Goal: Information Seeking & Learning: Learn about a topic

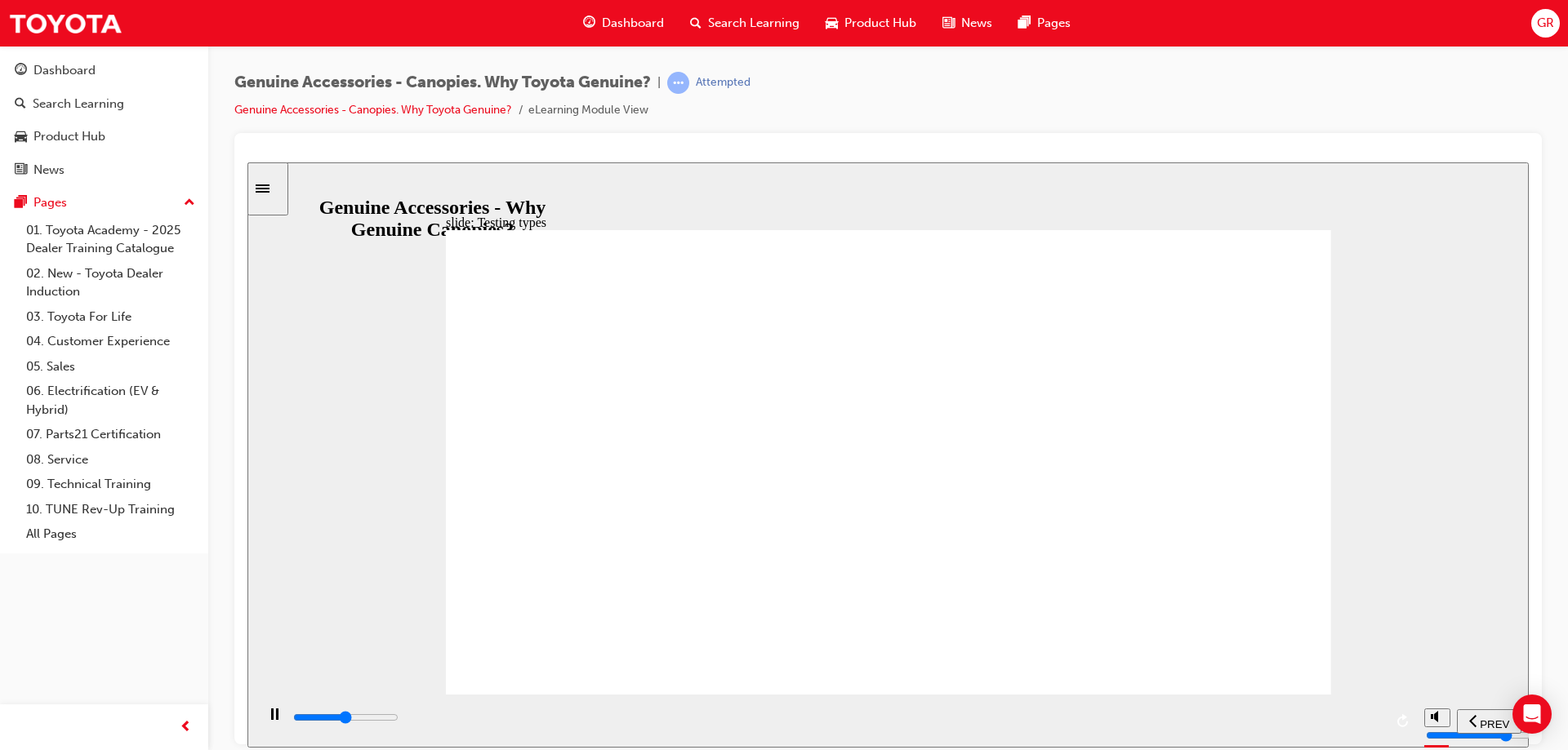
drag, startPoint x: 747, startPoint y: 470, endPoint x: 754, endPoint y: 585, distance: 115.2
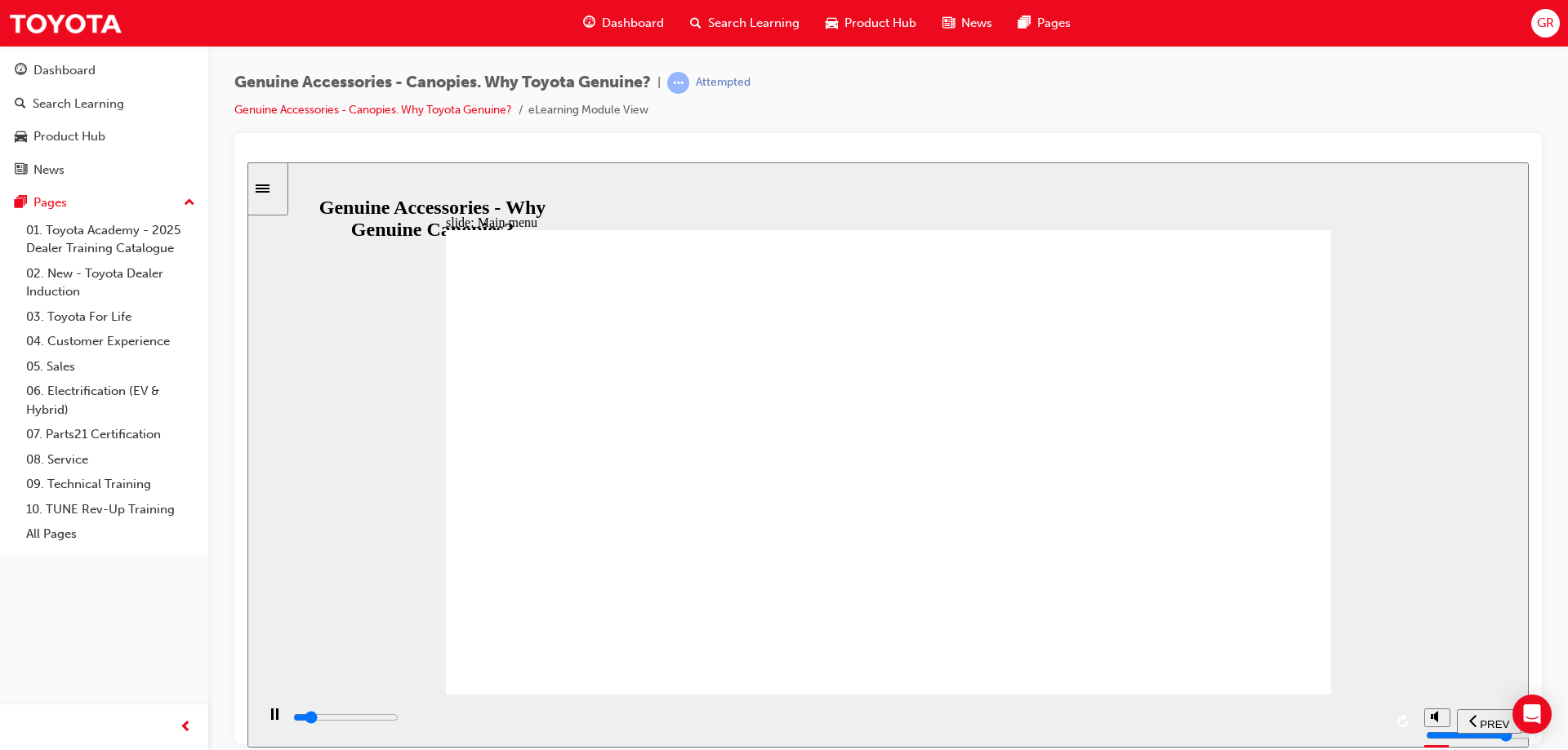
drag, startPoint x: 1055, startPoint y: 461, endPoint x: 1036, endPoint y: 605, distance: 145.2
drag, startPoint x: 1036, startPoint y: 606, endPoint x: 1016, endPoint y: 541, distance: 68.0
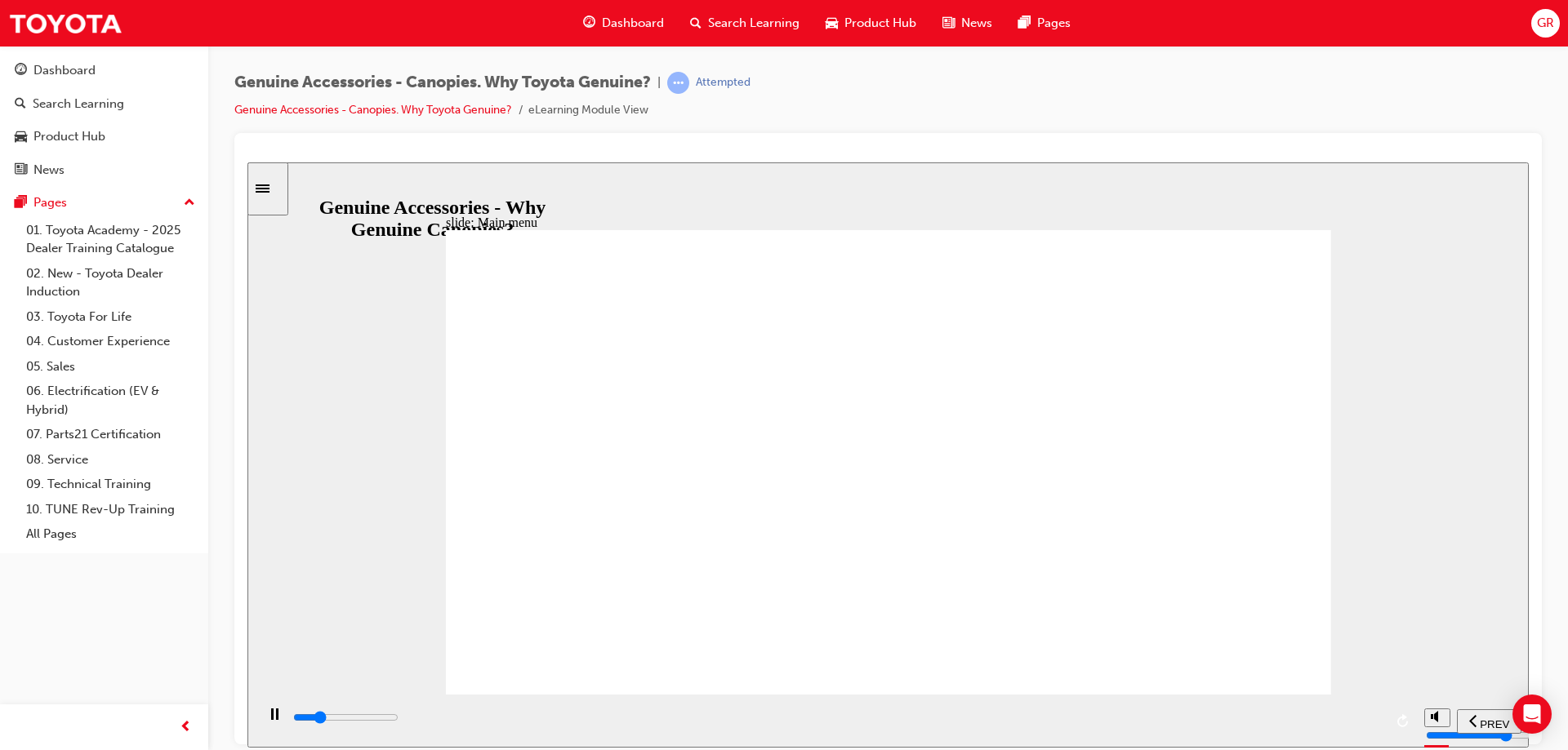
drag, startPoint x: 781, startPoint y: 574, endPoint x: 823, endPoint y: 463, distance: 118.7
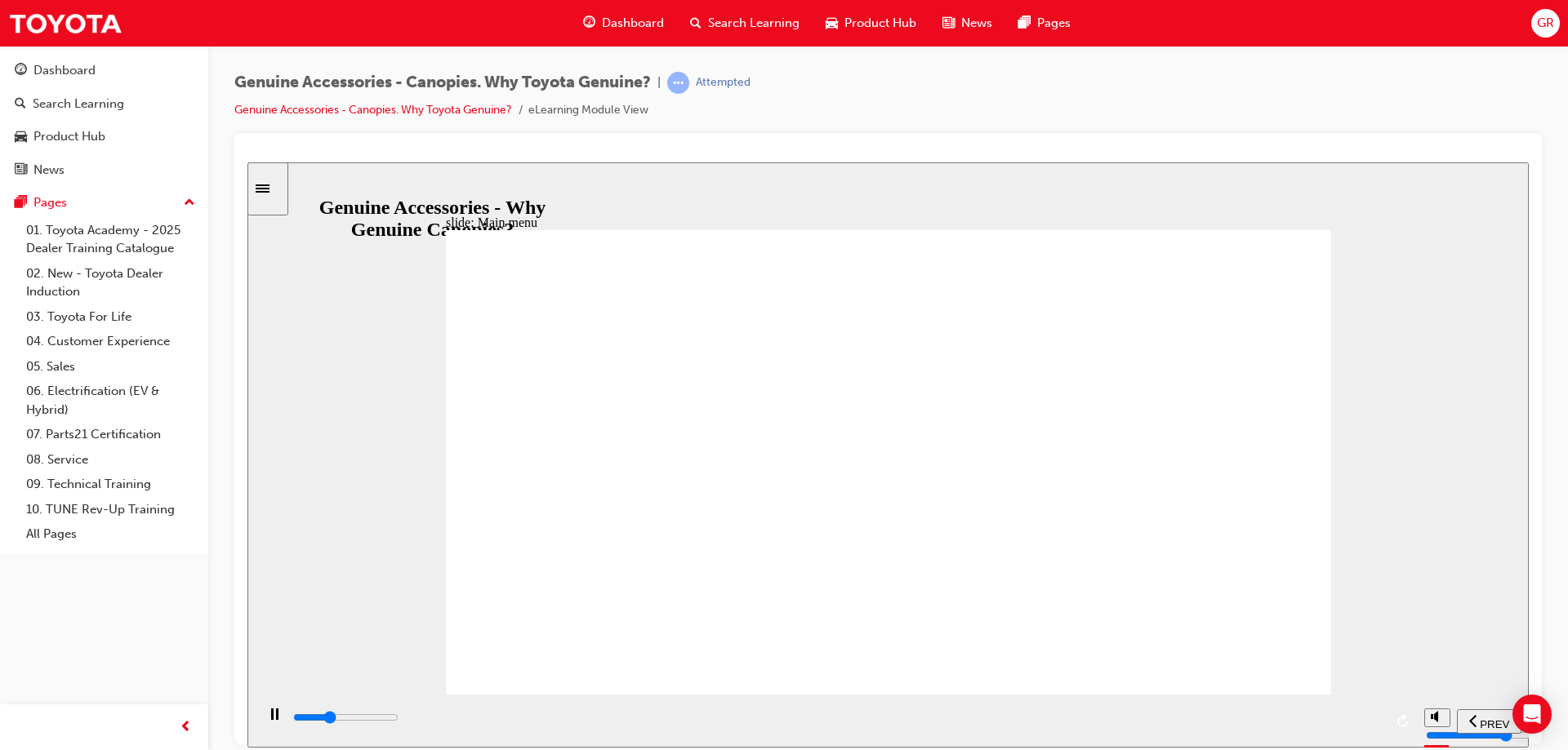
drag, startPoint x: 754, startPoint y: 718, endPoint x: 1411, endPoint y: 723, distance: 657.0
click at [1360, 710] on div "playback controls" at bounding box center [836, 720] width 1092 height 25
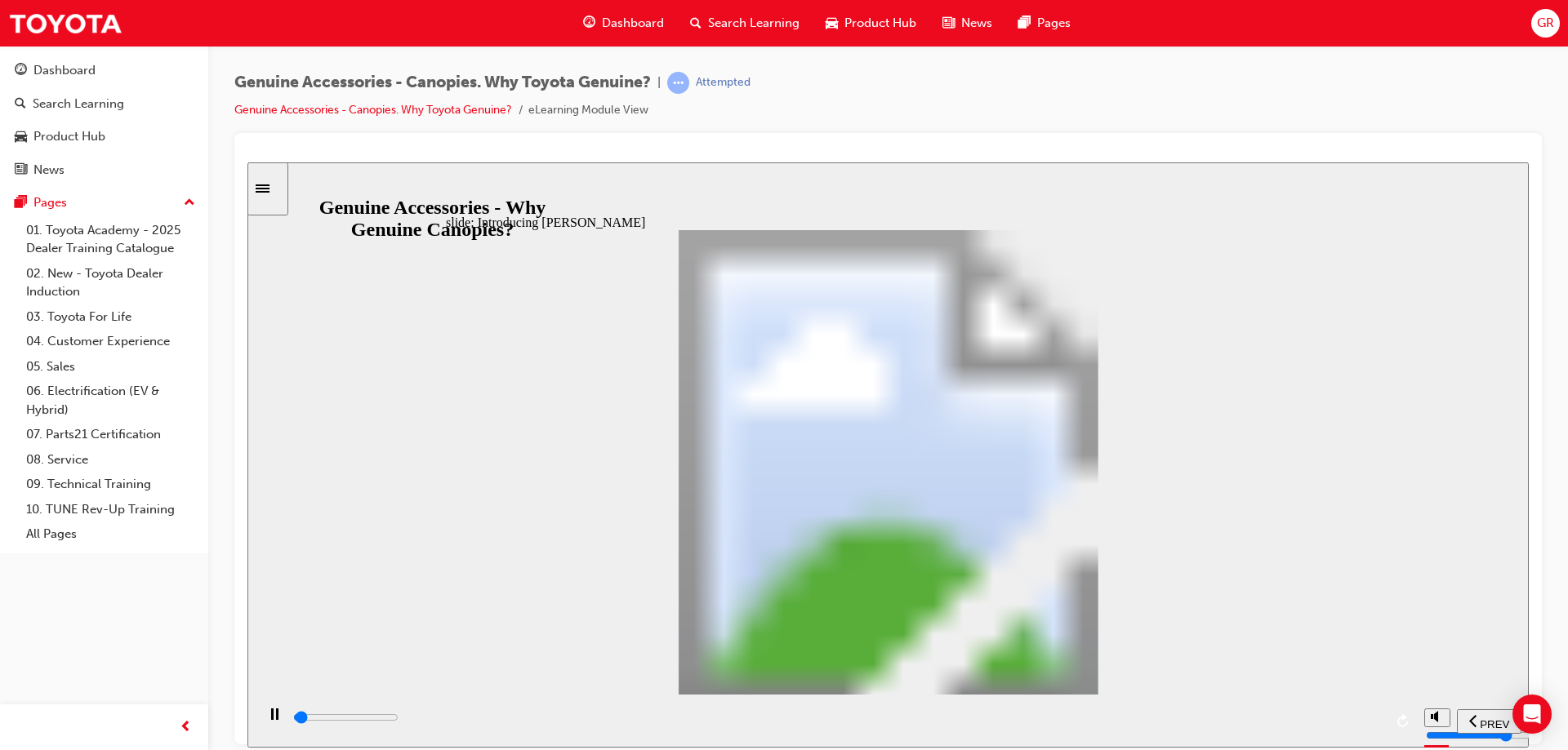
drag, startPoint x: 593, startPoint y: 722, endPoint x: 1382, endPoint y: 725, distance: 789.0
click at [1382, 725] on div "playback controls" at bounding box center [836, 717] width 1092 height 18
click at [399, 720] on input "slide progress" at bounding box center [345, 716] width 105 height 13
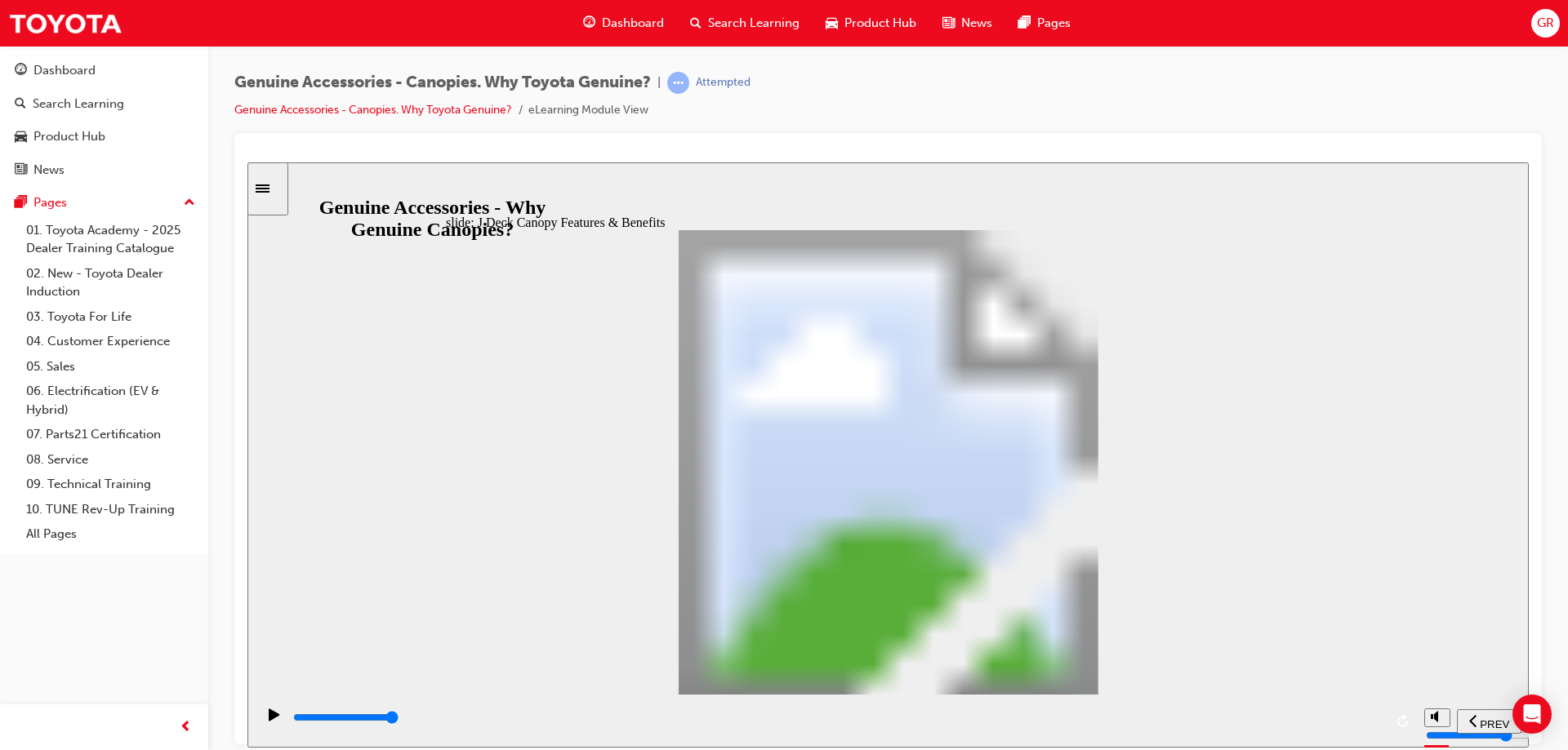
click at [1369, 721] on div "playback controls" at bounding box center [836, 717] width 1092 height 18
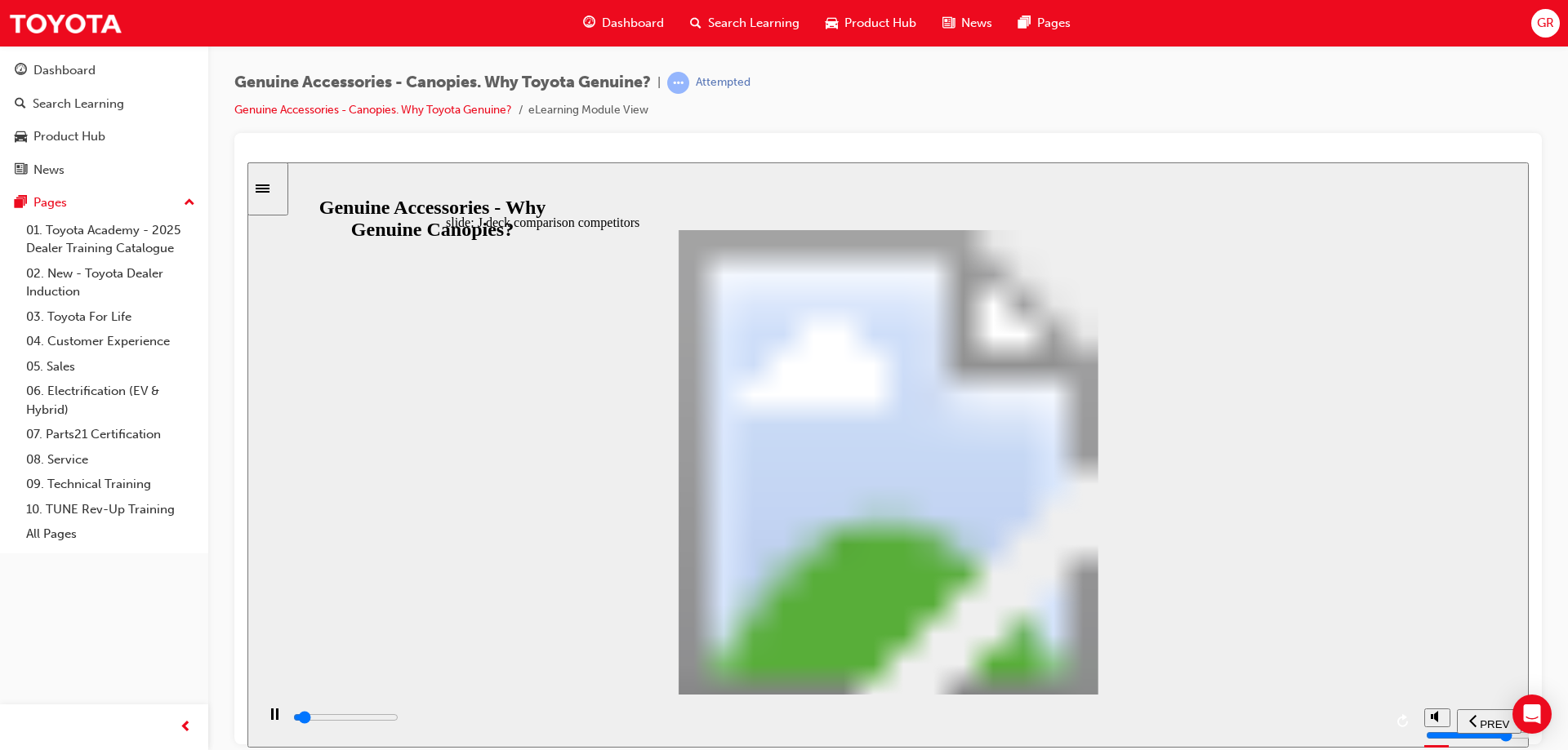
drag, startPoint x: 1072, startPoint y: 620, endPoint x: 1035, endPoint y: 630, distance: 38.3
click at [399, 720] on input "slide progress" at bounding box center [345, 716] width 105 height 13
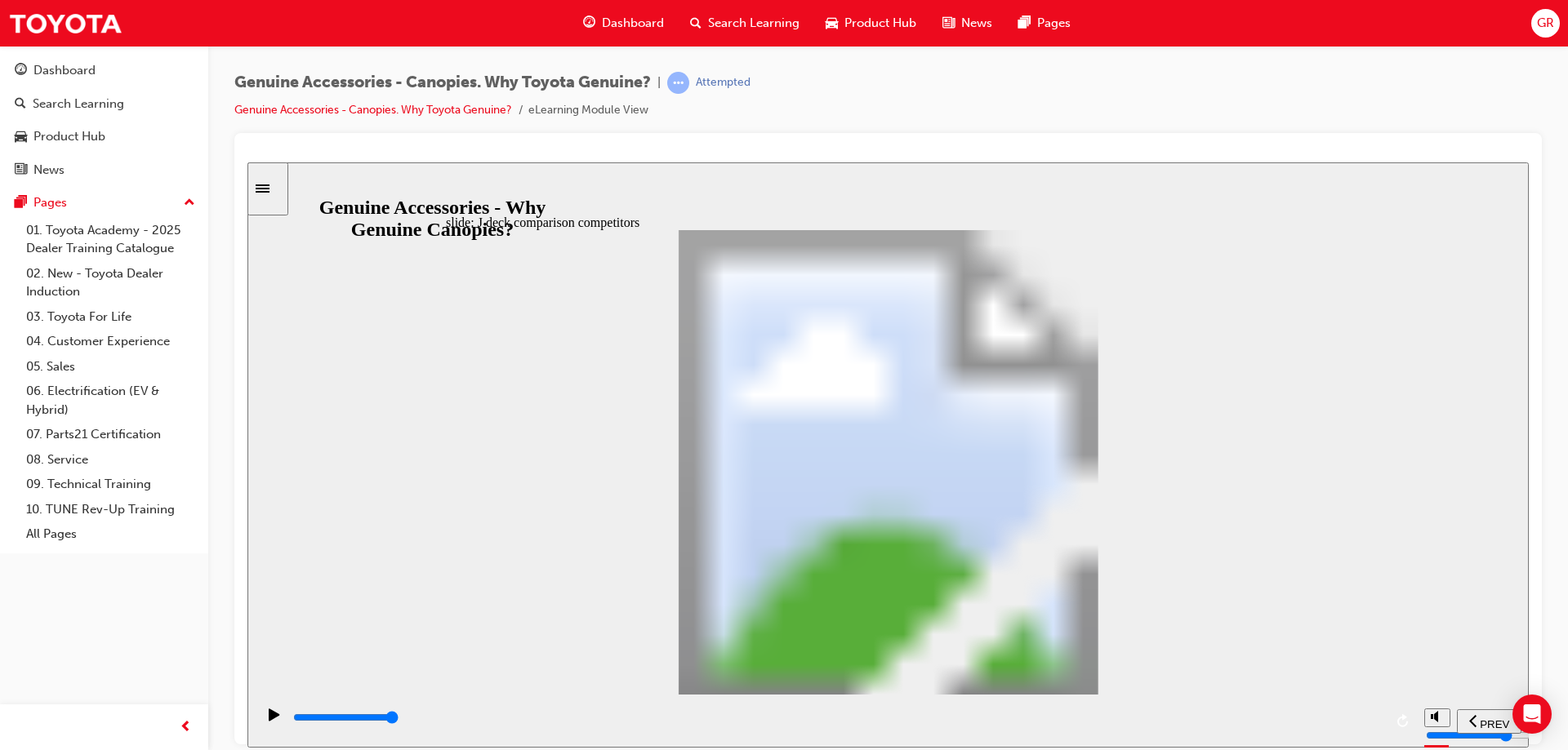
click at [399, 720] on input "slide progress" at bounding box center [345, 716] width 105 height 13
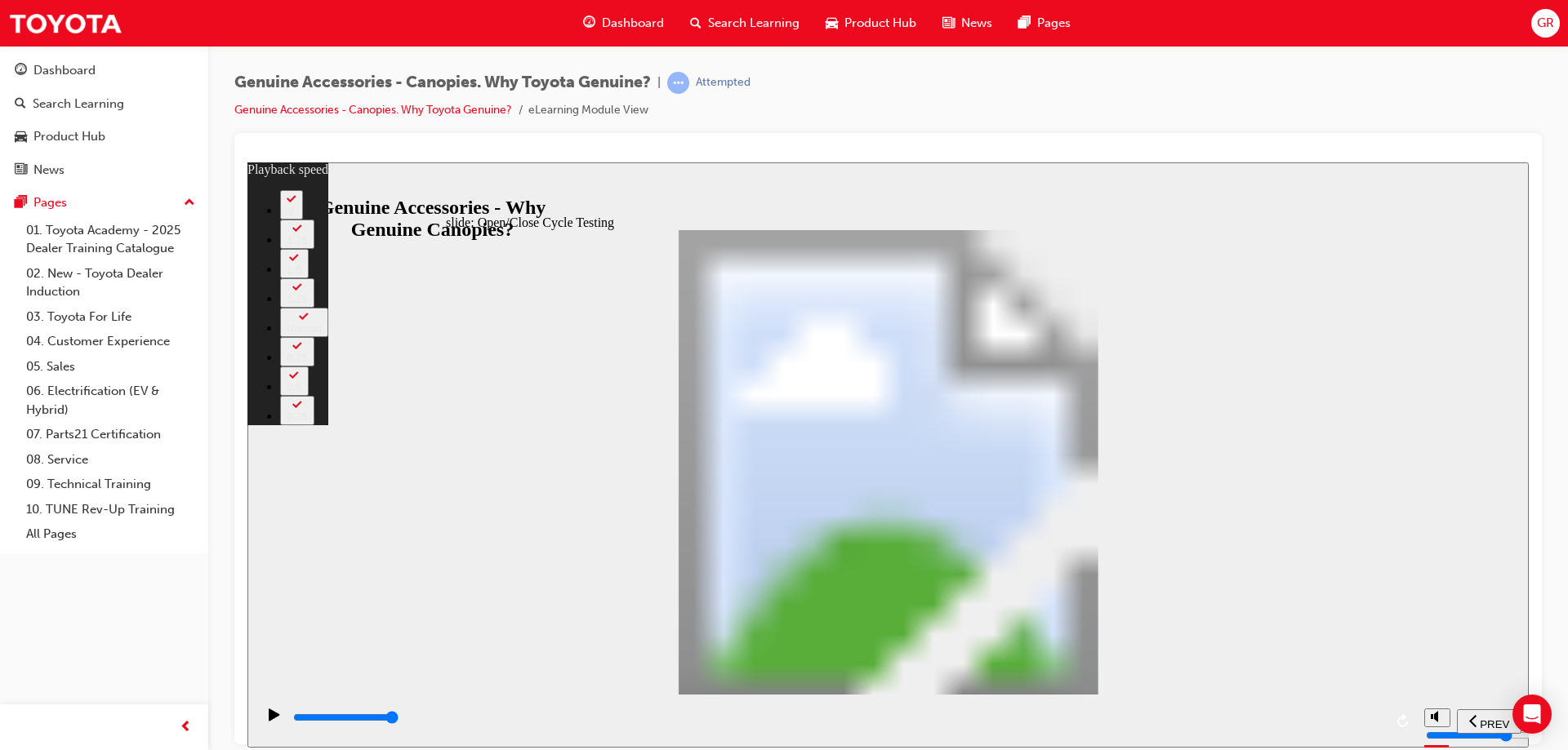
drag, startPoint x: 858, startPoint y: 580, endPoint x: 750, endPoint y: 522, distance: 122.6
click at [1366, 724] on div "playback controls" at bounding box center [836, 717] width 1092 height 18
type input "34100"
type input "15"
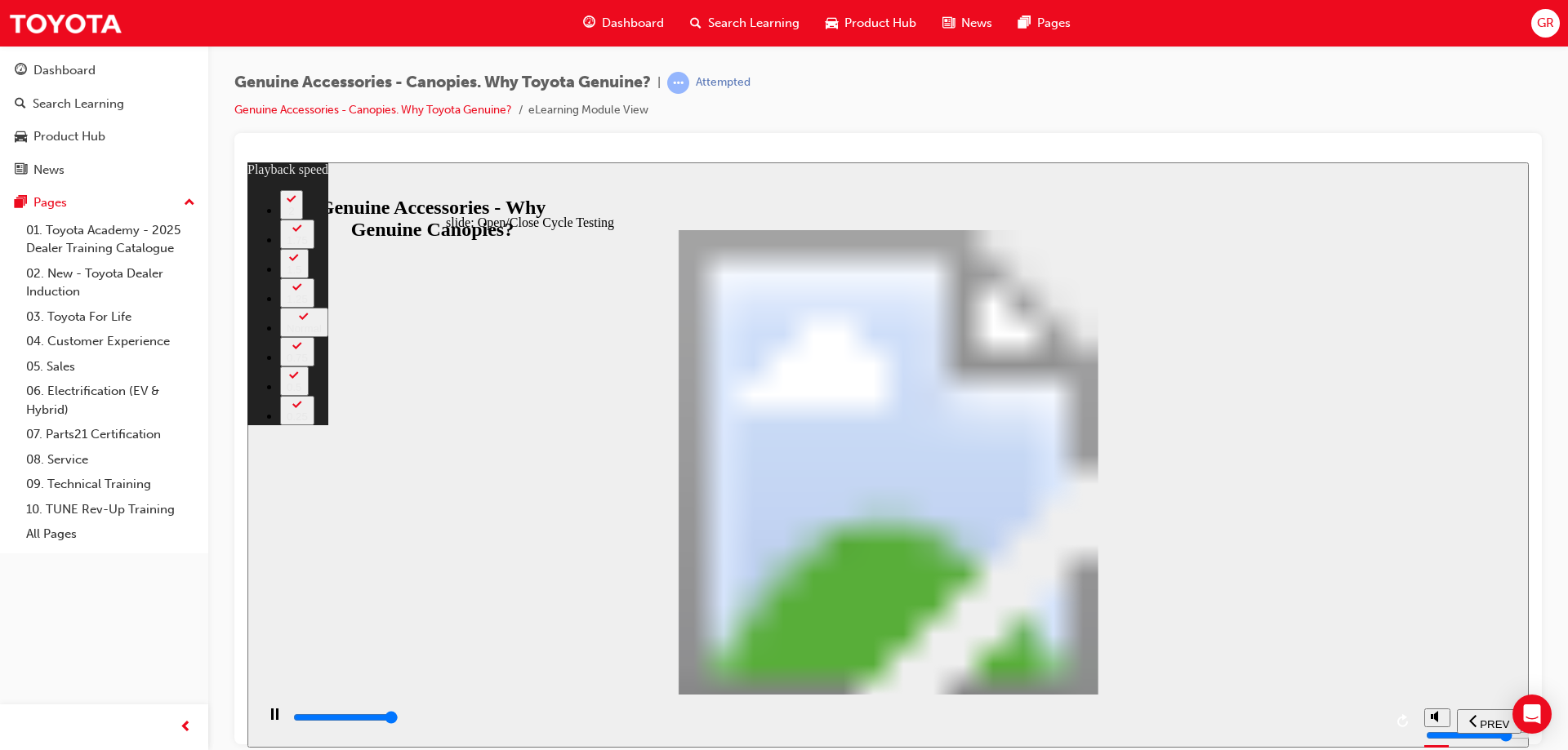
type input "34200"
type input "15"
type input "34500"
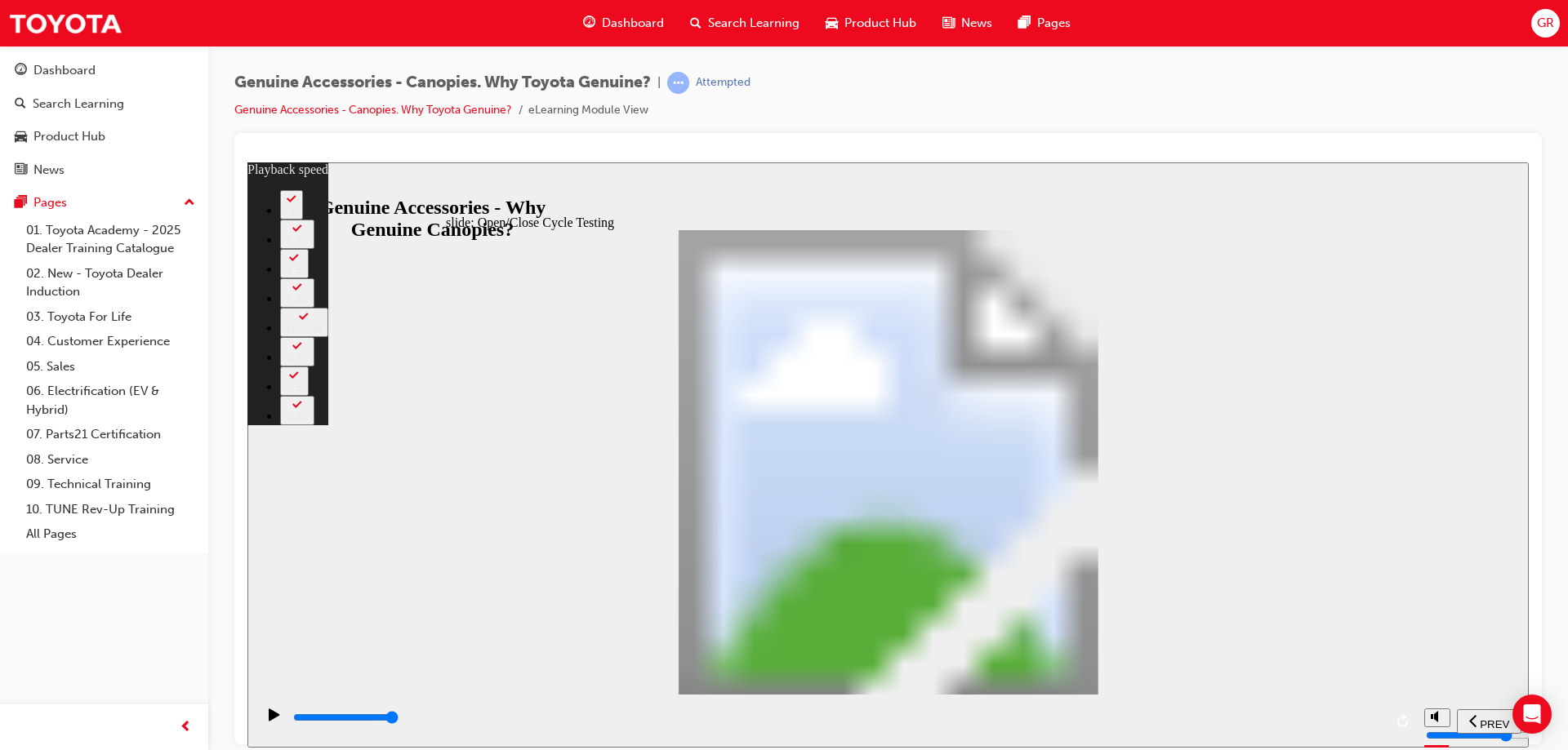
type input "15"
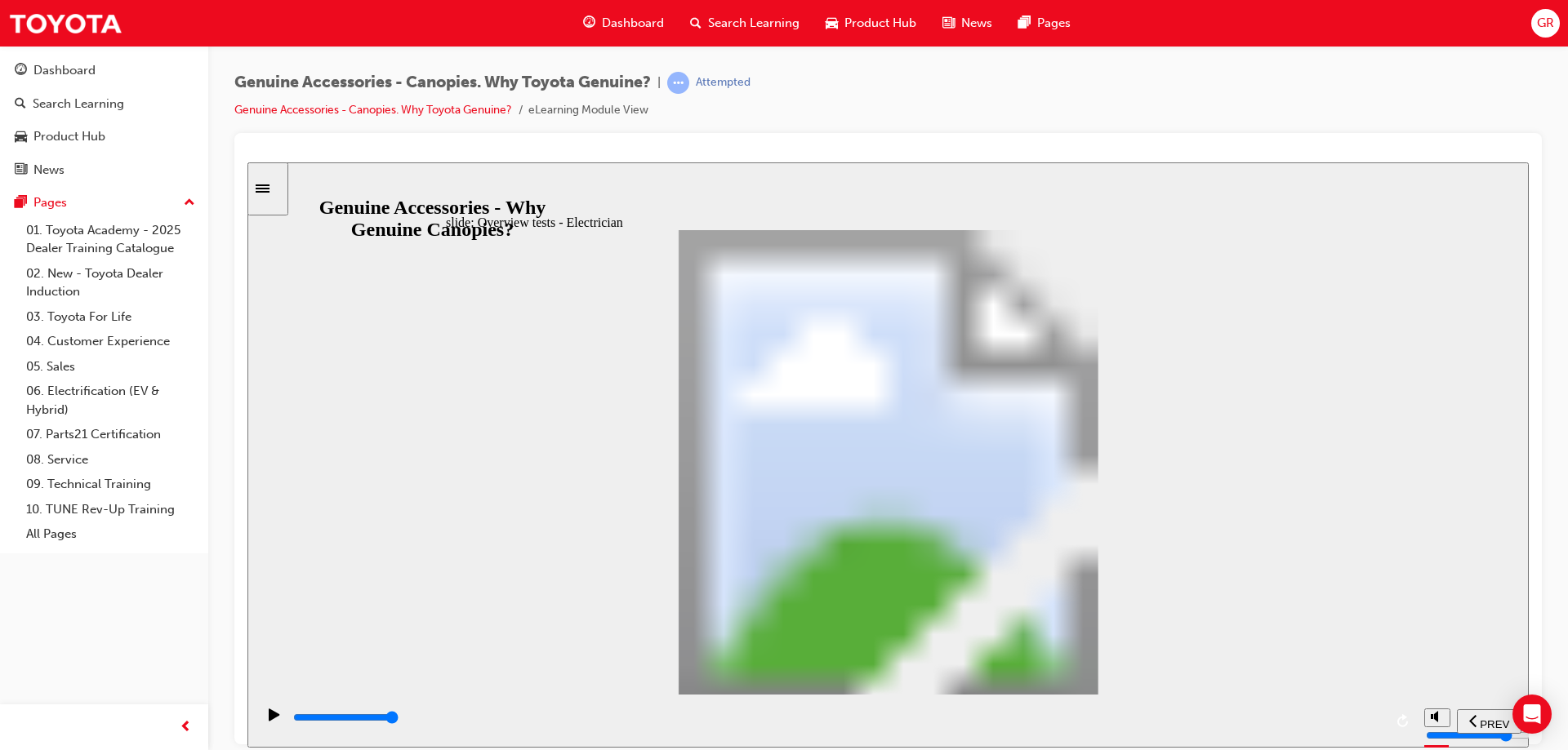
click at [399, 718] on input "slide progress" at bounding box center [345, 716] width 105 height 13
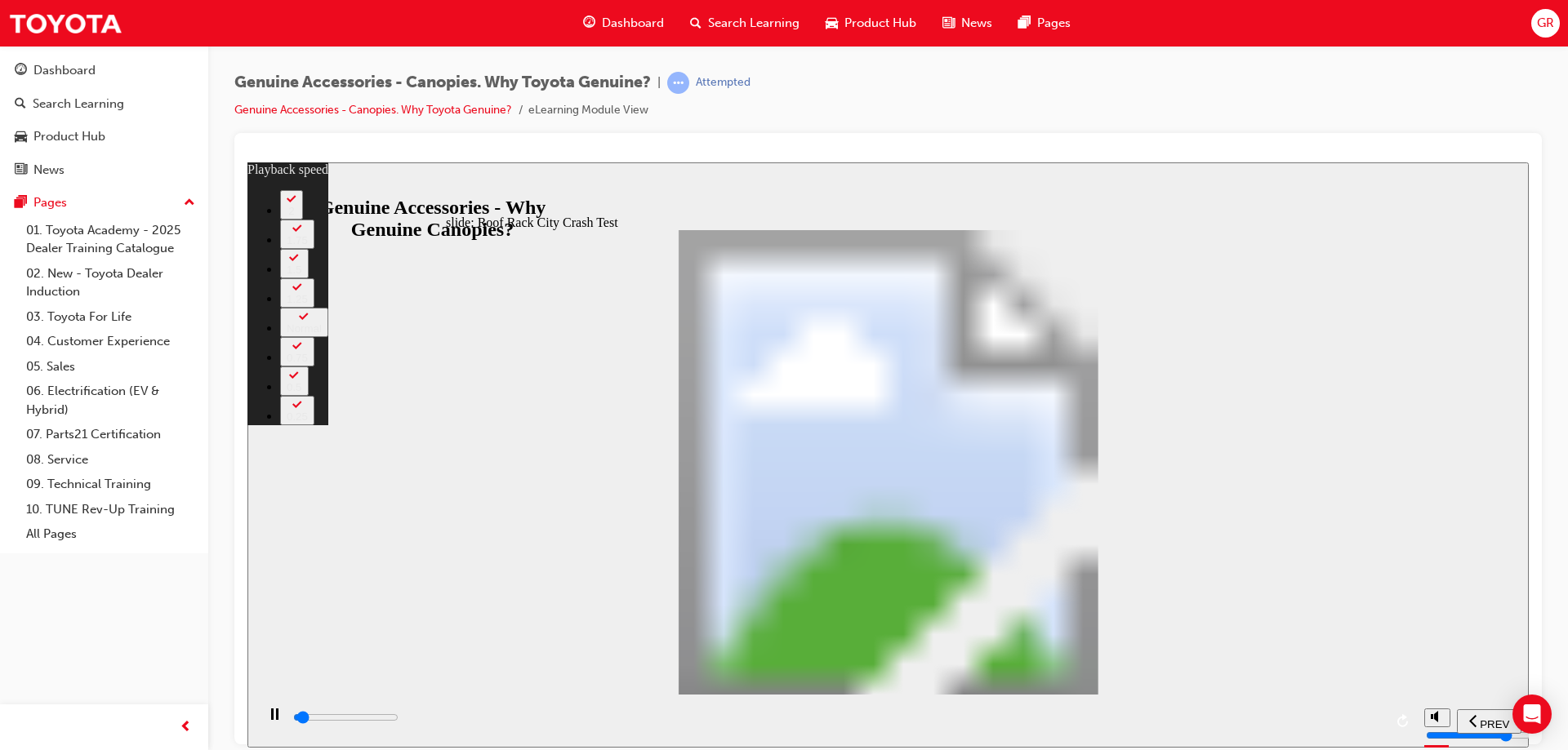
type input "1500"
type input "0"
type input "1500"
type input "0"
type input "1600"
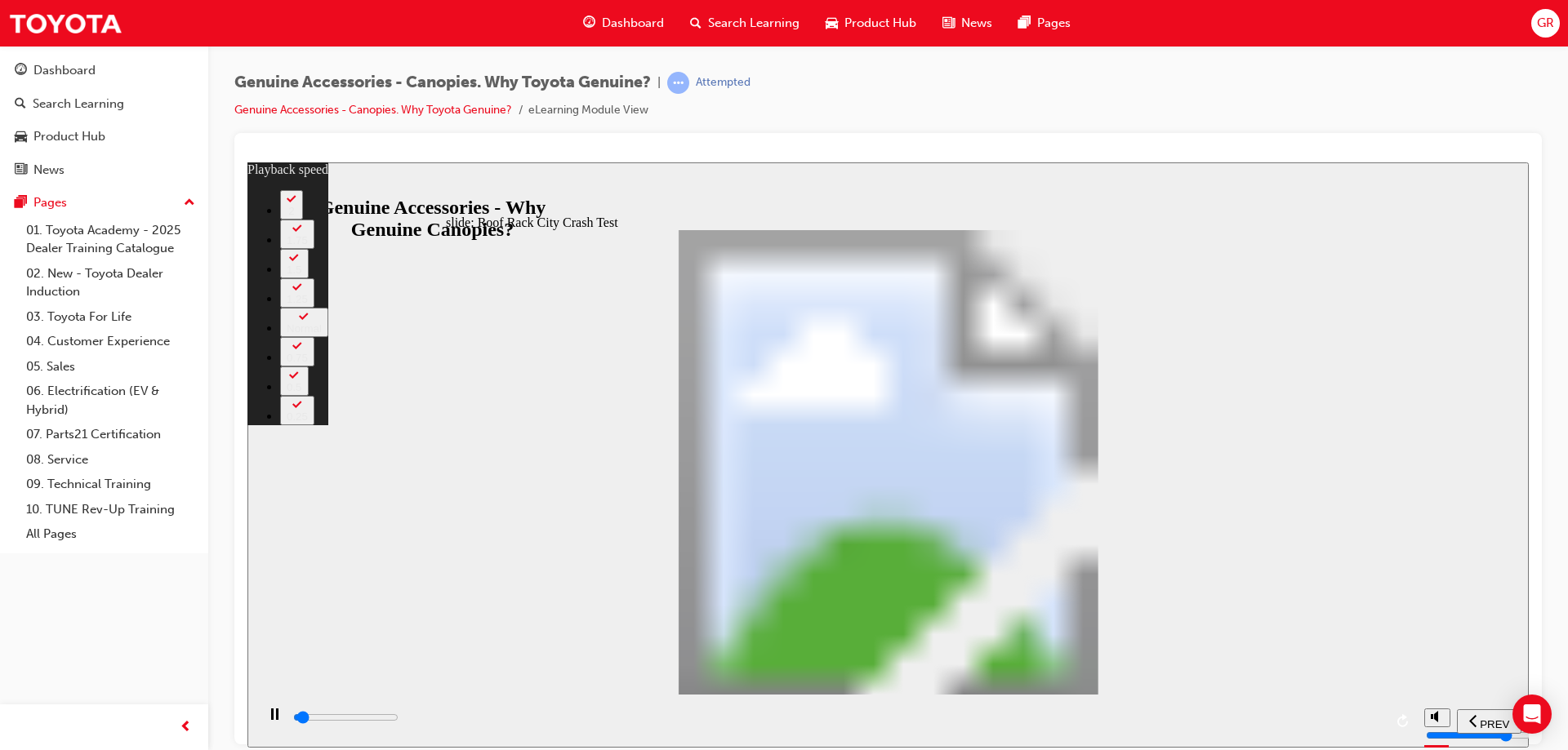
type input "0"
type input "1600"
type input "0"
type input "1600"
type input "0"
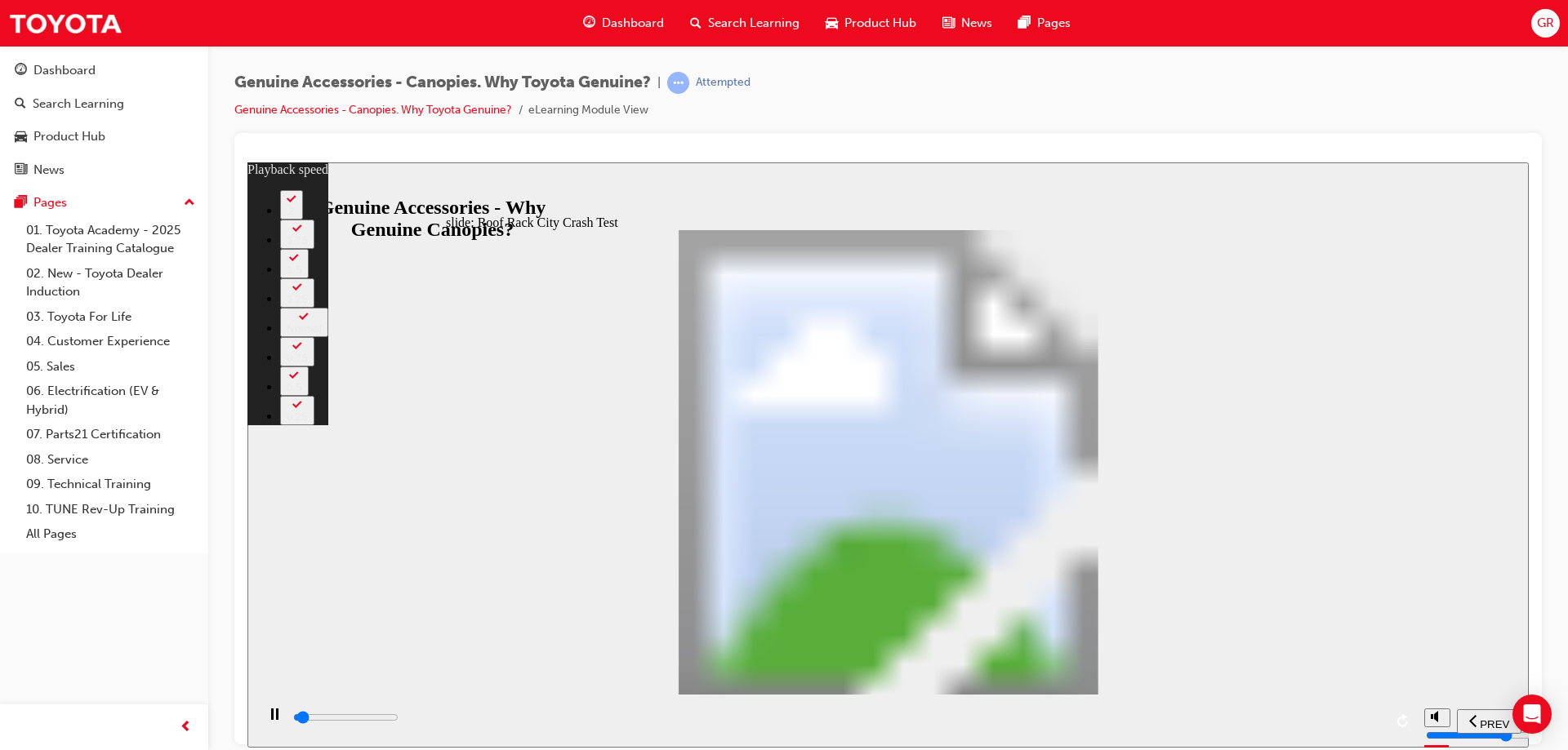
type input "41900"
type input "0"
click at [399, 720] on input "slide progress" at bounding box center [345, 716] width 105 height 13
type input "41900"
type input "23"
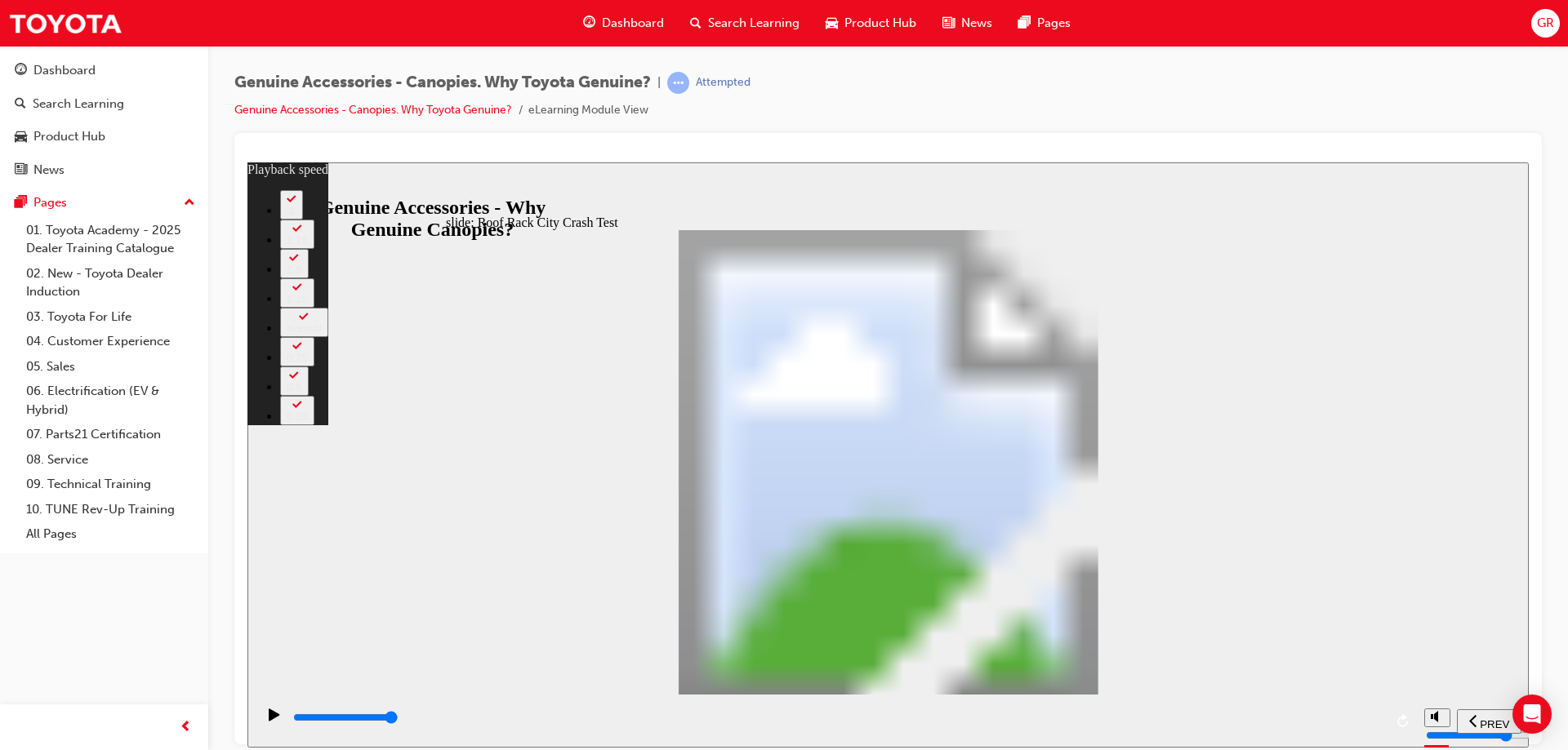
type input "42000"
type input "23"
type input "42200"
type input "23"
type input "42200"
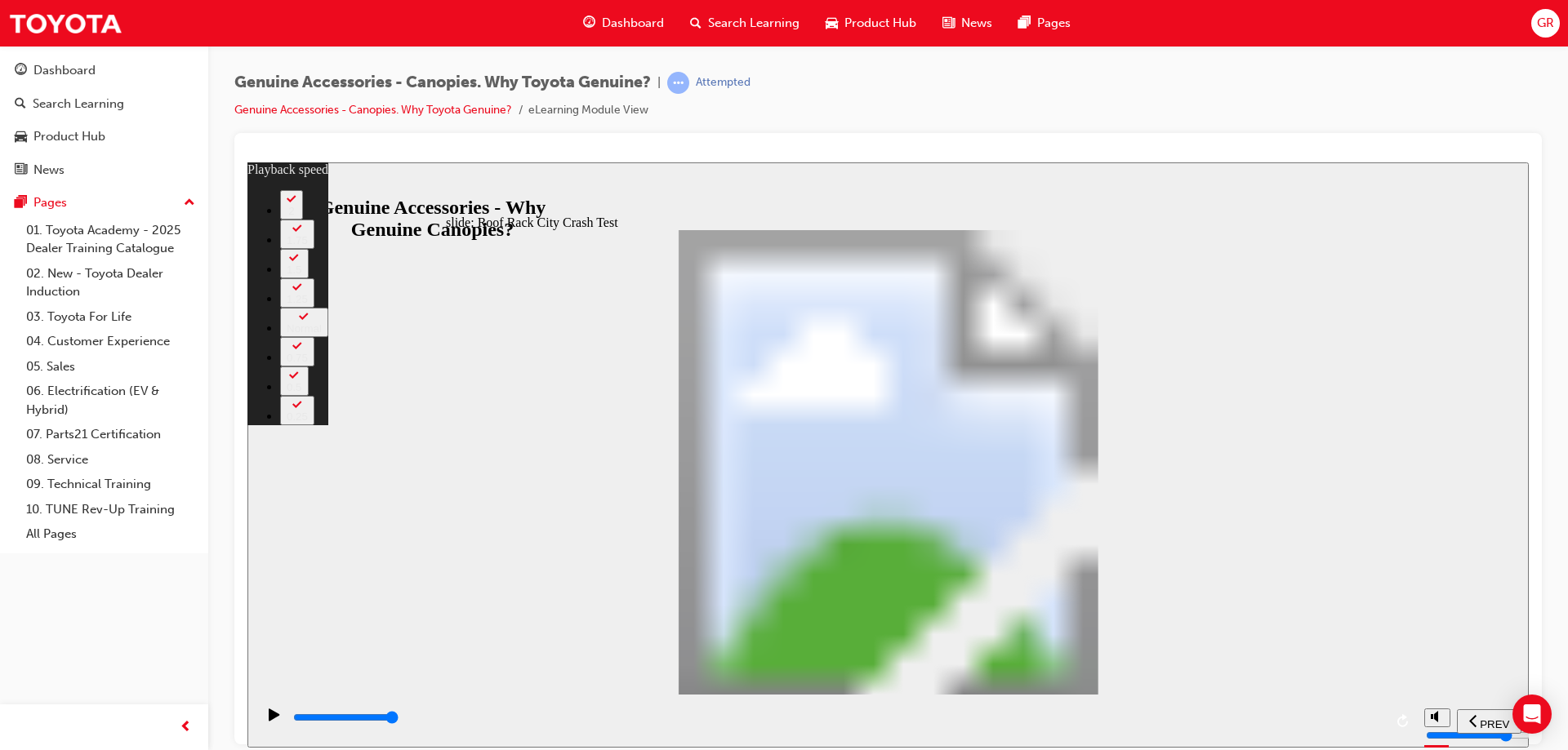
type input "23"
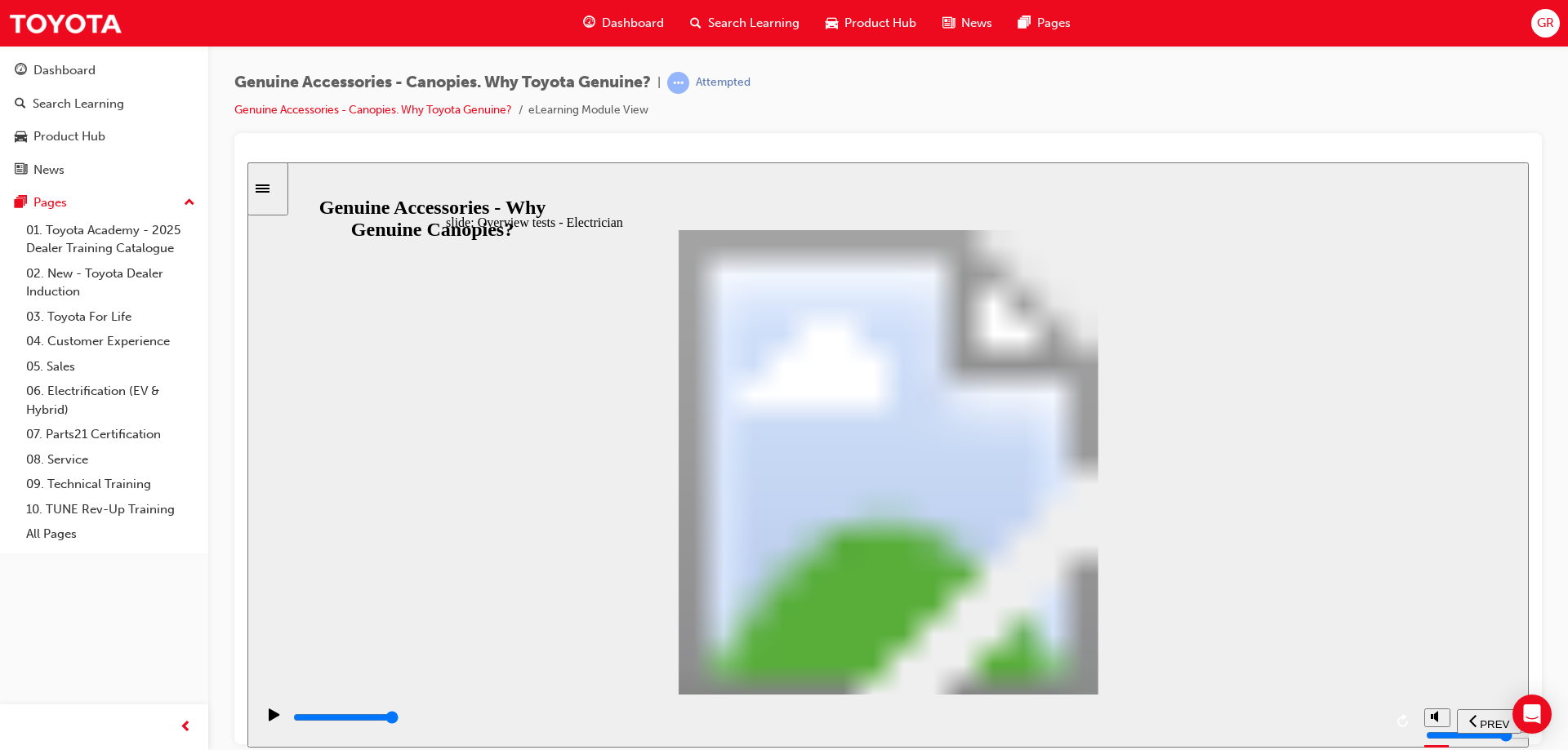
click at [1377, 717] on div "playback controls" at bounding box center [836, 717] width 1092 height 18
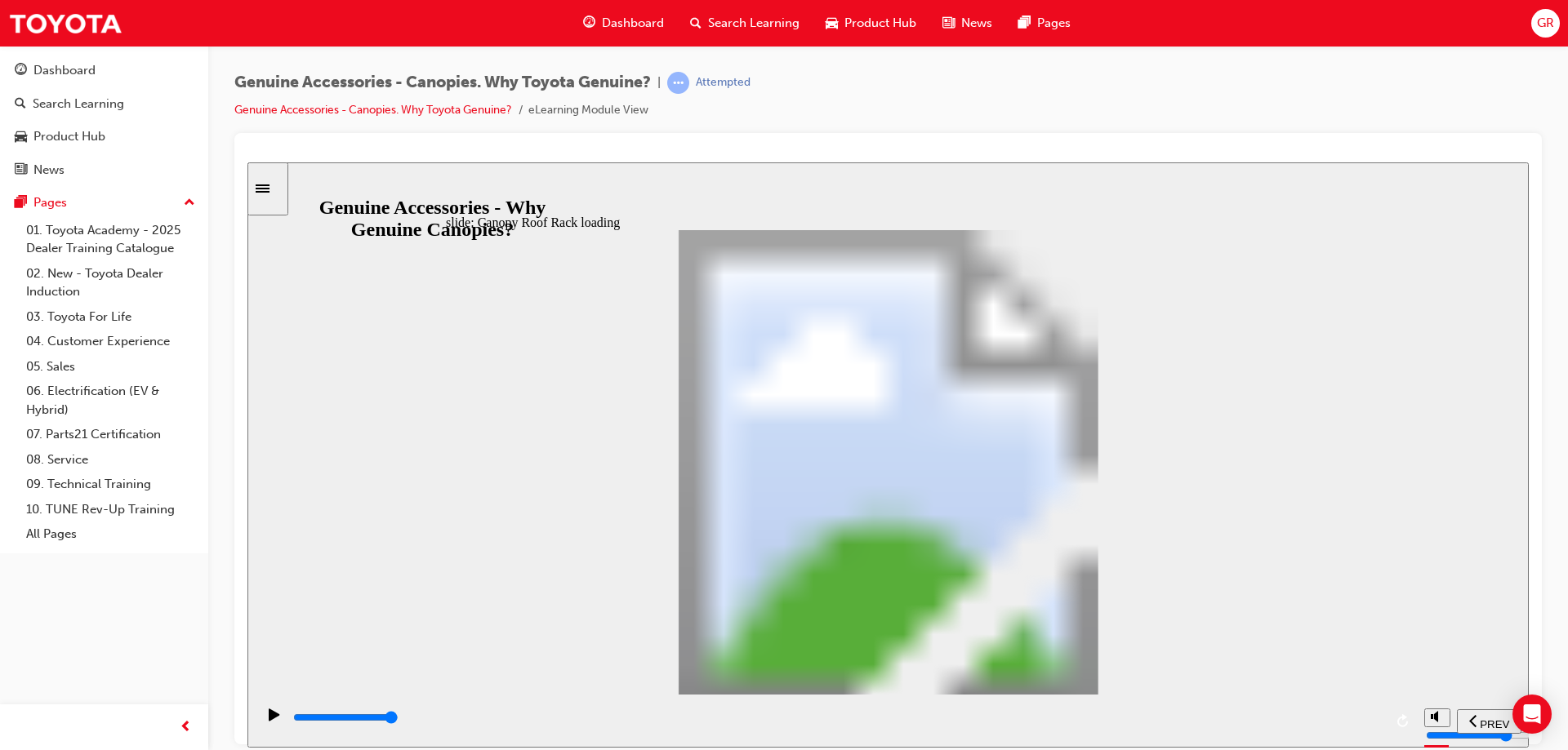
click at [399, 719] on input "slide progress" at bounding box center [345, 716] width 105 height 13
click at [1369, 722] on div "playback controls" at bounding box center [836, 717] width 1092 height 18
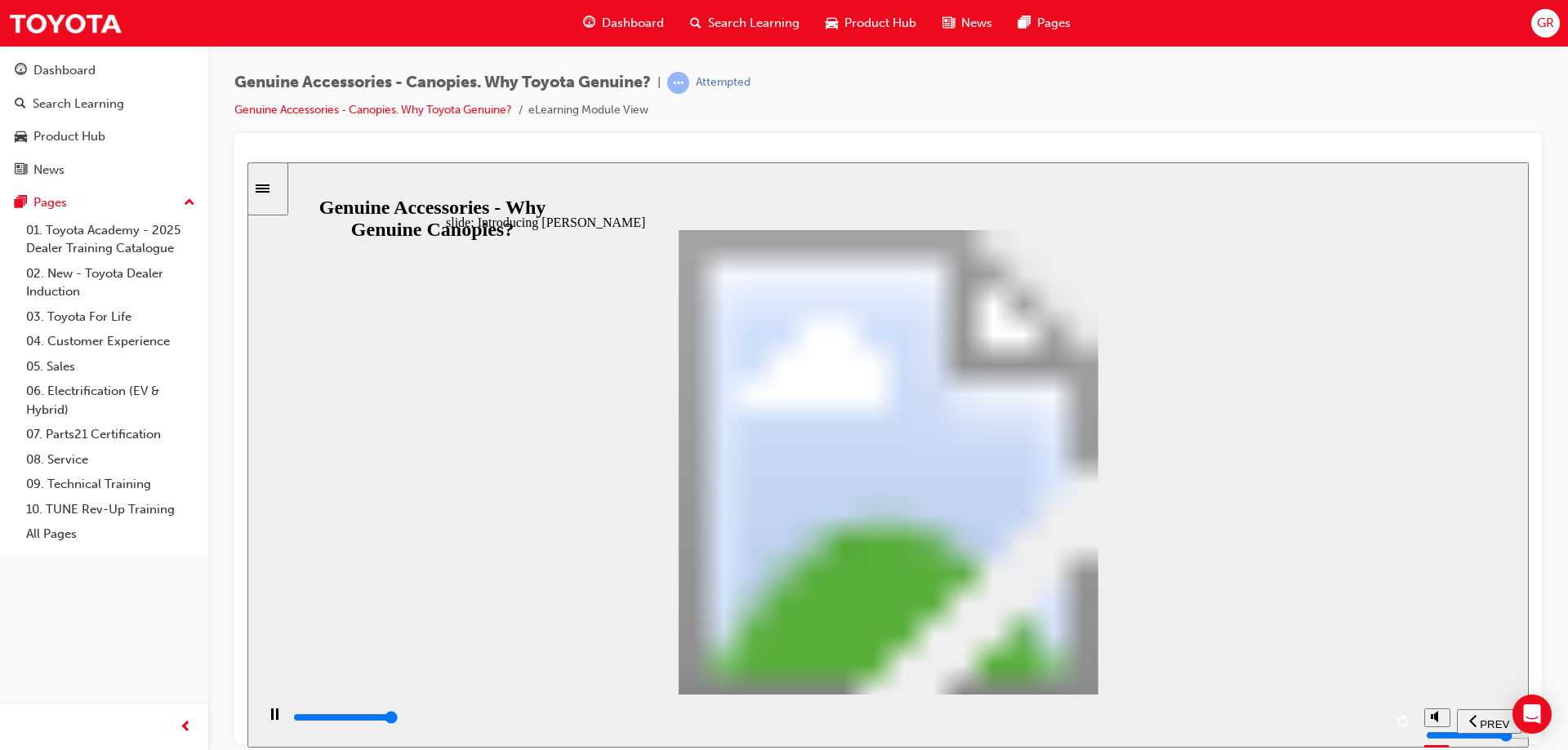
click at [1376, 722] on div "playback controls" at bounding box center [836, 717] width 1092 height 18
click at [399, 720] on input "slide progress" at bounding box center [345, 716] width 105 height 13
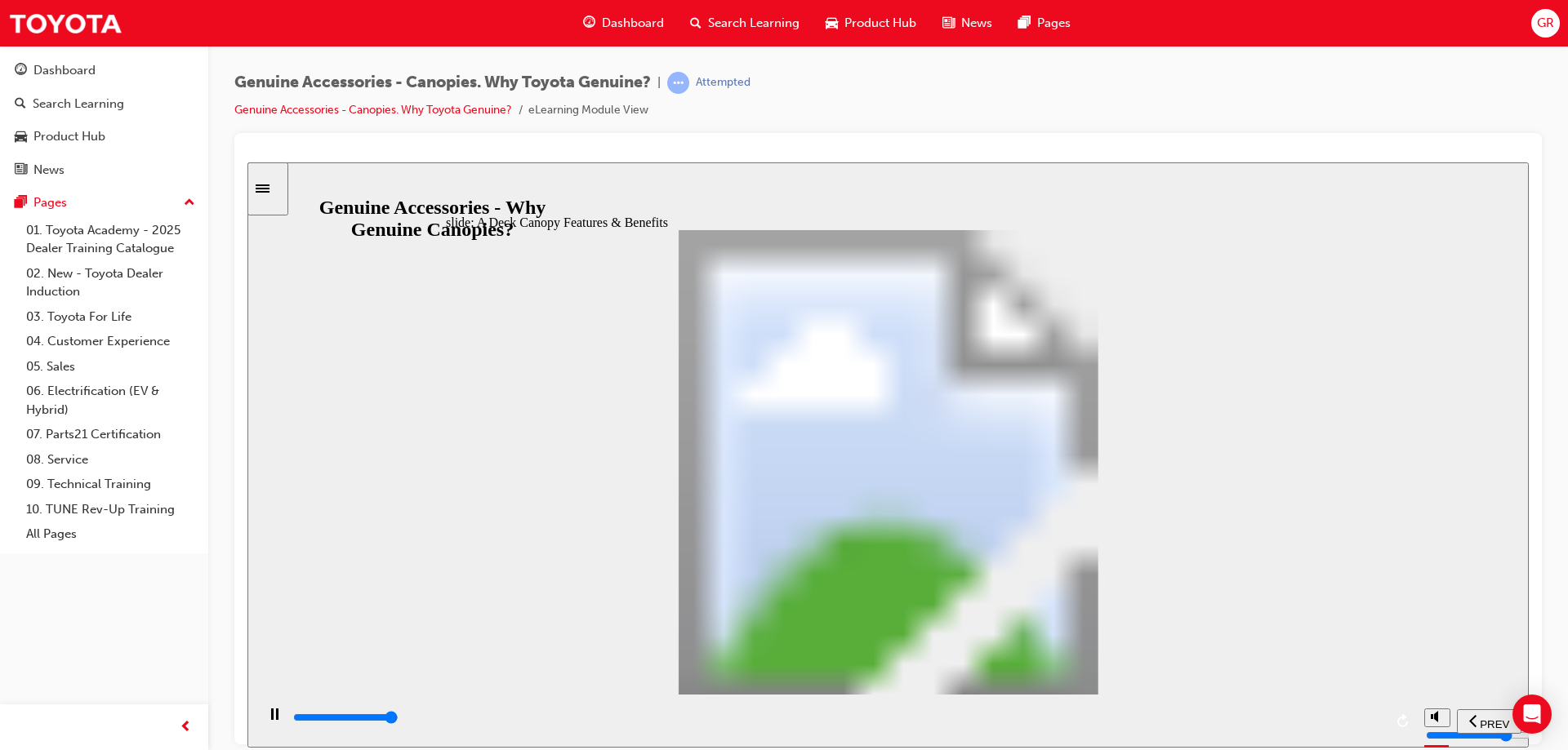
click at [399, 720] on input "slide progress" at bounding box center [345, 716] width 105 height 13
drag, startPoint x: 873, startPoint y: 434, endPoint x: 949, endPoint y: 396, distance: 85.0
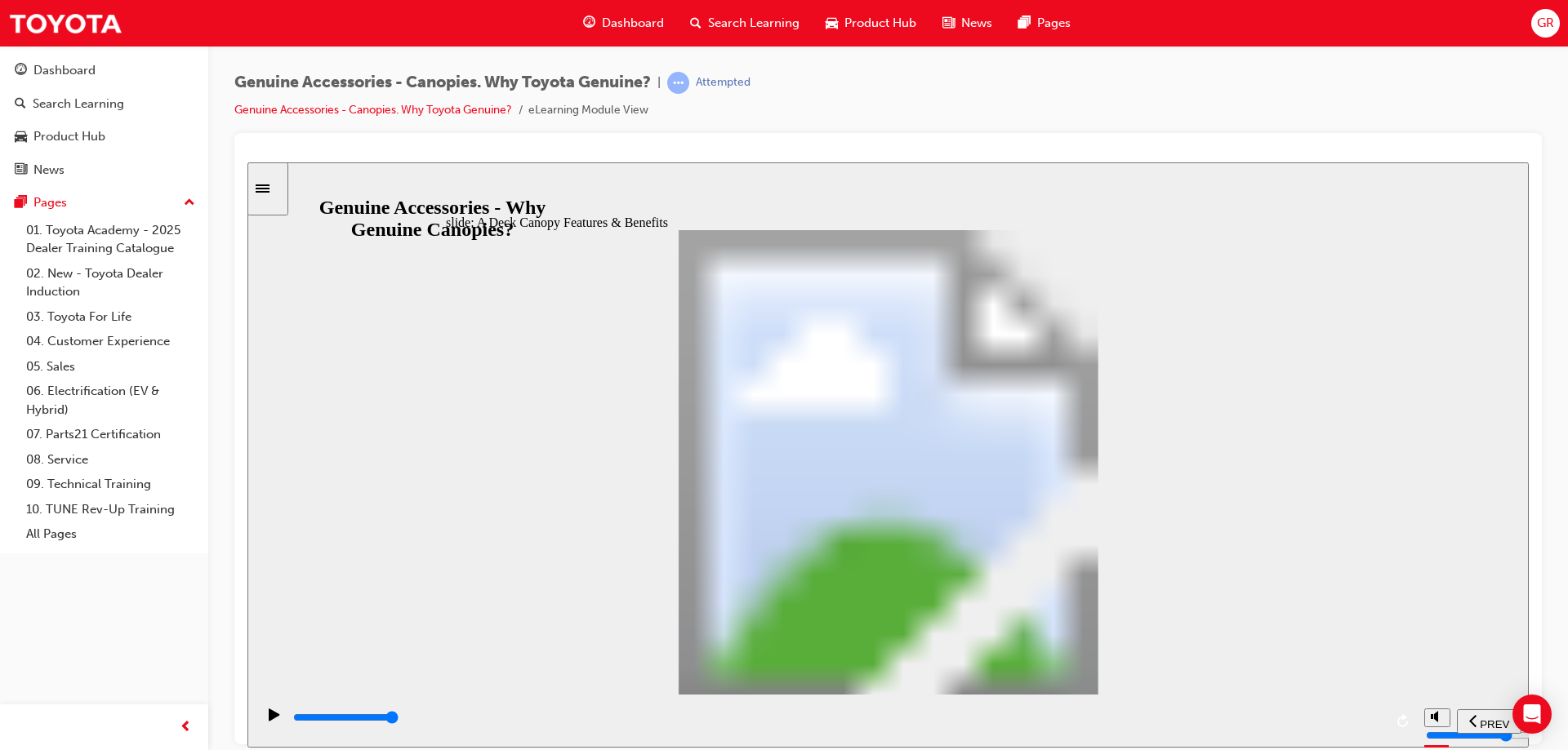
click at [1374, 725] on div "playback controls" at bounding box center [836, 717] width 1092 height 18
click at [399, 719] on input "slide progress" at bounding box center [345, 716] width 105 height 13
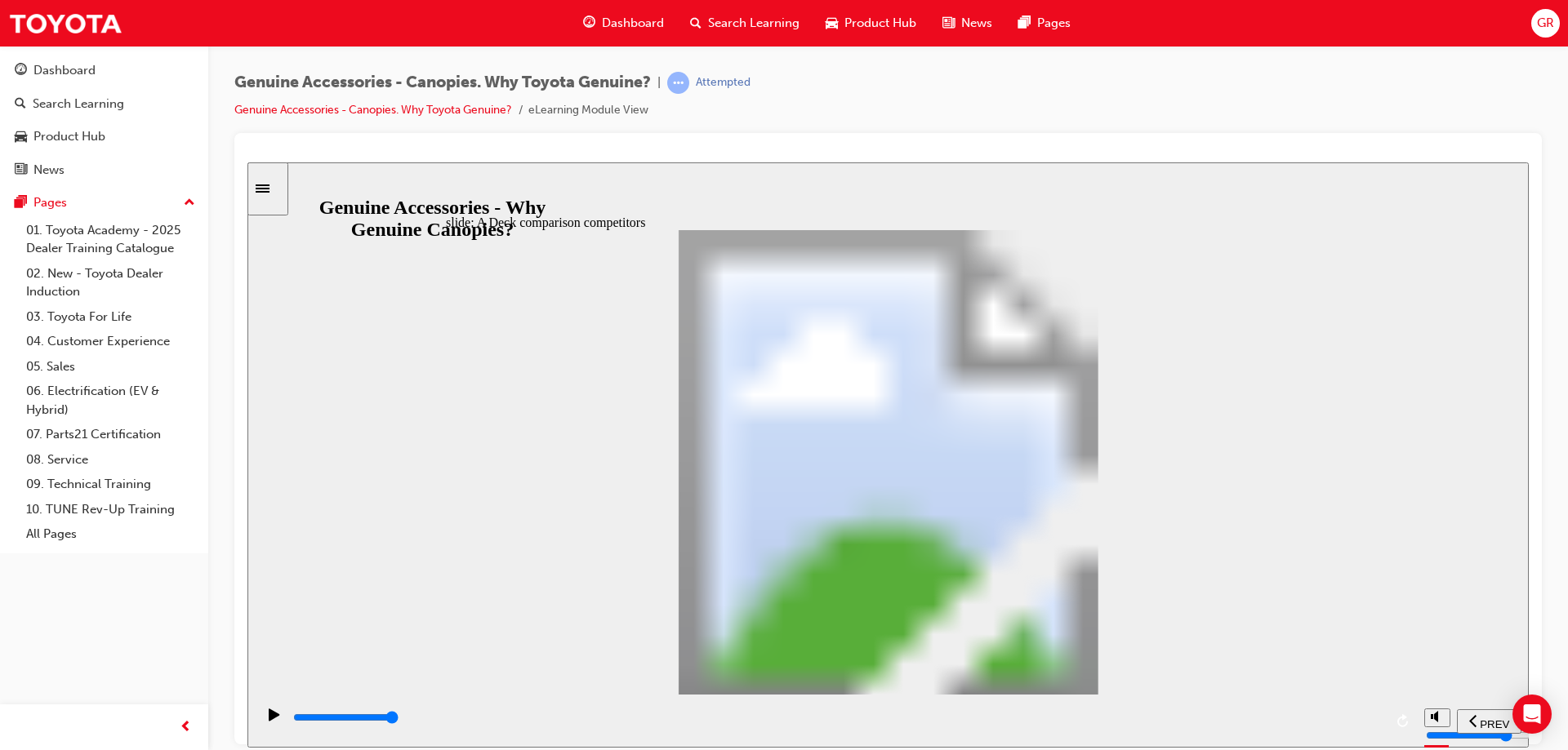
click at [1373, 723] on div "playback controls" at bounding box center [836, 717] width 1092 height 18
drag, startPoint x: 683, startPoint y: 502, endPoint x: 864, endPoint y: 546, distance: 186.3
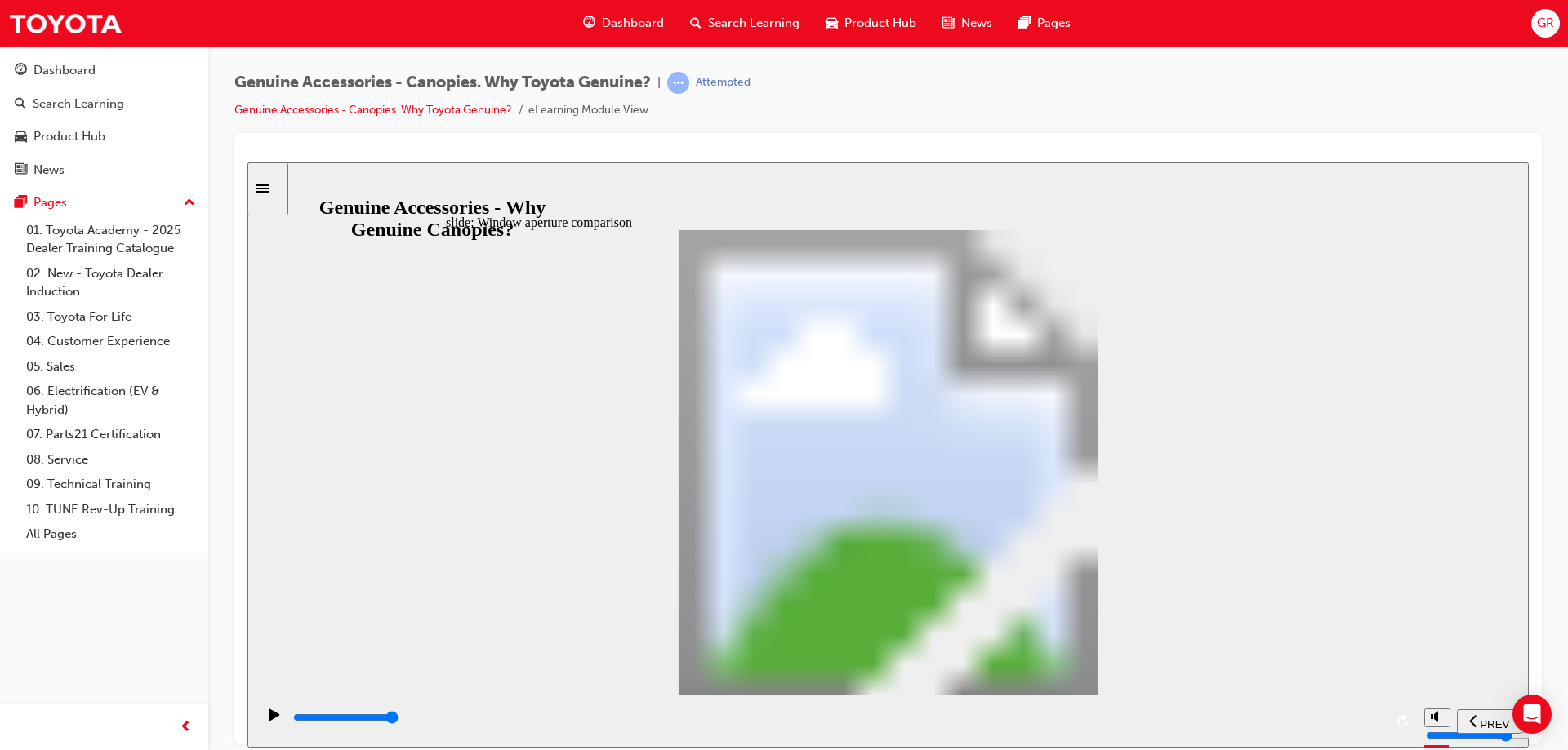
click at [399, 720] on input "slide progress" at bounding box center [345, 716] width 105 height 13
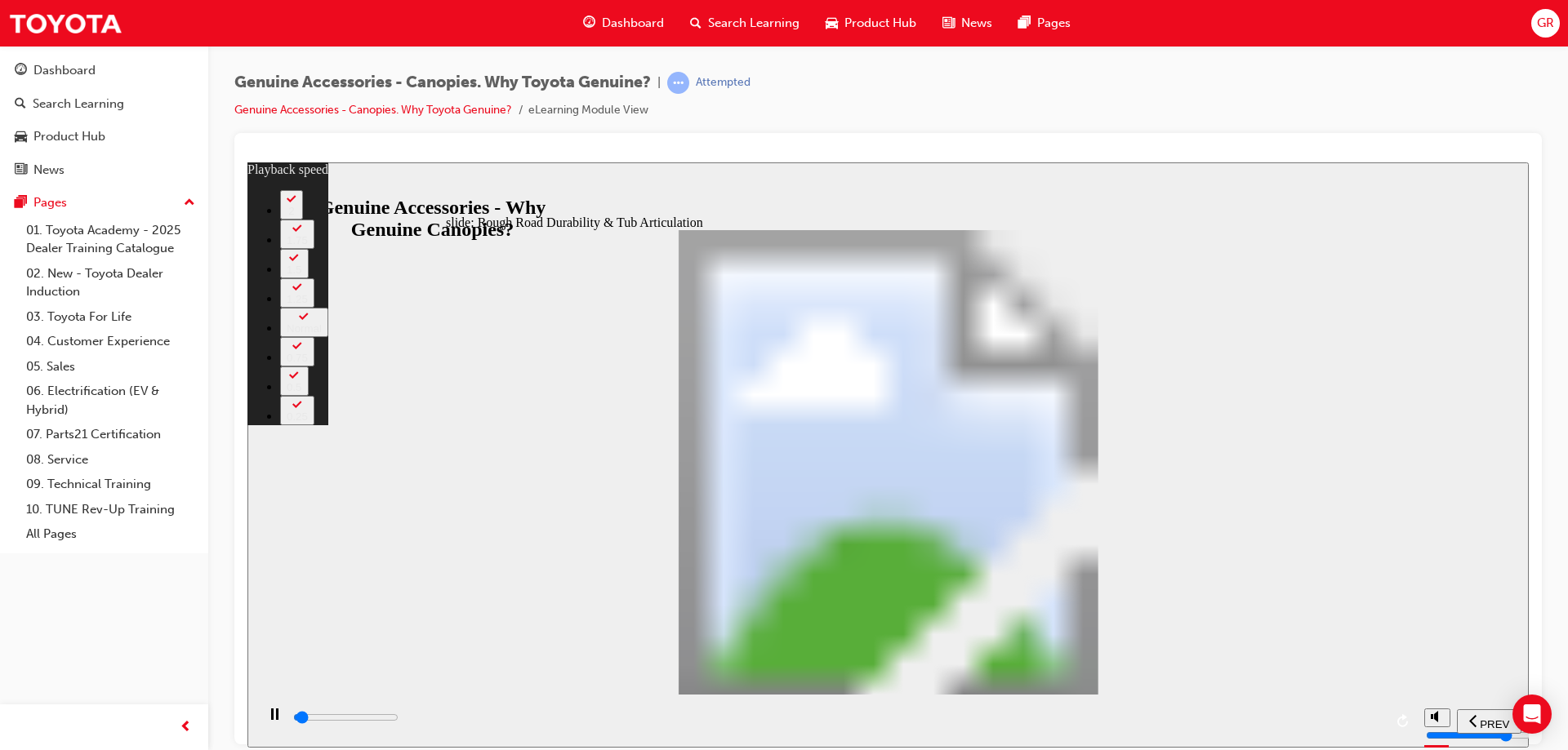
type input "1000"
type input "0"
type input "1000"
type input "0"
type input "1100"
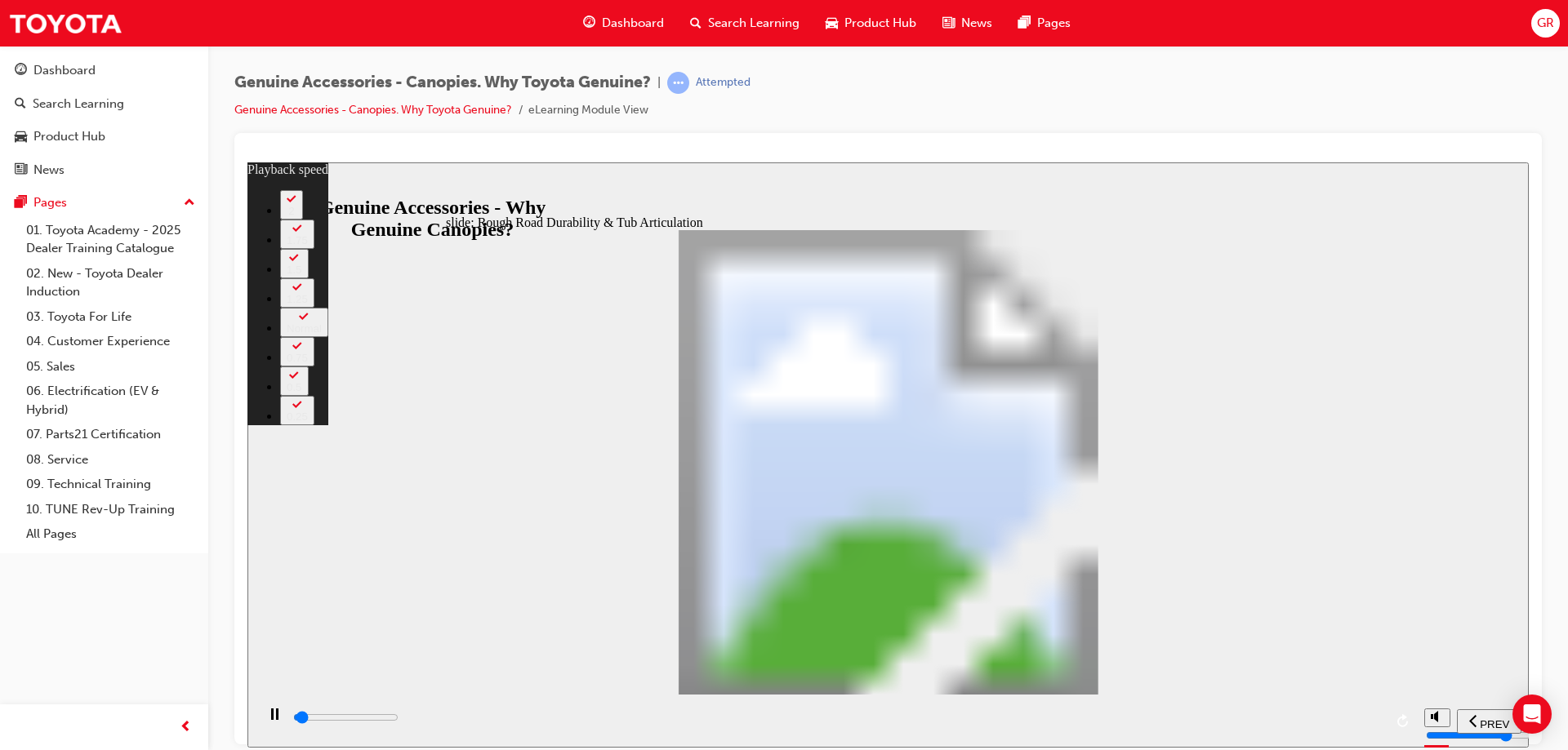
type input "0"
type input "1100"
type input "0"
type input "1100"
type input "0"
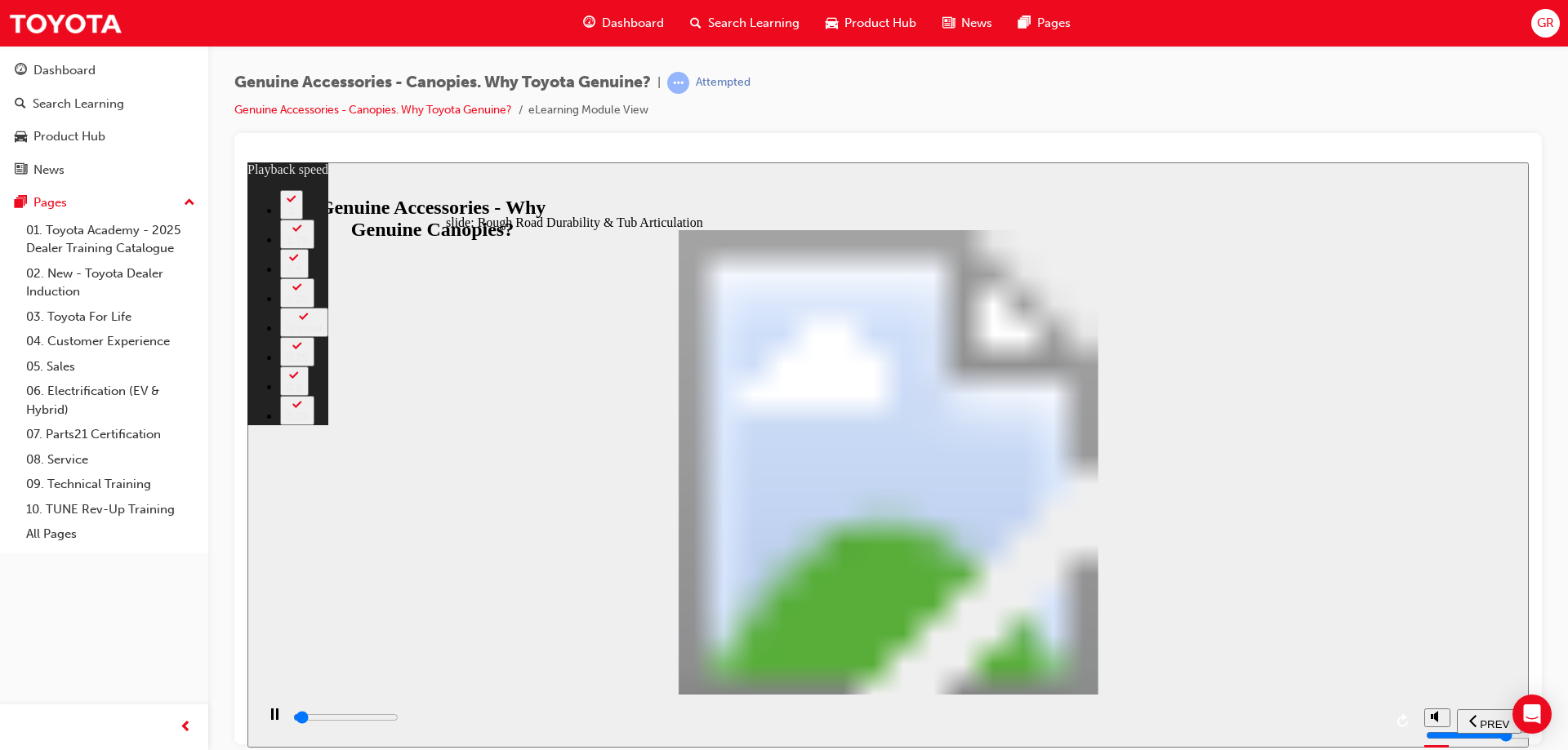
type input "1100"
type input "0"
type input "1100"
type input "0"
type input "1200"
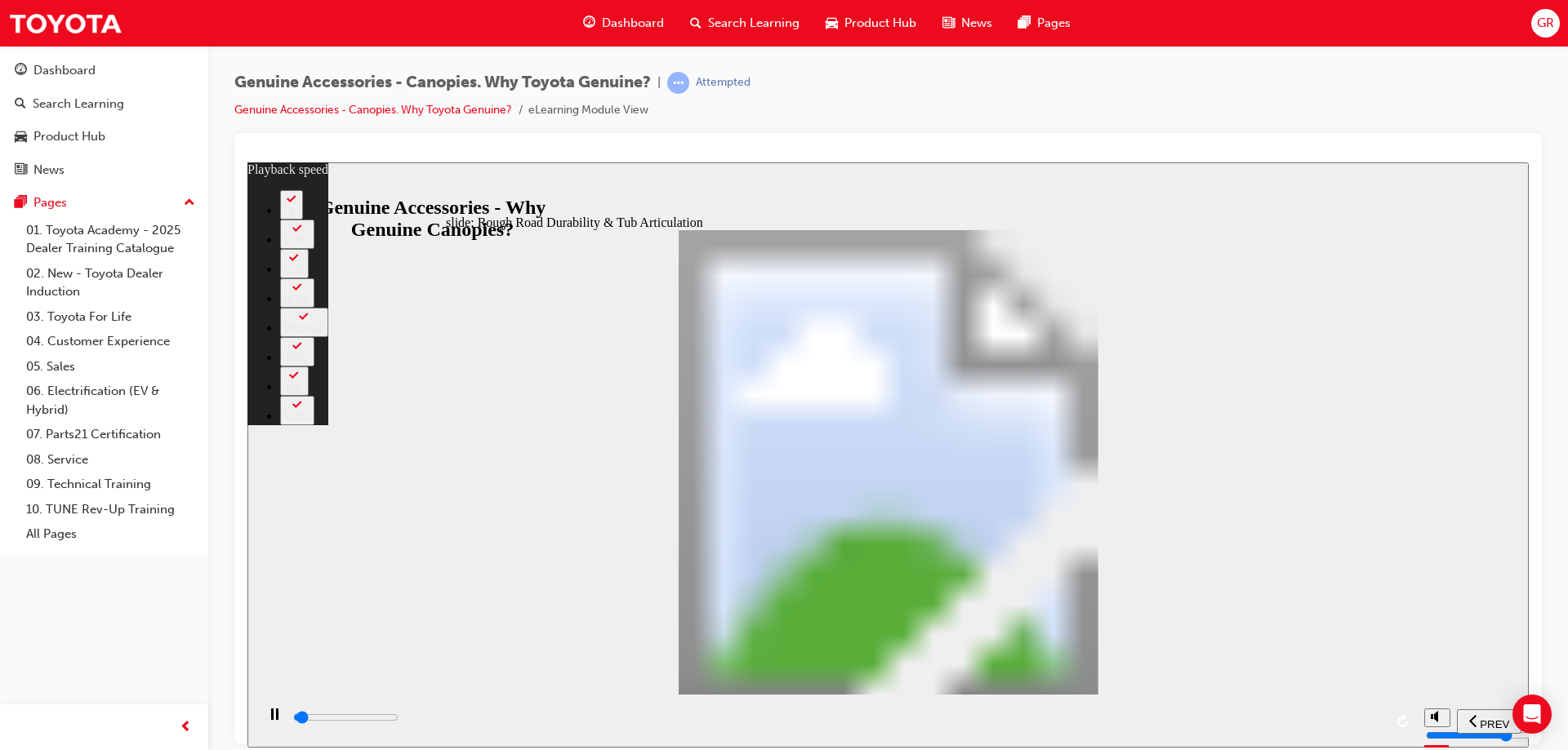
type input "0"
type input "1200"
type input "0"
type input "1200"
type input "0"
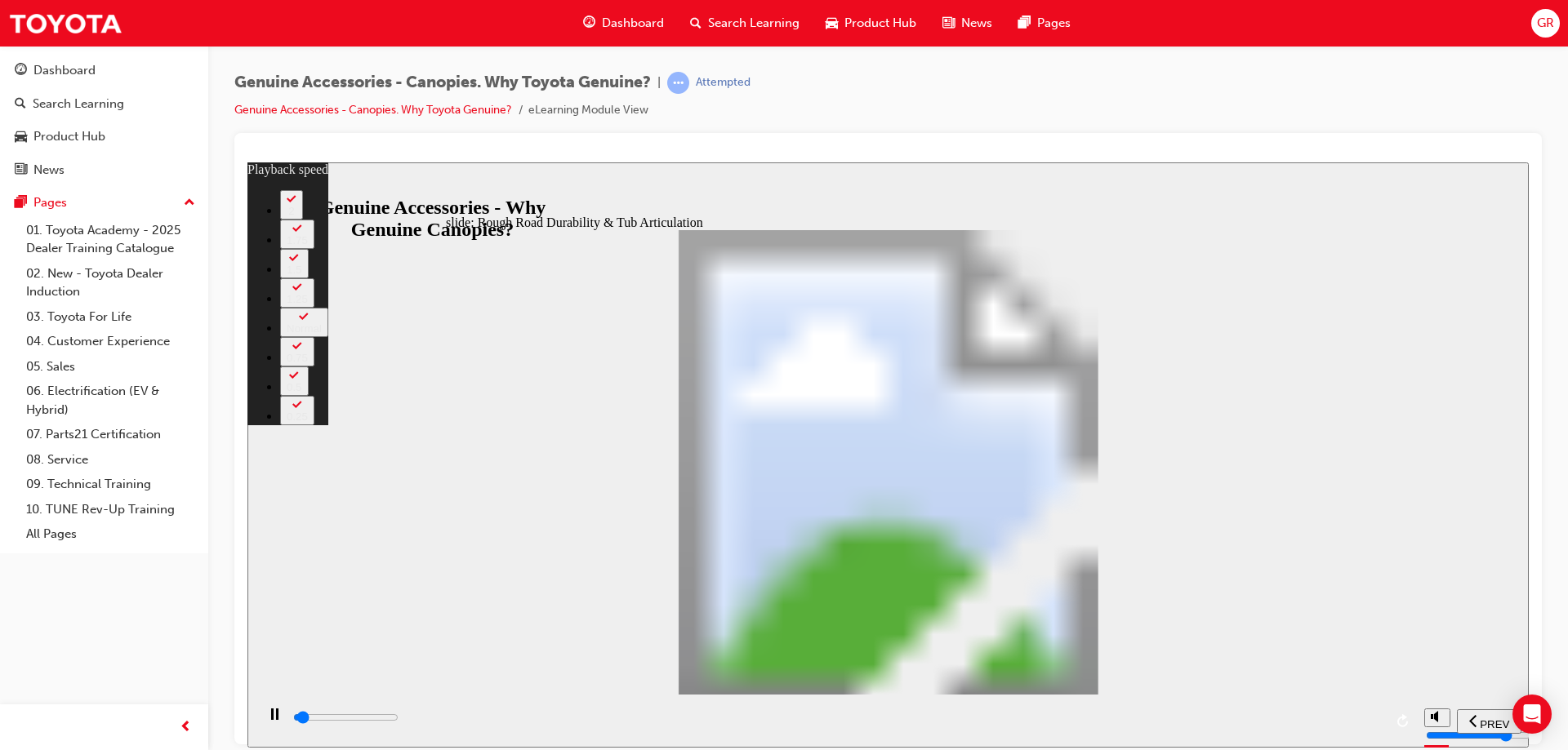
type input "1200"
type input "0"
type input "1200"
type input "0"
type input "1200"
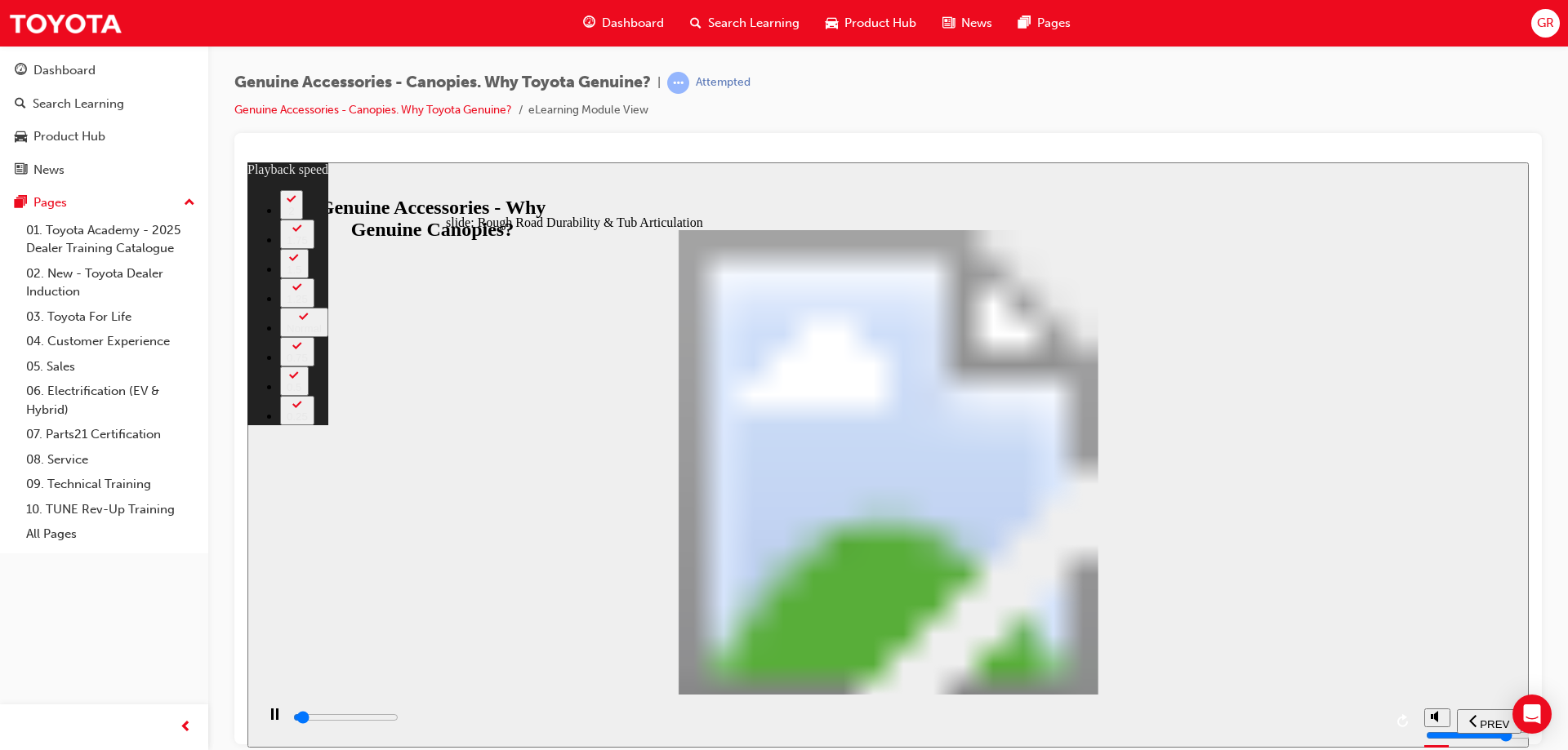
type input "0"
type input "1300"
type input "0"
type input "1300"
type input "0"
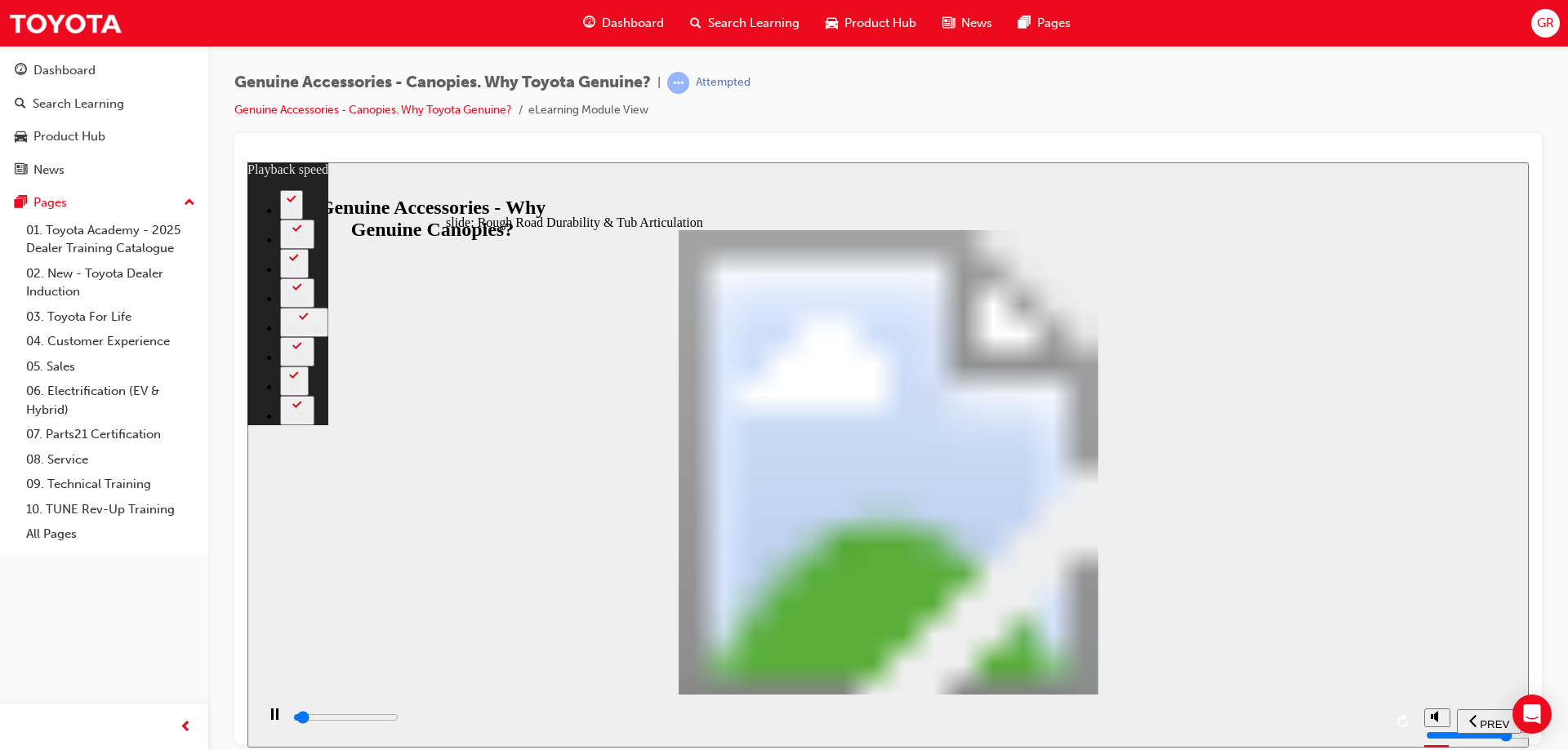
type input "1300"
type input "0"
type input "1300"
type input "0"
type input "1300"
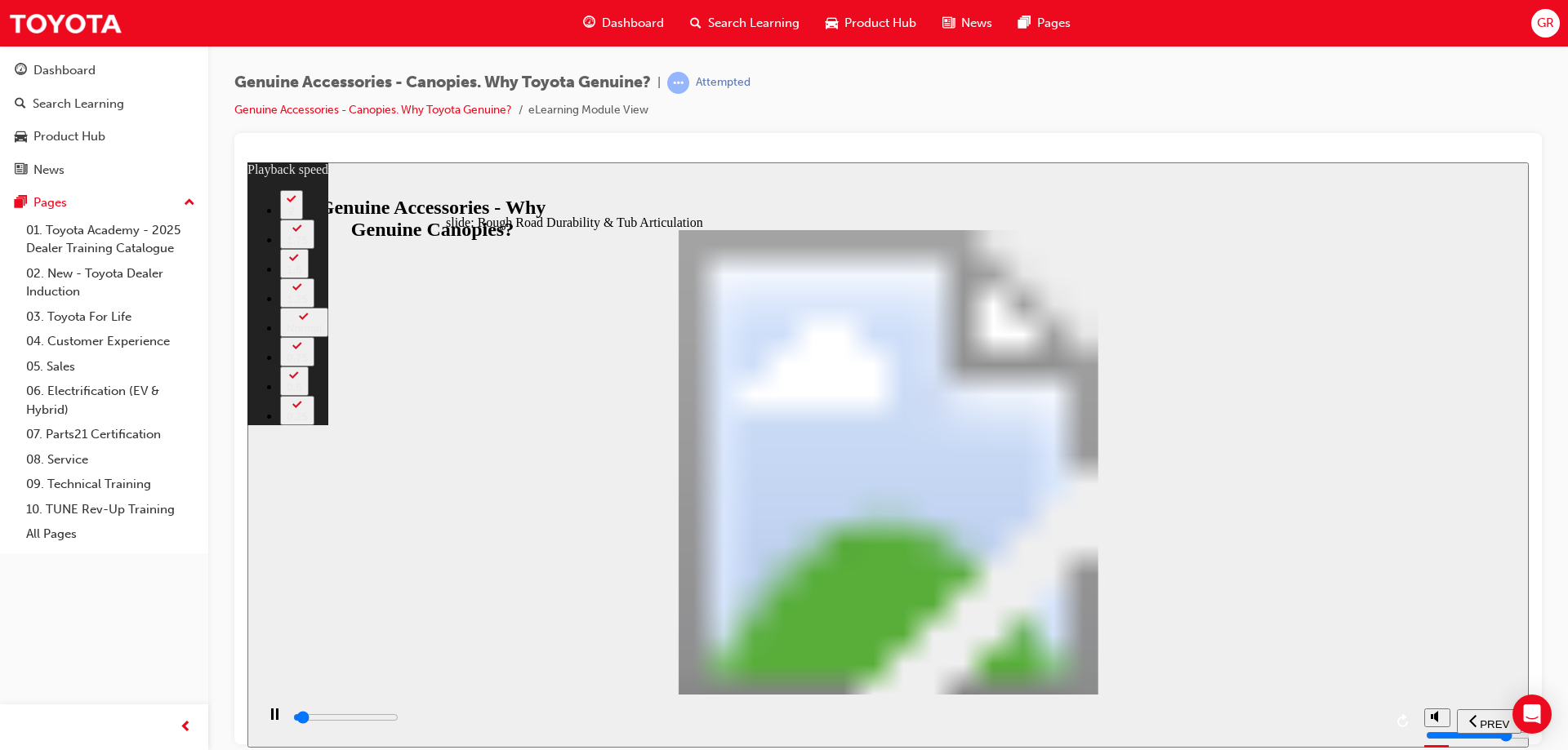
type input "0"
type input "1300"
type input "0"
type input "1400"
type input "0"
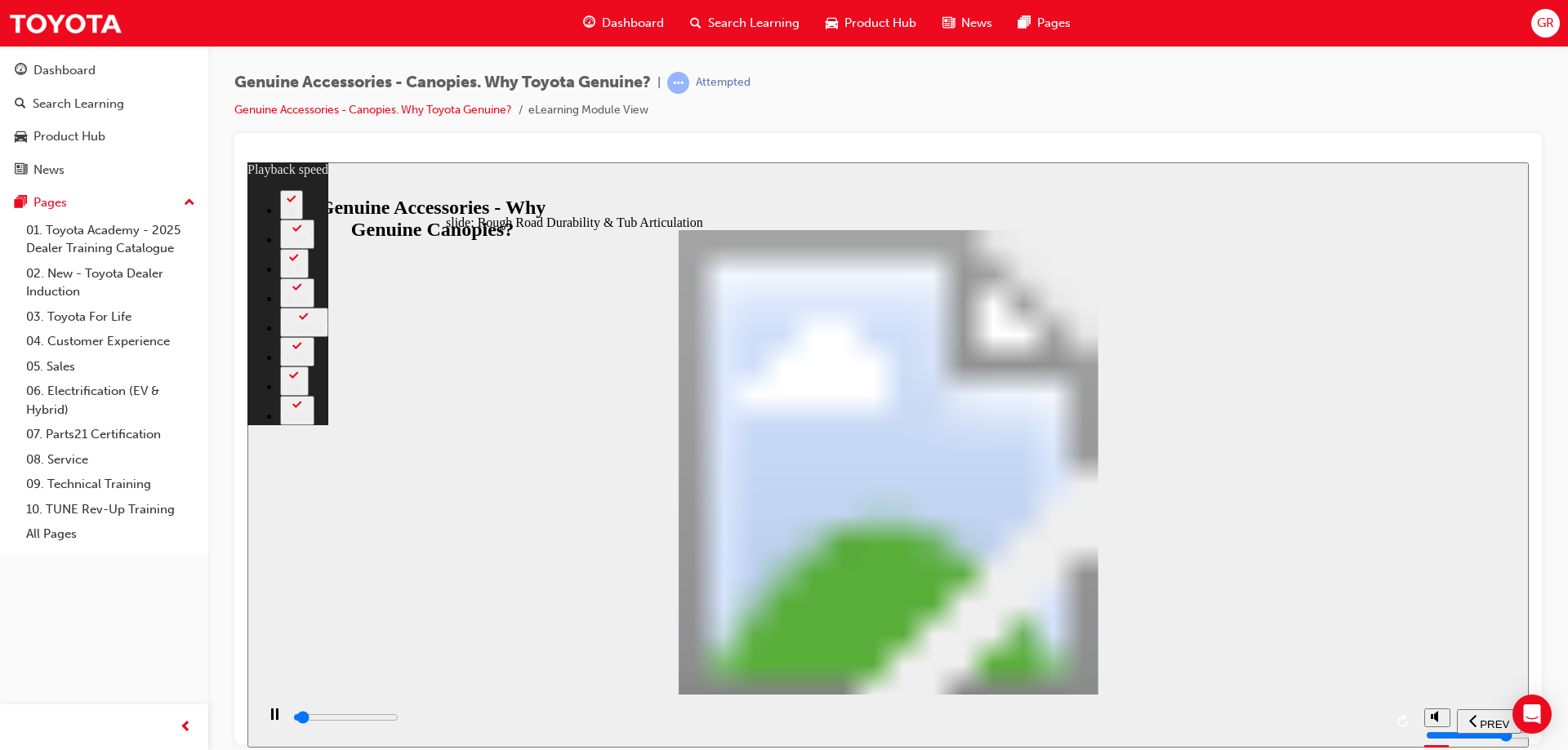
type input "1400"
type input "0"
type input "1400"
type input "0"
type input "1400"
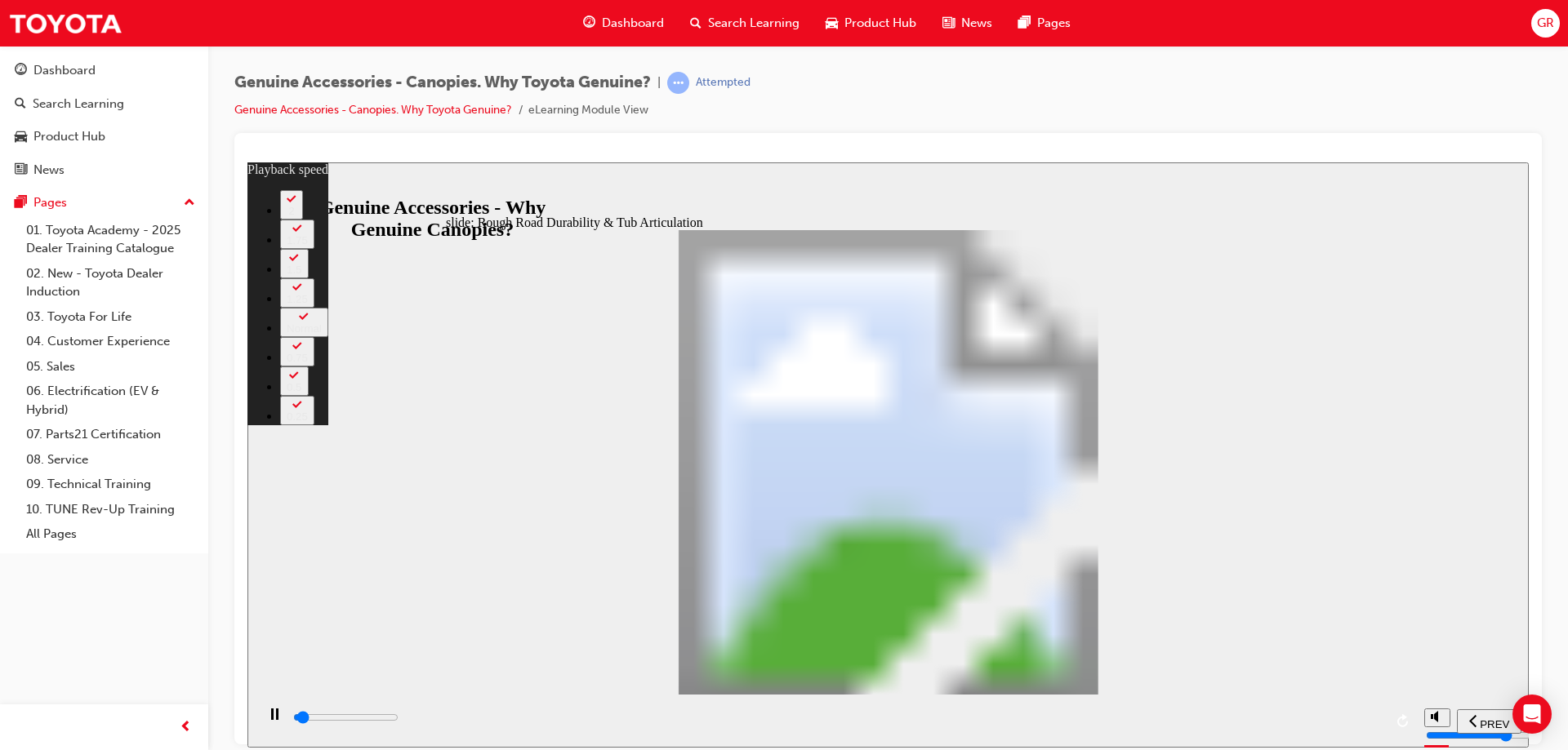
type input "0"
type input "1400"
type input "0"
type input "1400"
type input "0"
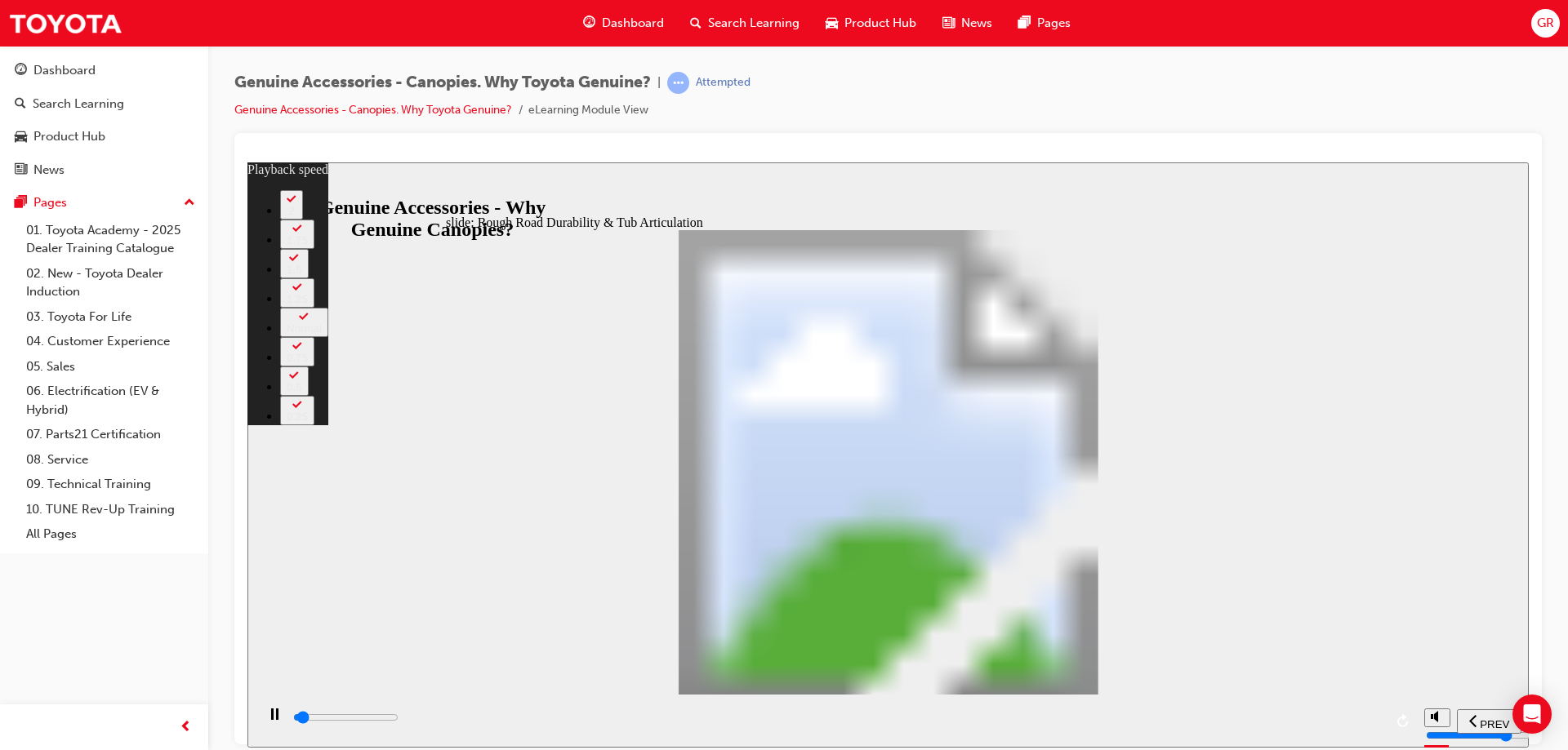
type input "1500"
type input "0"
type input "1500"
type input "0"
type input "1500"
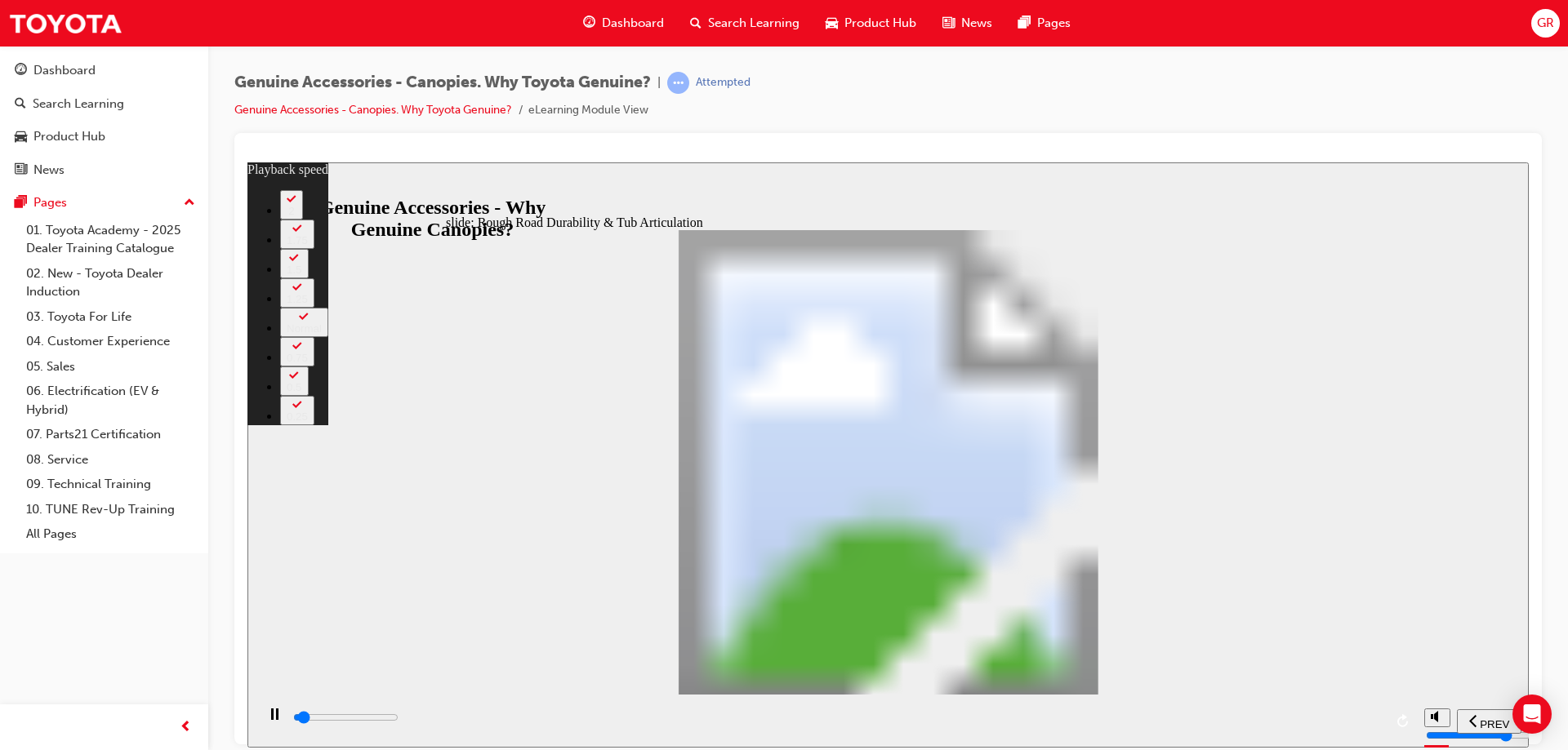
type input "0"
type input "1500"
type input "0"
type input "1500"
type input "0"
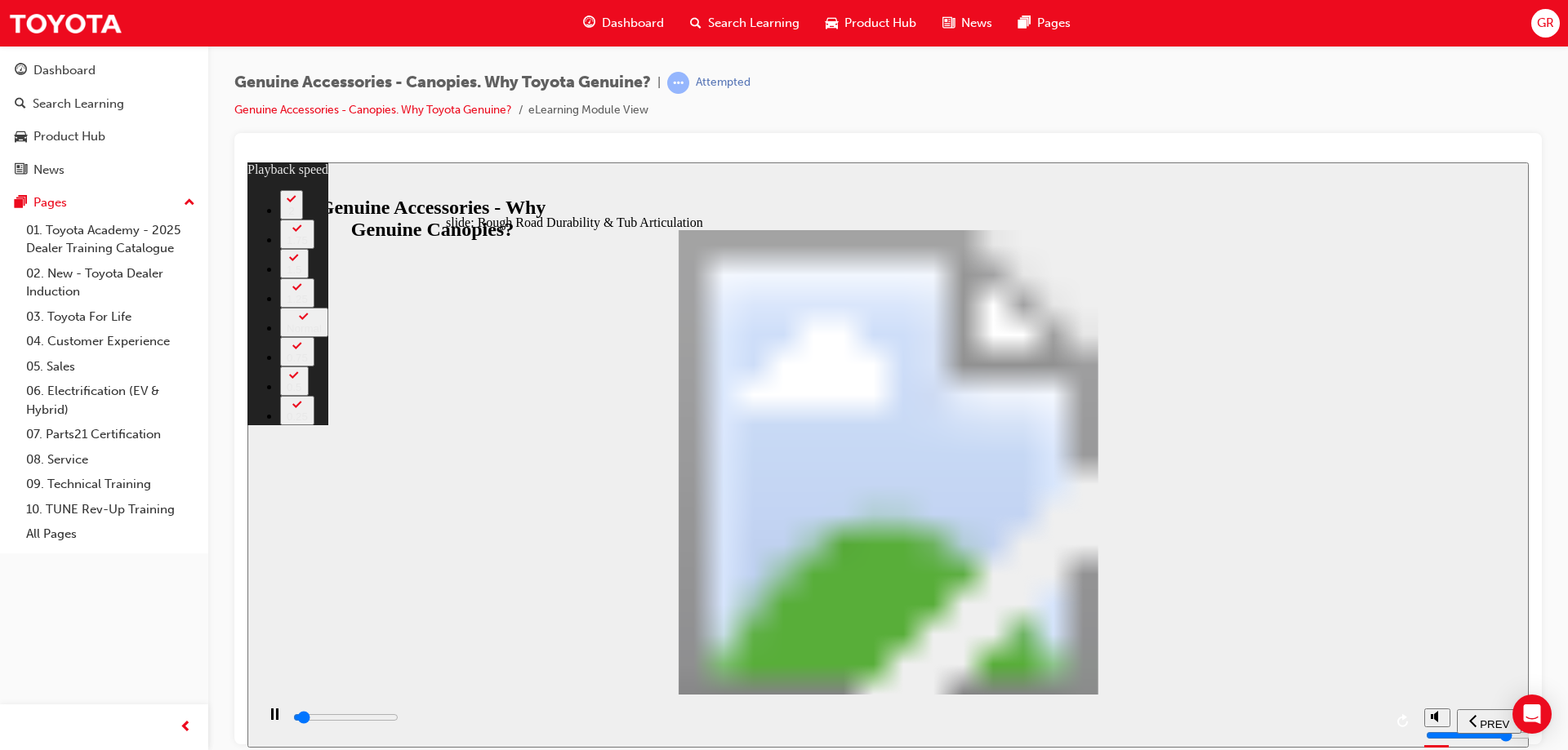
type input "1500"
type input "0"
type input "1600"
type input "1"
type input "1600"
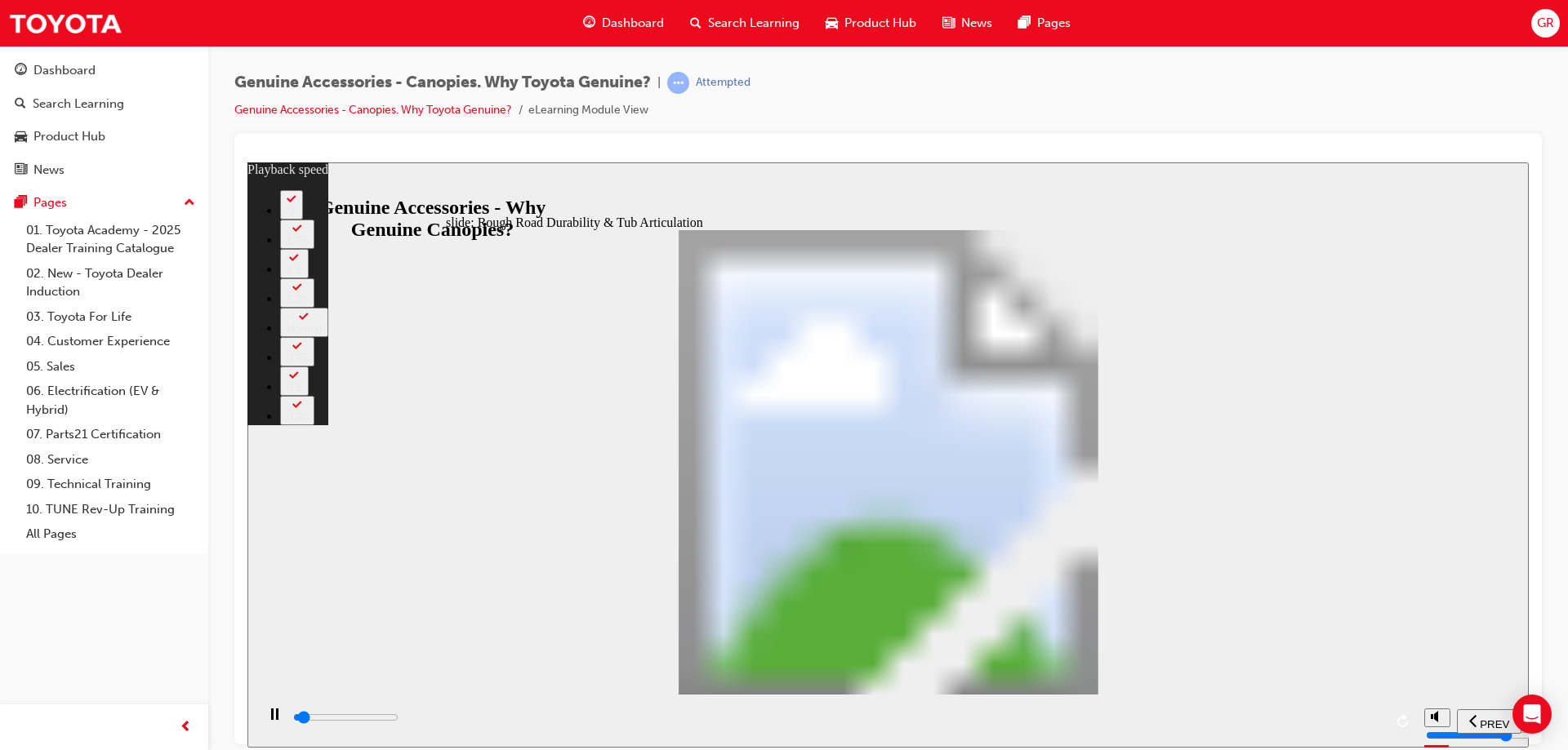
type input "1"
type input "1600"
type input "1"
type input "1600"
type input "1"
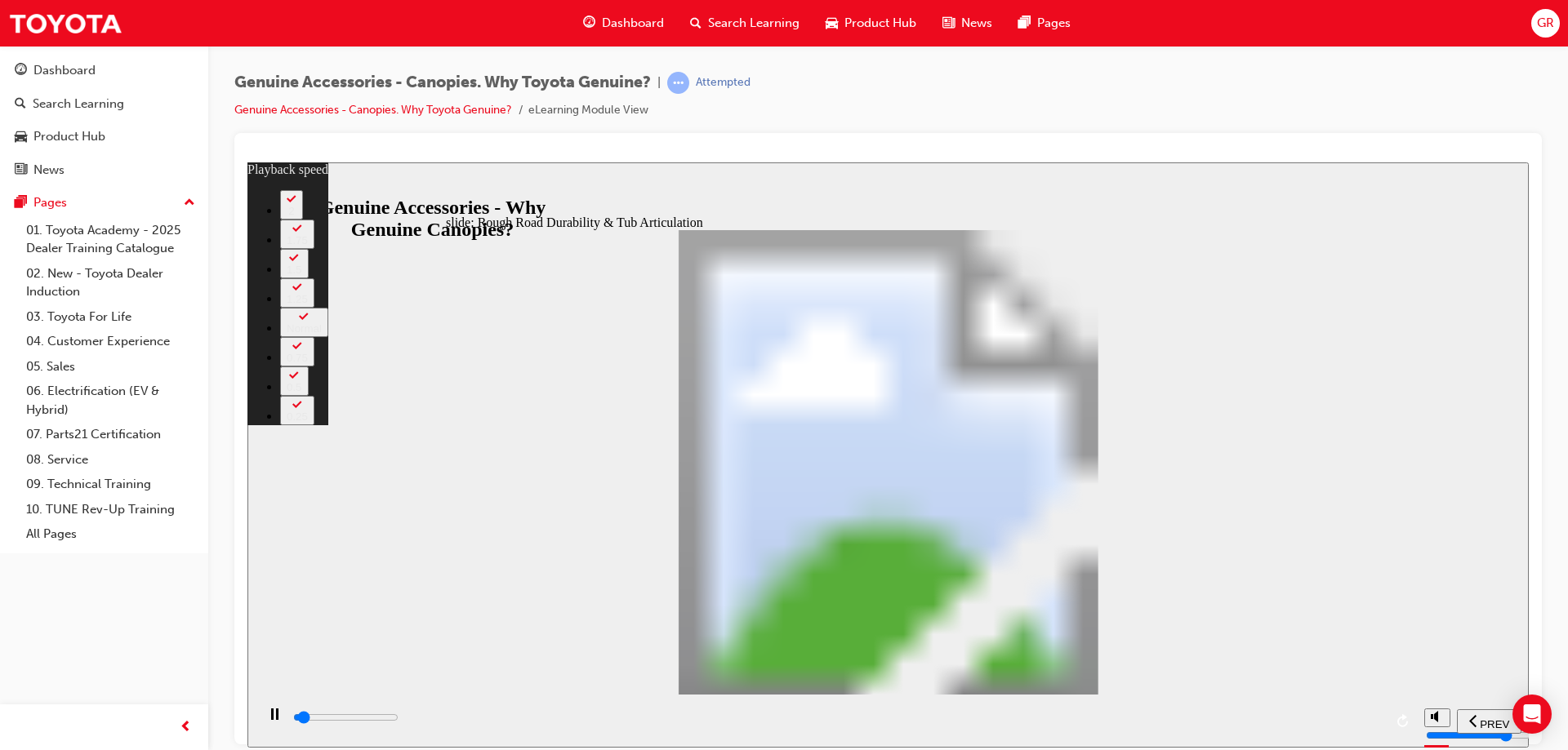
type input "1600"
type input "1"
type input "1600"
type input "1"
type input "35700"
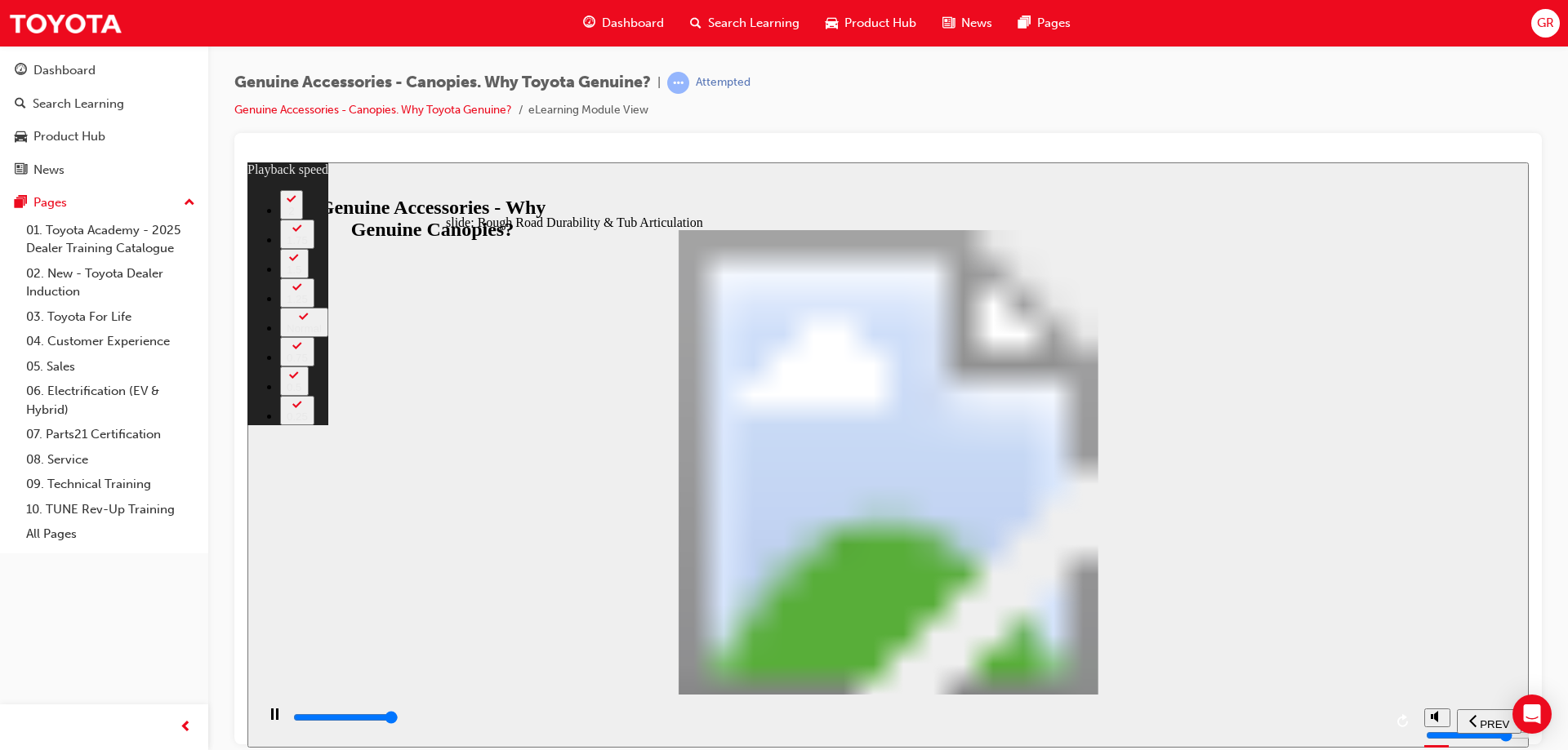
type input "35"
click at [1375, 722] on div "playback controls" at bounding box center [836, 717] width 1092 height 18
type input "35800"
type input "35"
type input "35900"
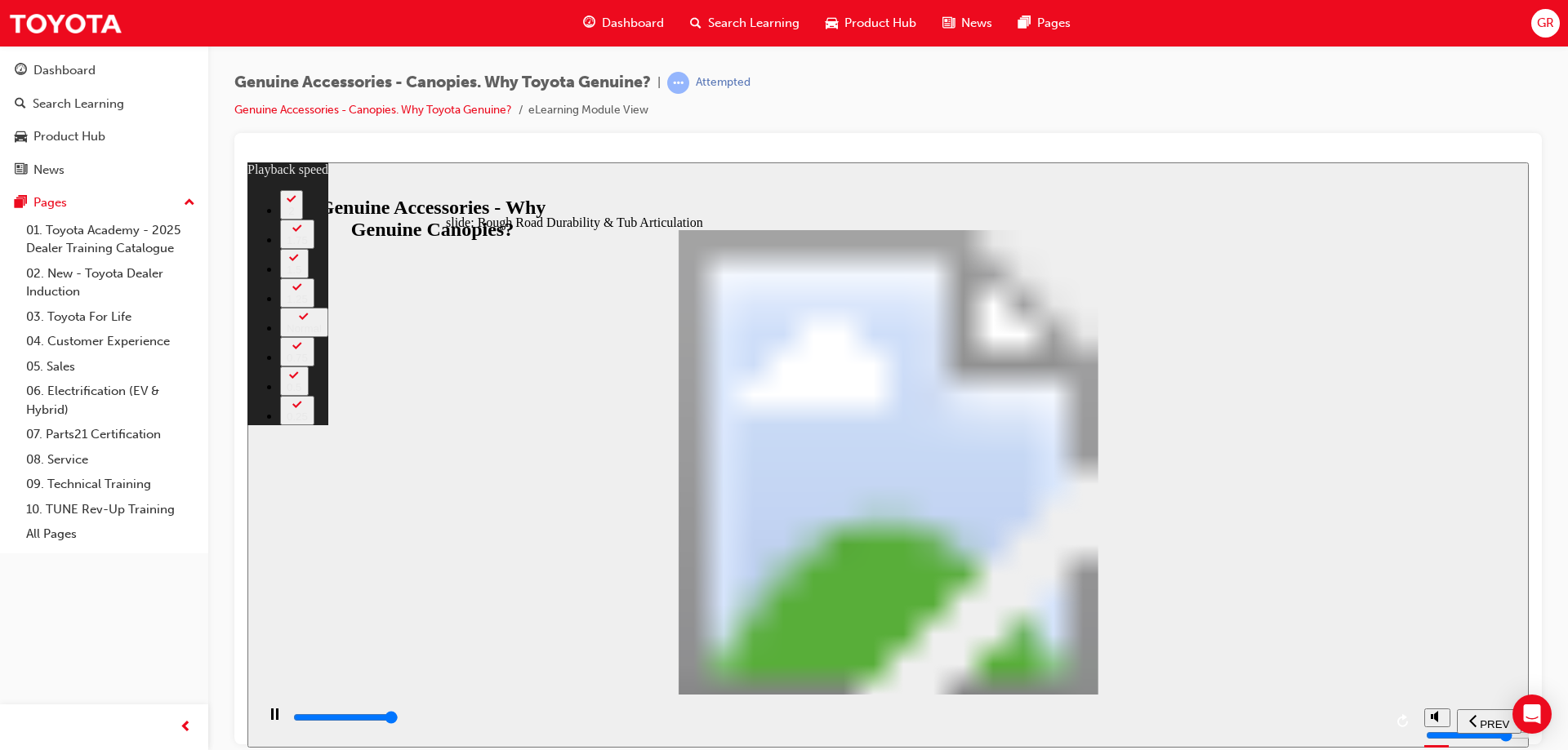
type input "35"
type input "35900"
type input "35"
type input "36000"
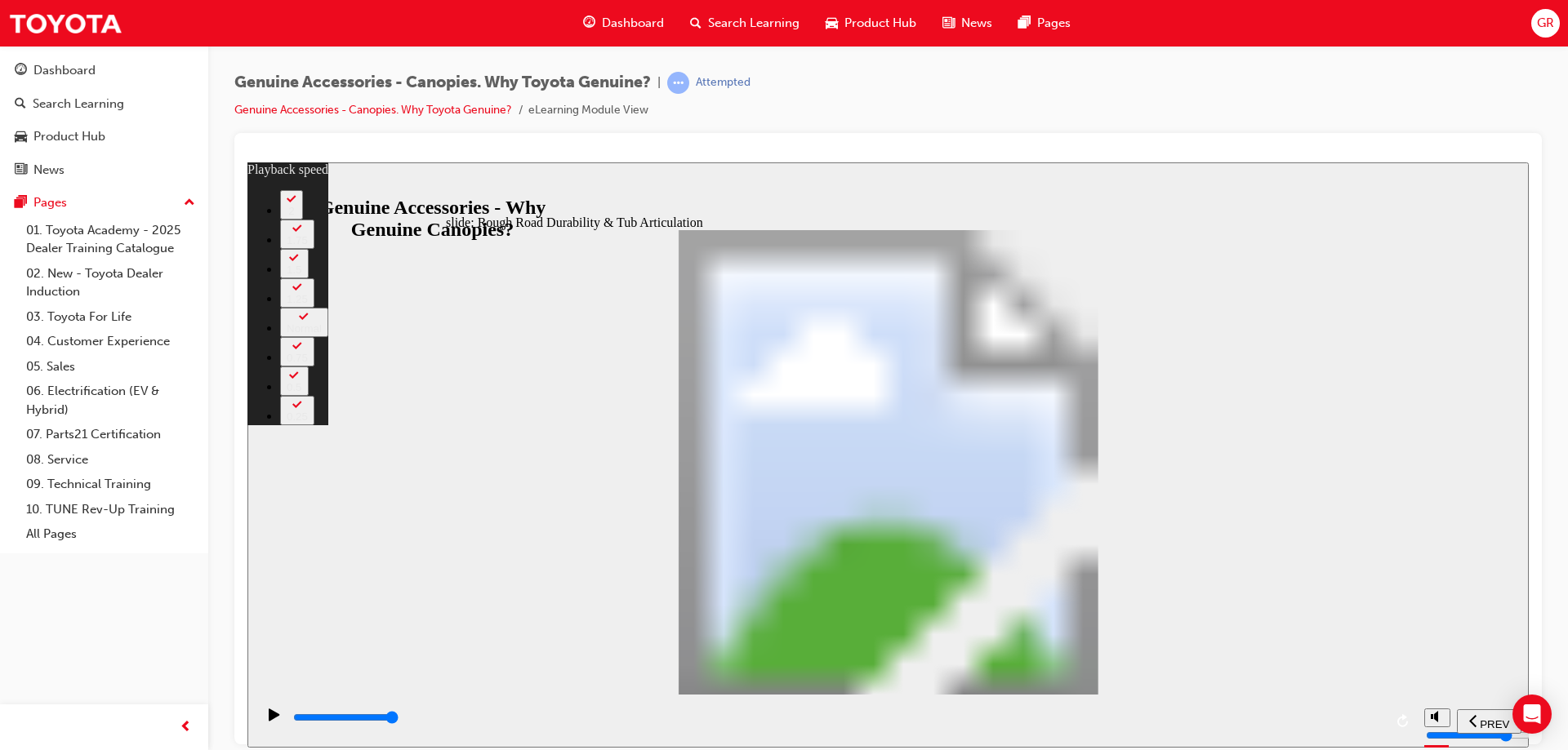
drag, startPoint x: 875, startPoint y: 410, endPoint x: 883, endPoint y: 557, distance: 147.2
drag, startPoint x: 890, startPoint y: 570, endPoint x: 1057, endPoint y: 411, distance: 230.6
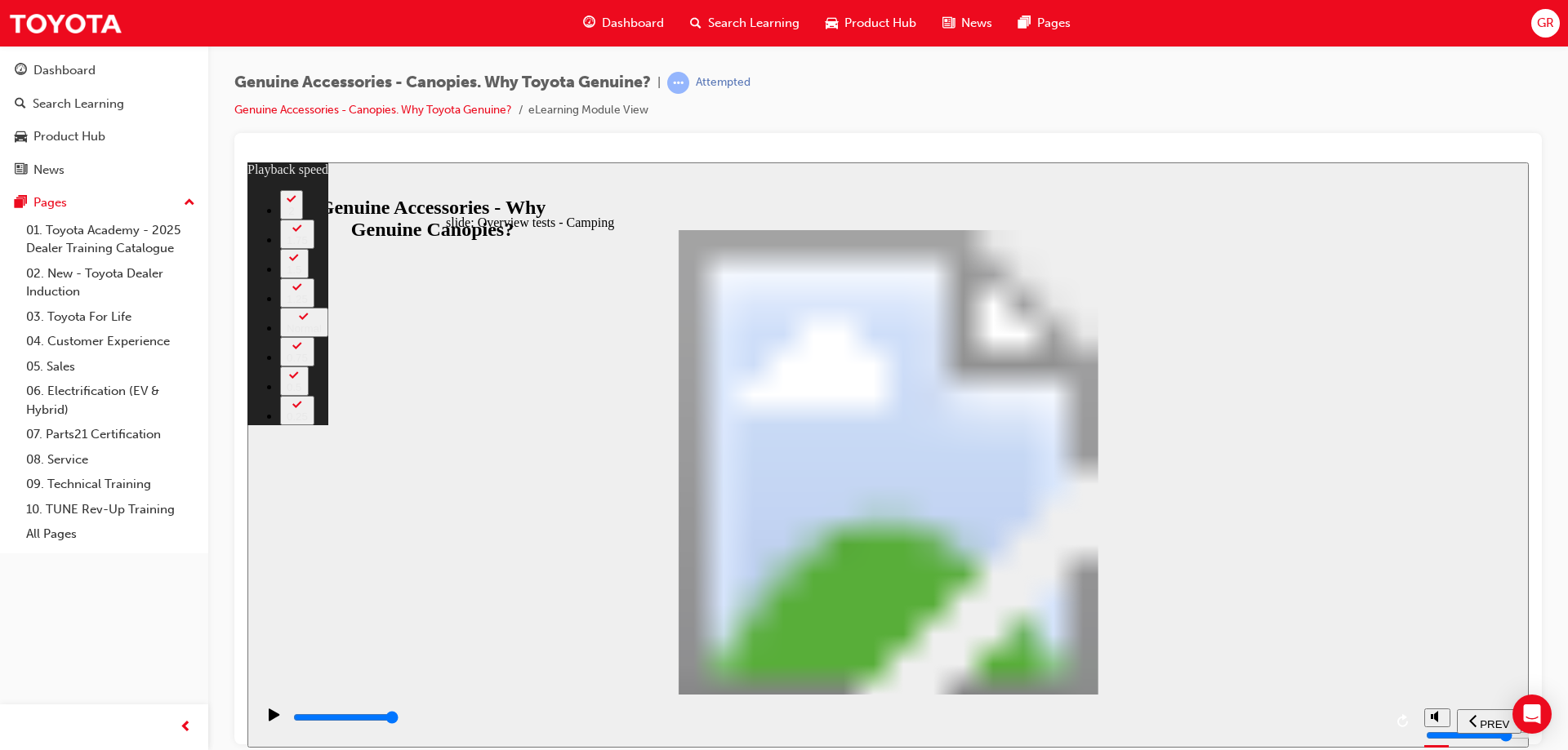
type input "38"
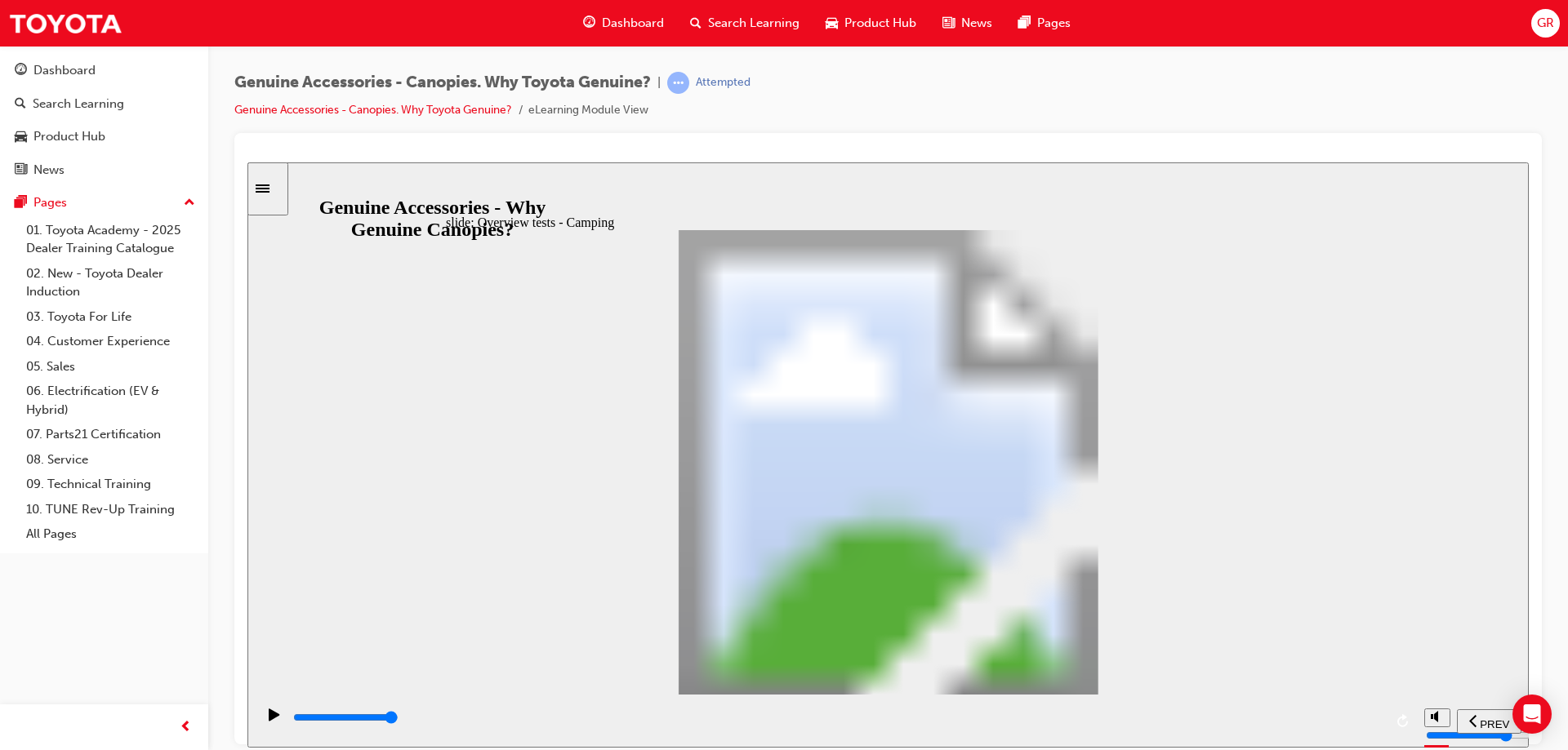
click at [1375, 722] on div "playback controls" at bounding box center [836, 717] width 1092 height 18
drag, startPoint x: 1274, startPoint y: 487, endPoint x: 1274, endPoint y: 496, distance: 9.0
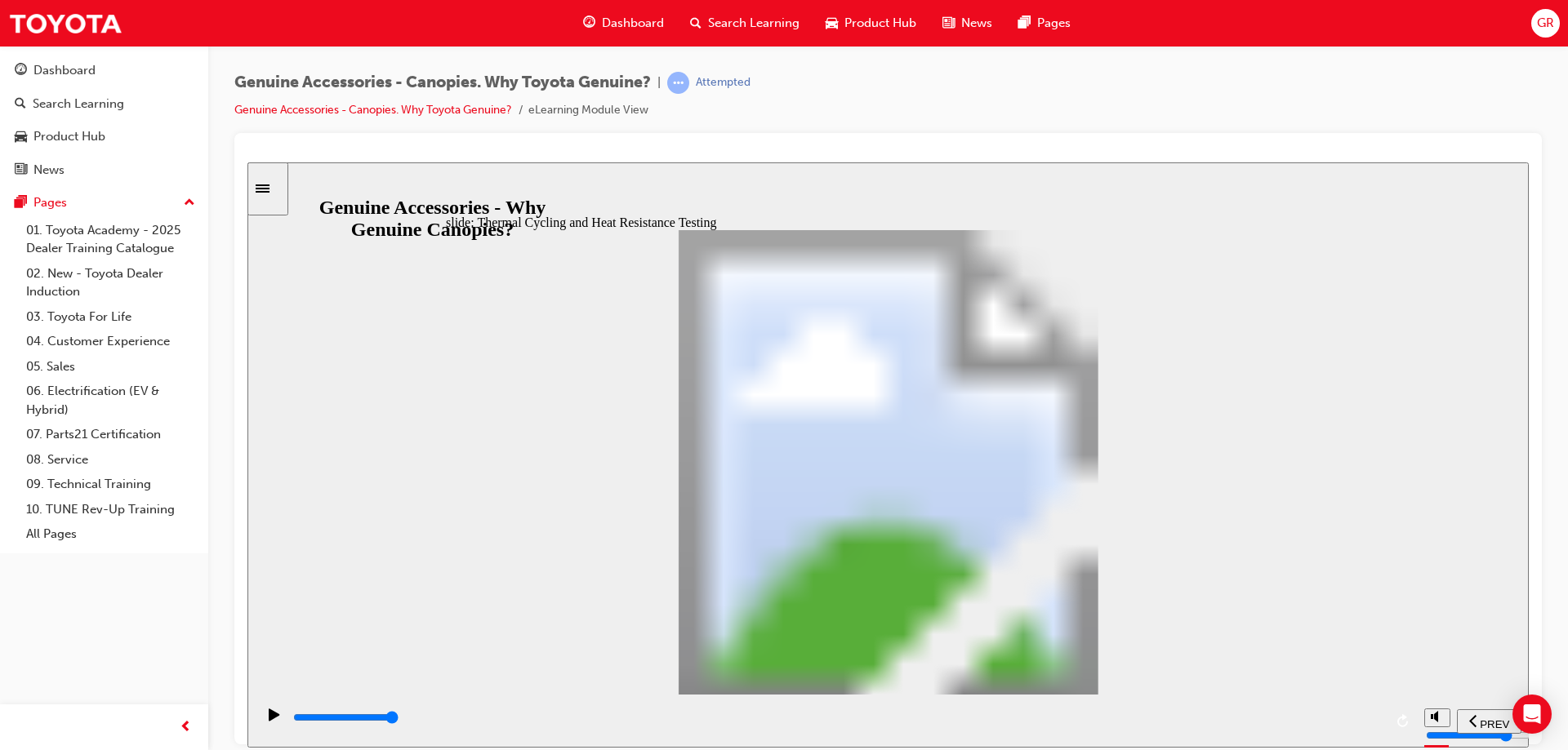
click at [1379, 722] on div "playback controls" at bounding box center [836, 717] width 1092 height 18
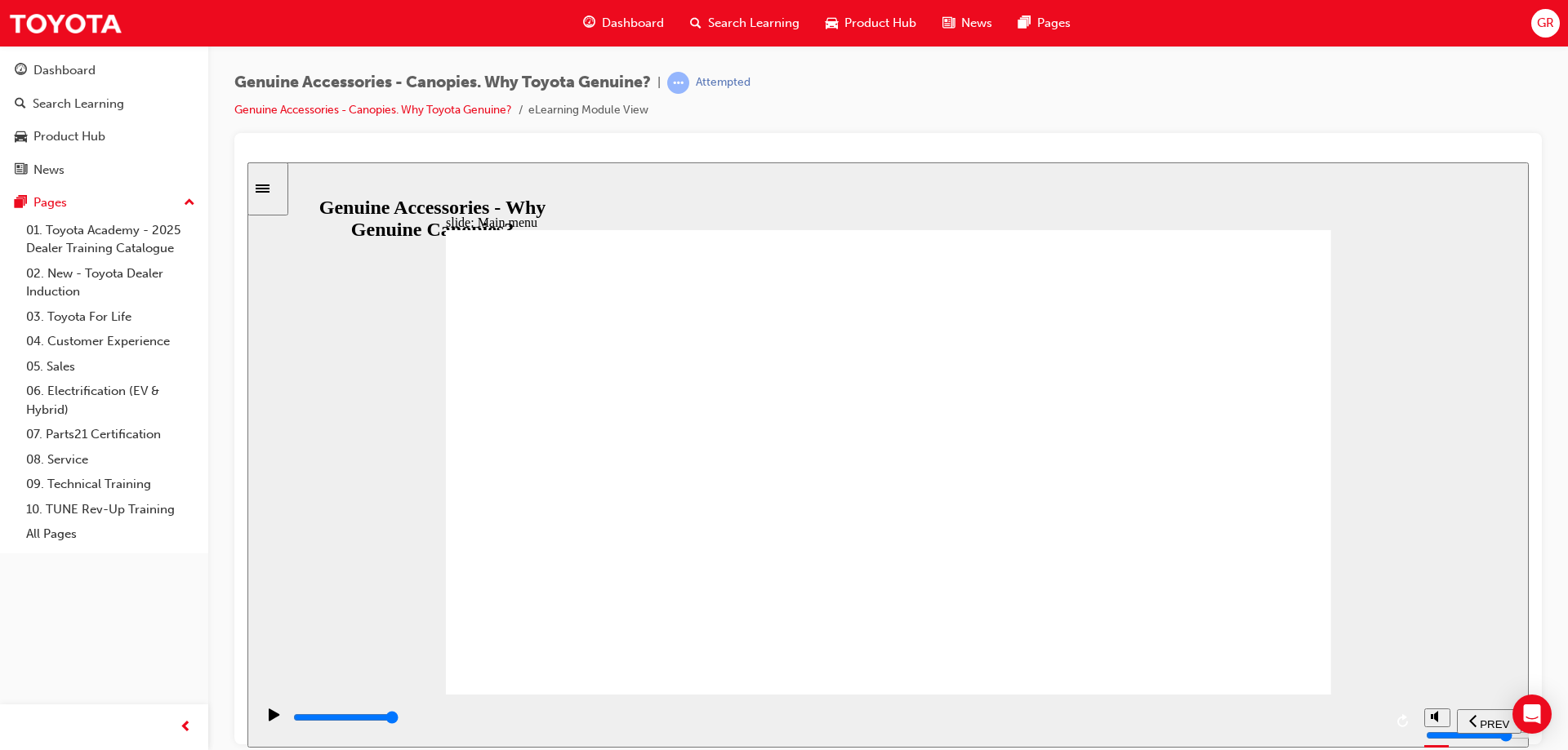
click at [1375, 717] on div "playback controls" at bounding box center [836, 717] width 1092 height 18
drag, startPoint x: 859, startPoint y: 343, endPoint x: 932, endPoint y: 343, distance: 73.0
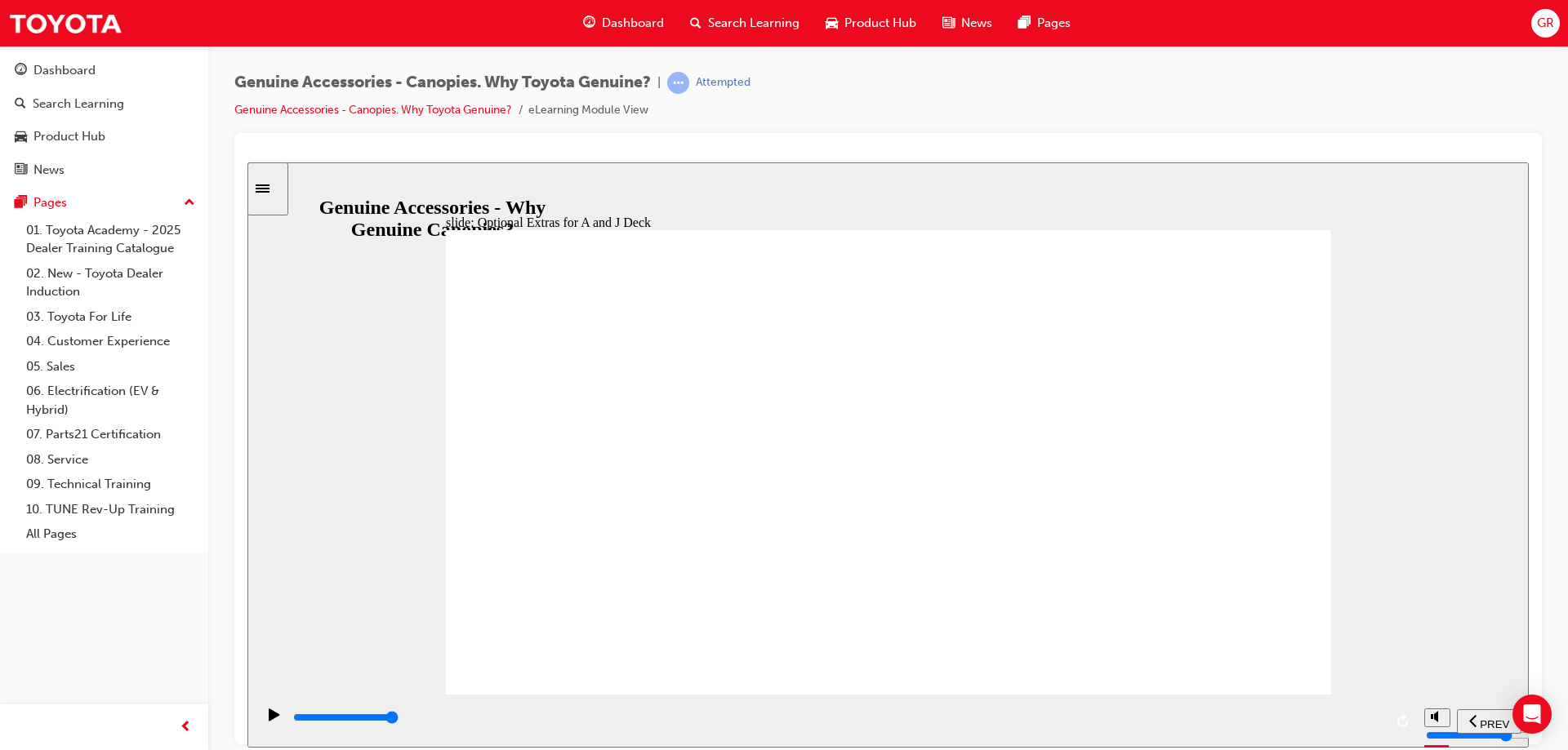
drag, startPoint x: 873, startPoint y: 664, endPoint x: 1001, endPoint y: 692, distance: 131.0
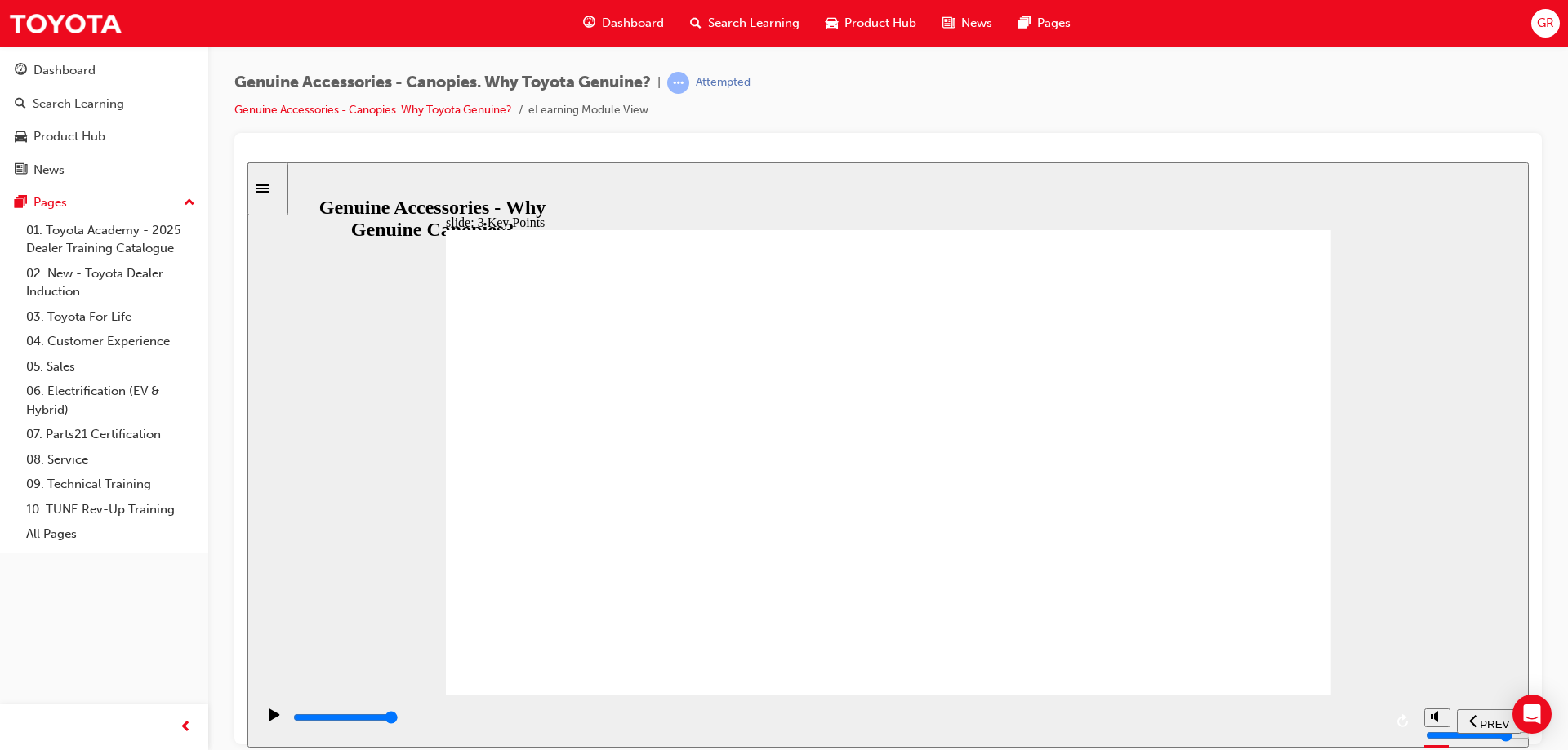
click at [399, 720] on input "slide progress" at bounding box center [345, 716] width 105 height 13
click at [399, 718] on input "slide progress" at bounding box center [345, 716] width 105 height 13
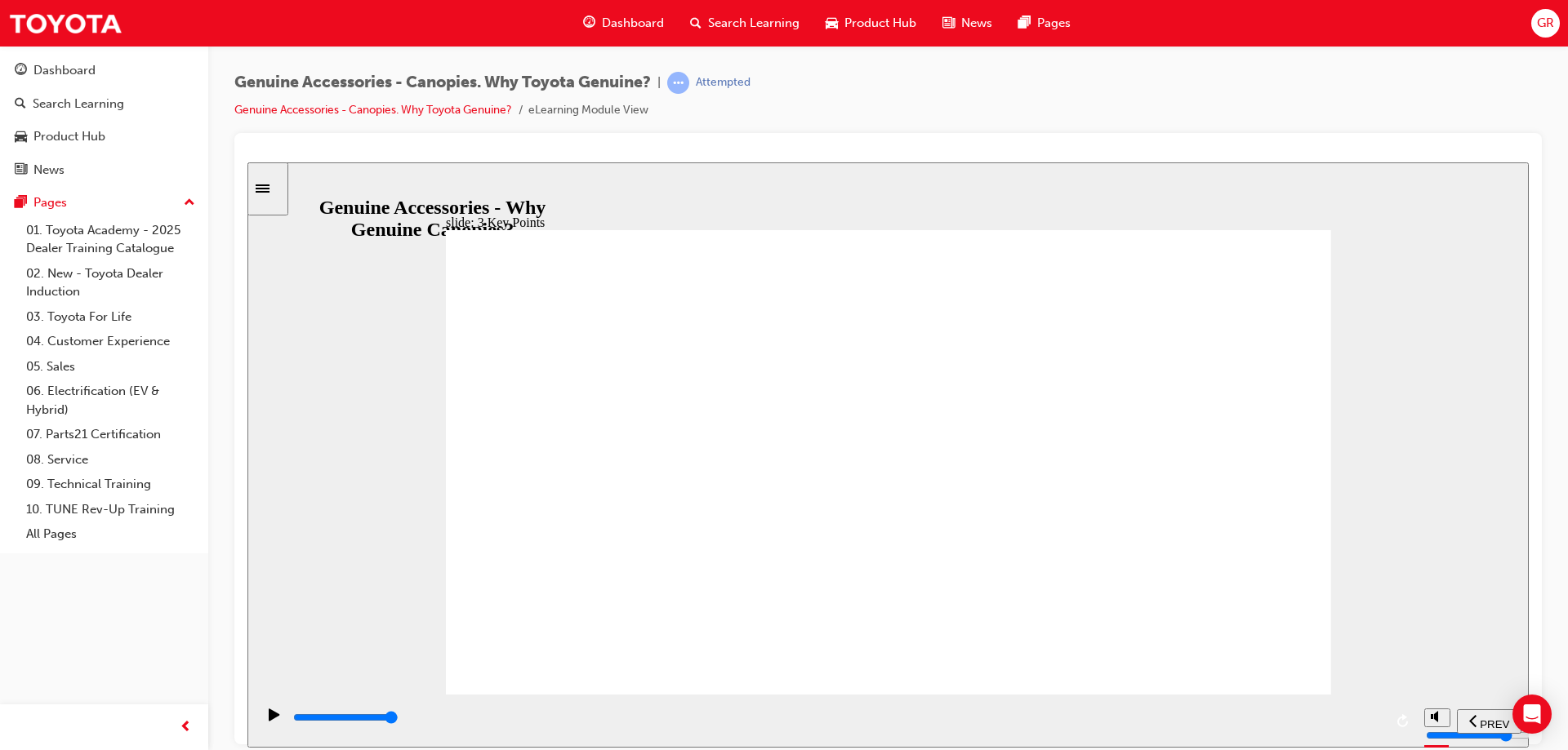
click at [1377, 721] on div "playback controls" at bounding box center [836, 717] width 1092 height 18
click at [399, 718] on input "slide progress" at bounding box center [345, 716] width 105 height 13
type input "10200"
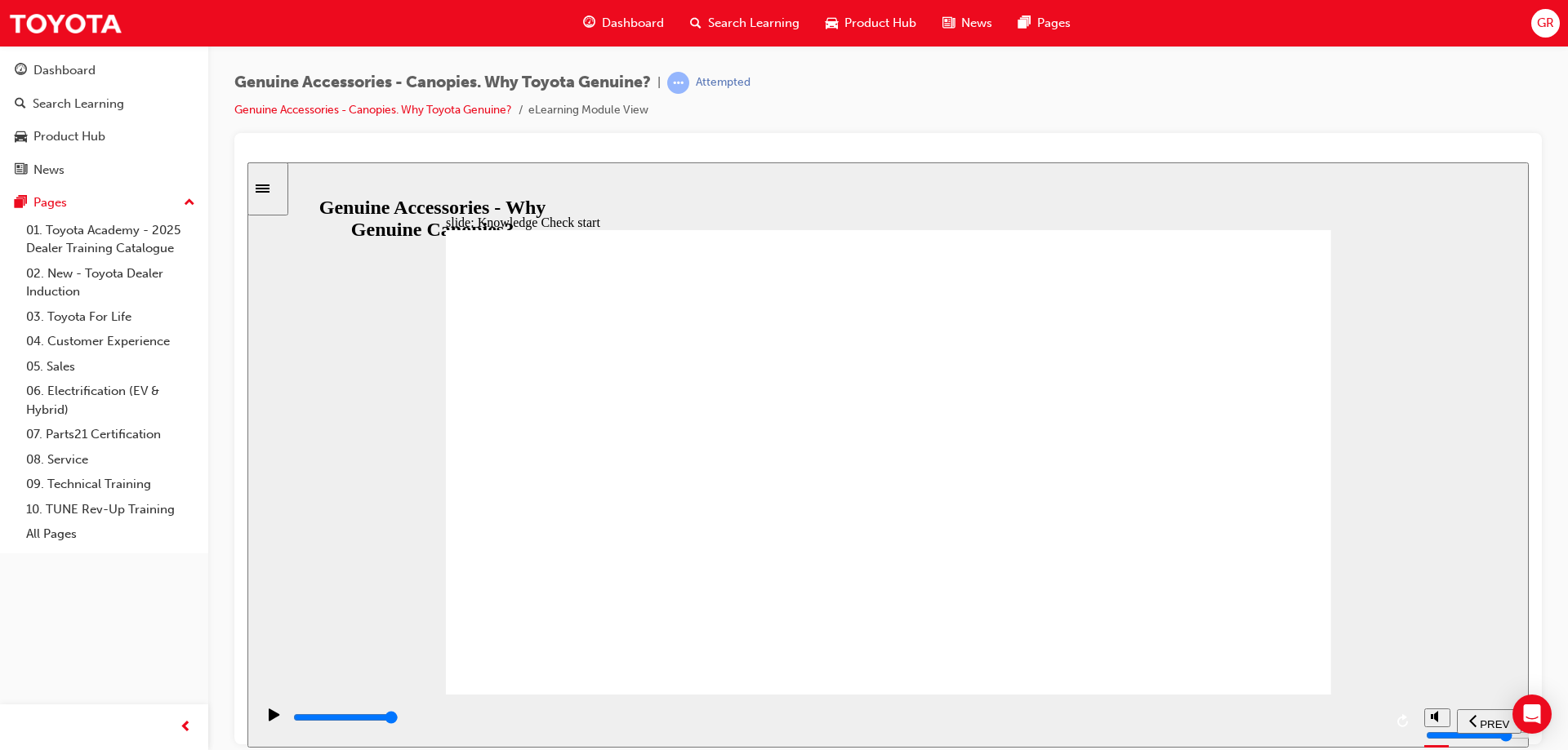
radio input "true"
click at [1467, 720] on span "SUBMIT" at bounding box center [1470, 723] width 41 height 12
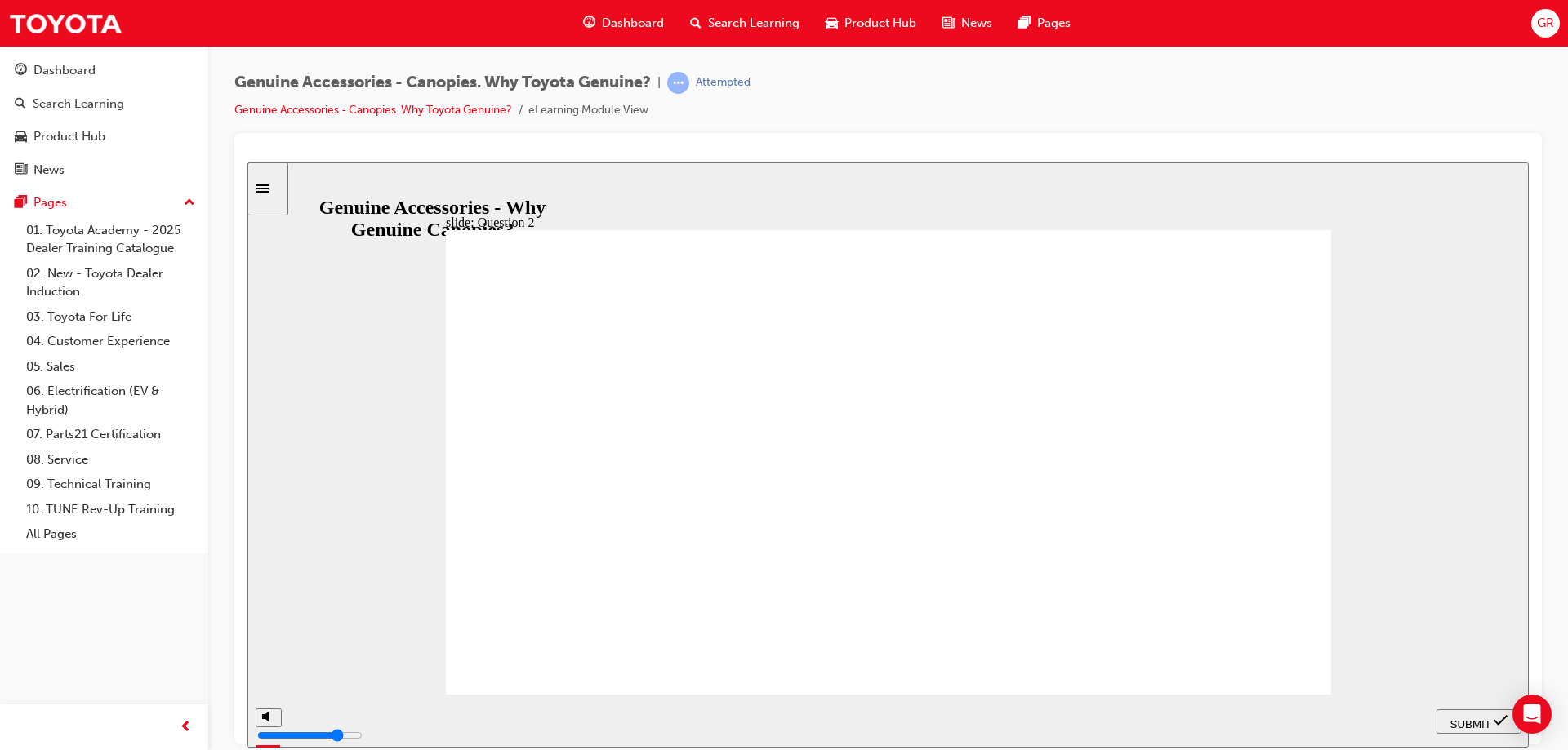
radio input "true"
click at [1486, 717] on span "SUBMIT" at bounding box center [1470, 723] width 41 height 12
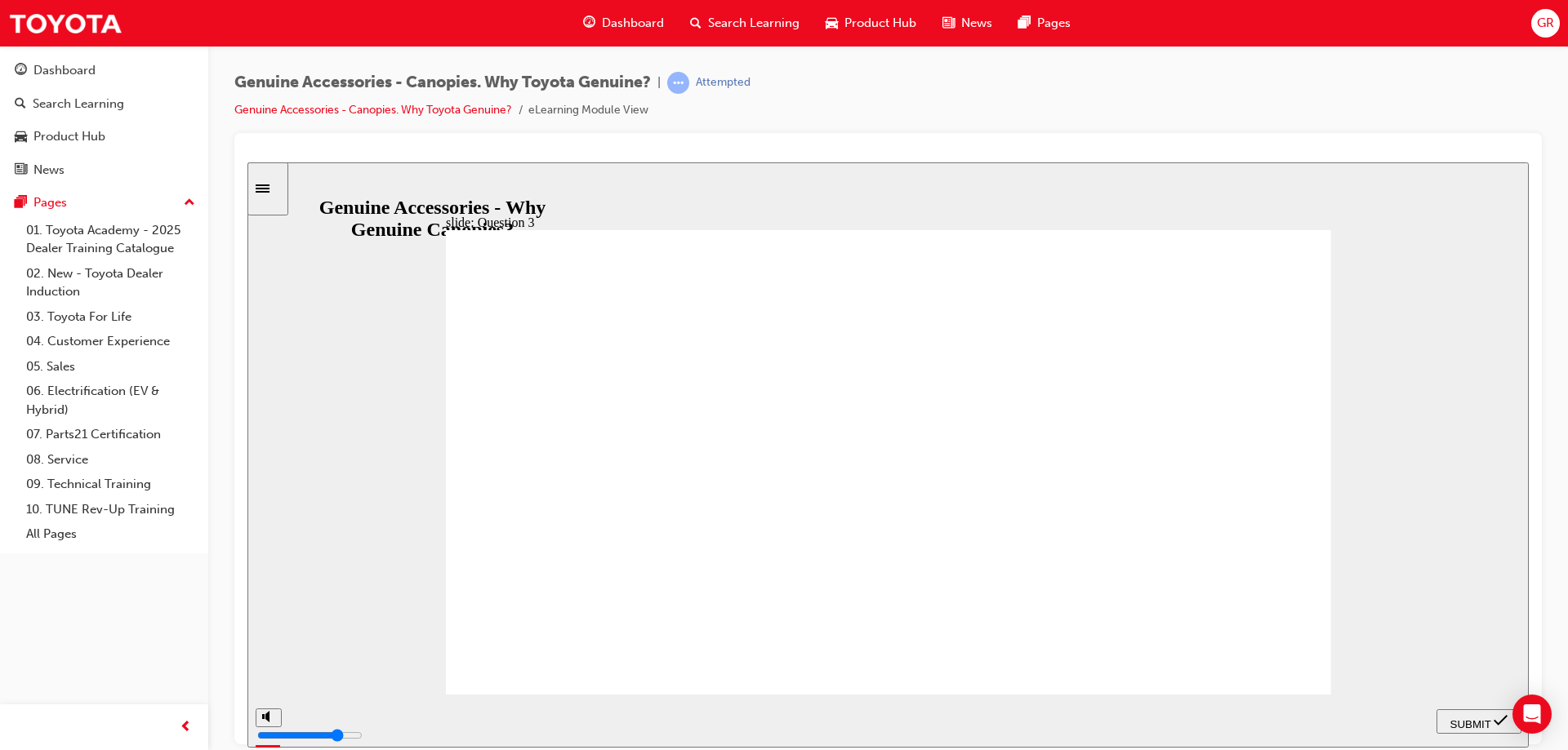
radio input "true"
click at [1474, 723] on span "SUBMIT" at bounding box center [1470, 723] width 41 height 12
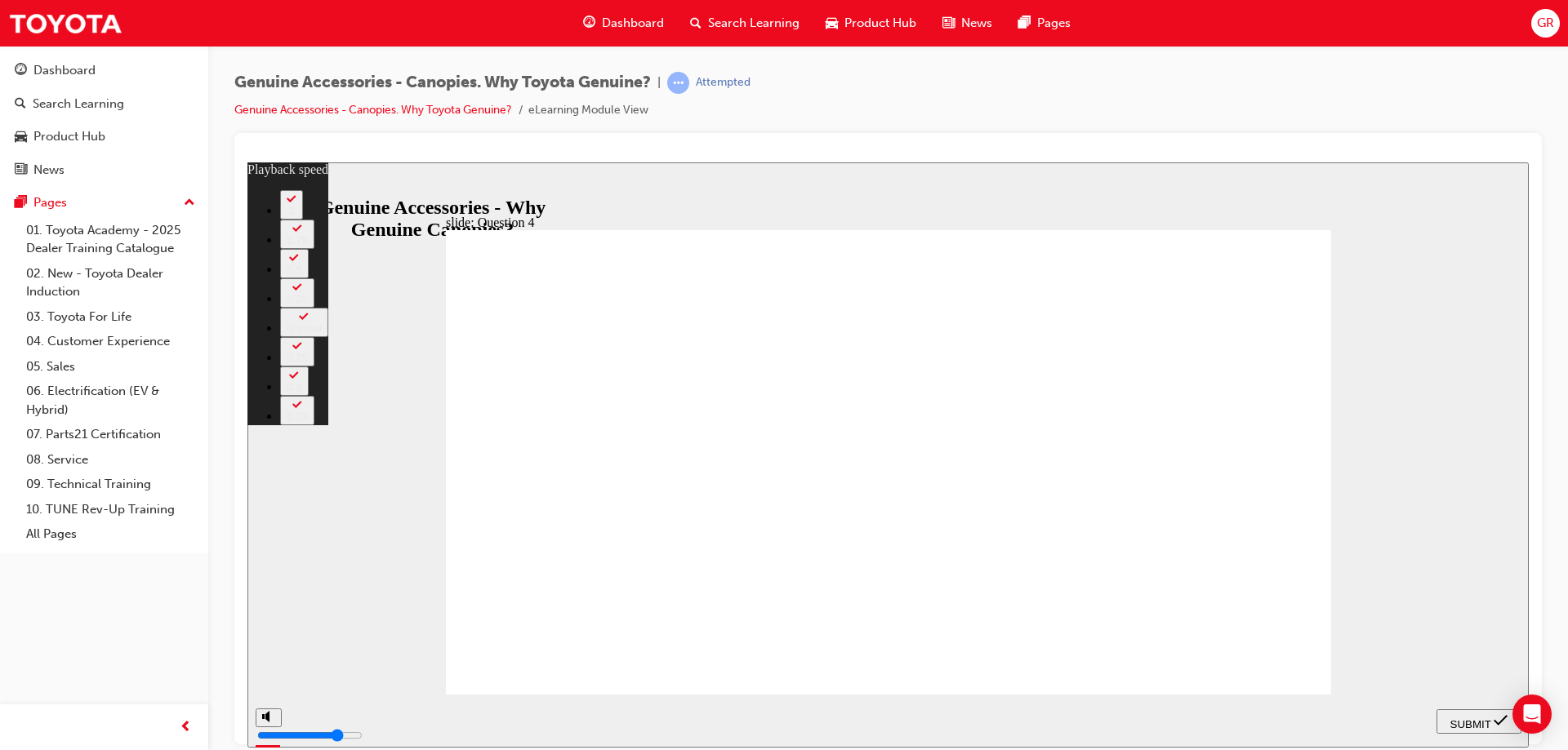
type input "4"
radio input "true"
click at [1466, 723] on span "SUBMIT" at bounding box center [1470, 723] width 41 height 12
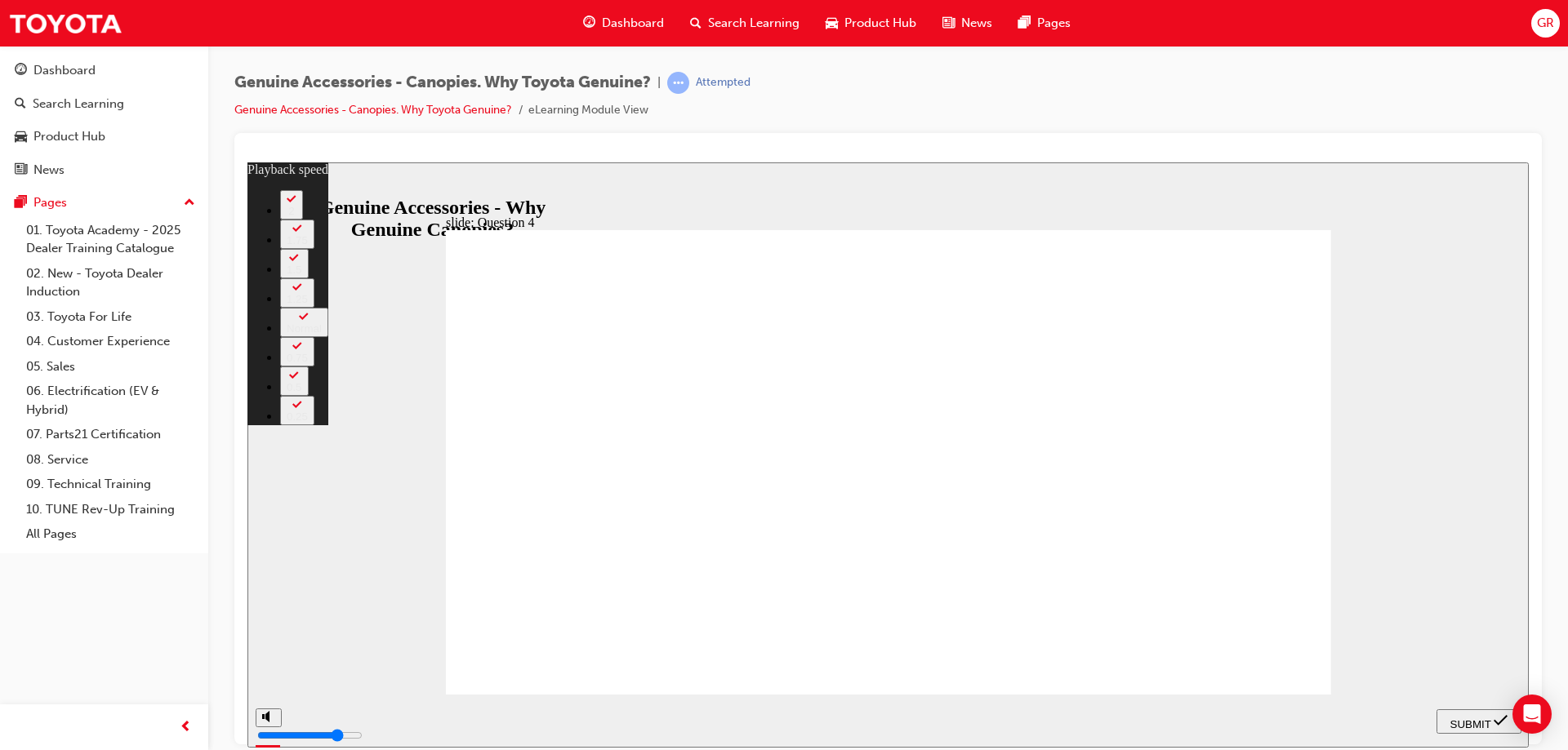
type input "6"
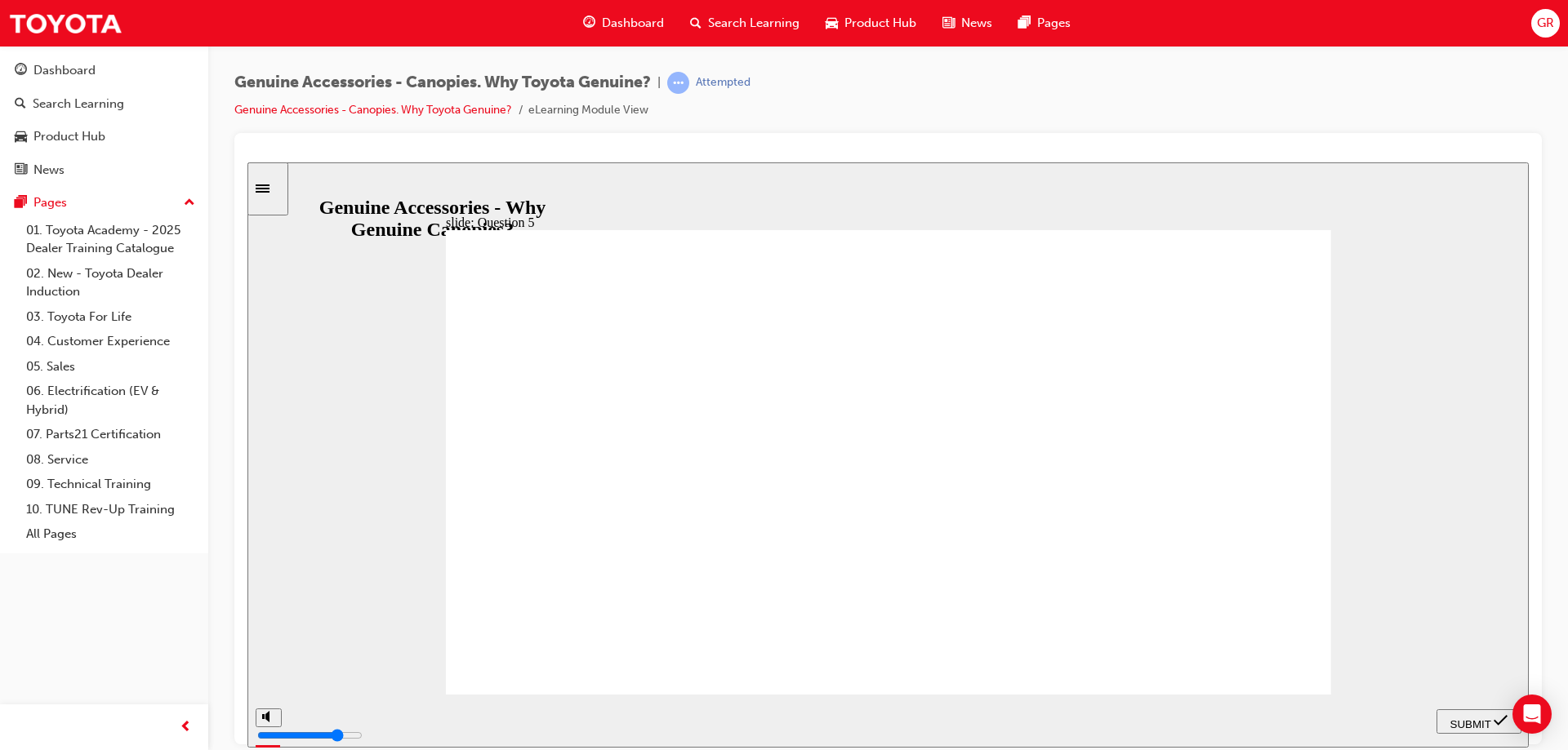
radio input "true"
click at [1475, 729] on div "SUBMIT" at bounding box center [1479, 720] width 72 height 17
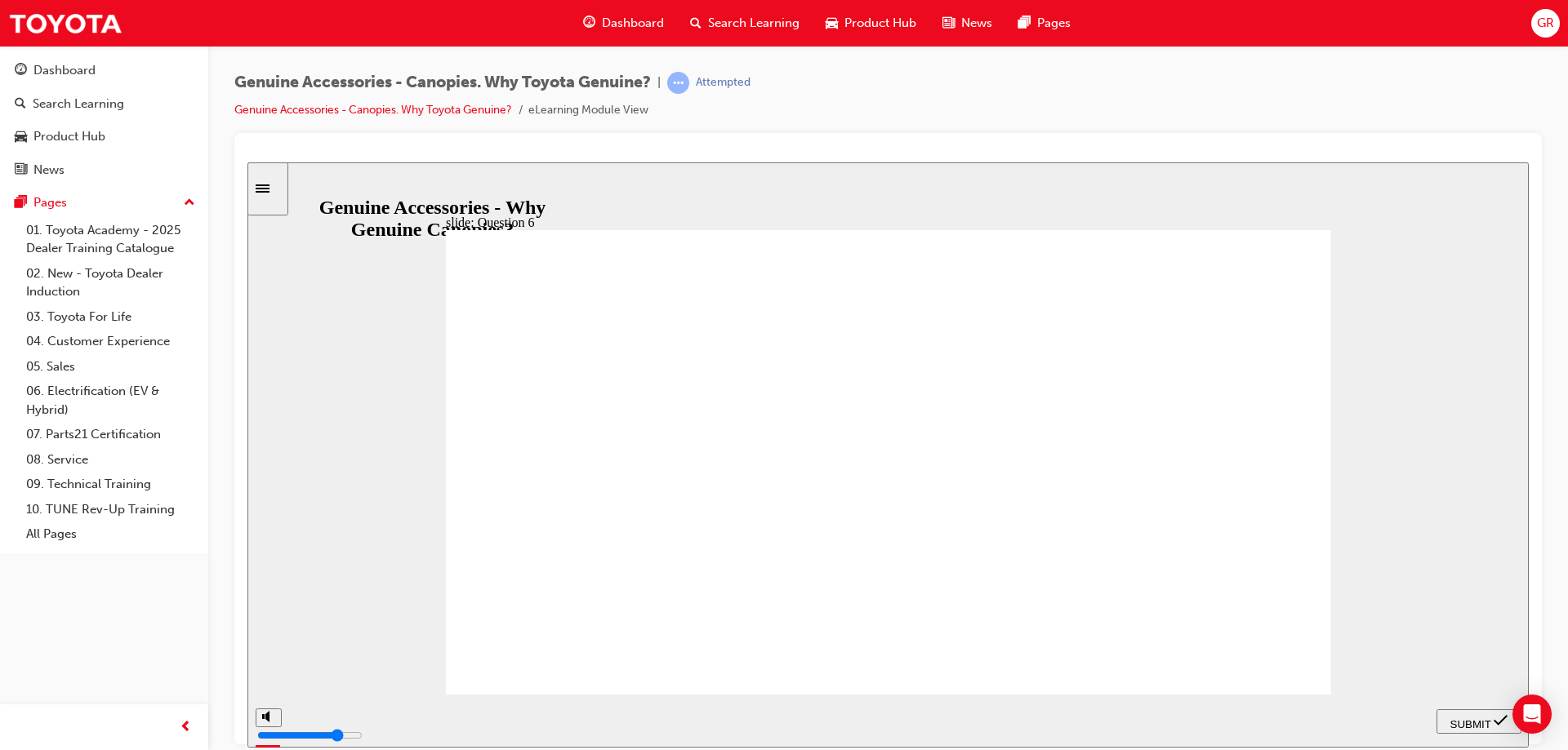
radio input "true"
click at [1465, 712] on div "SUBMIT" at bounding box center [1479, 720] width 72 height 17
radio input "true"
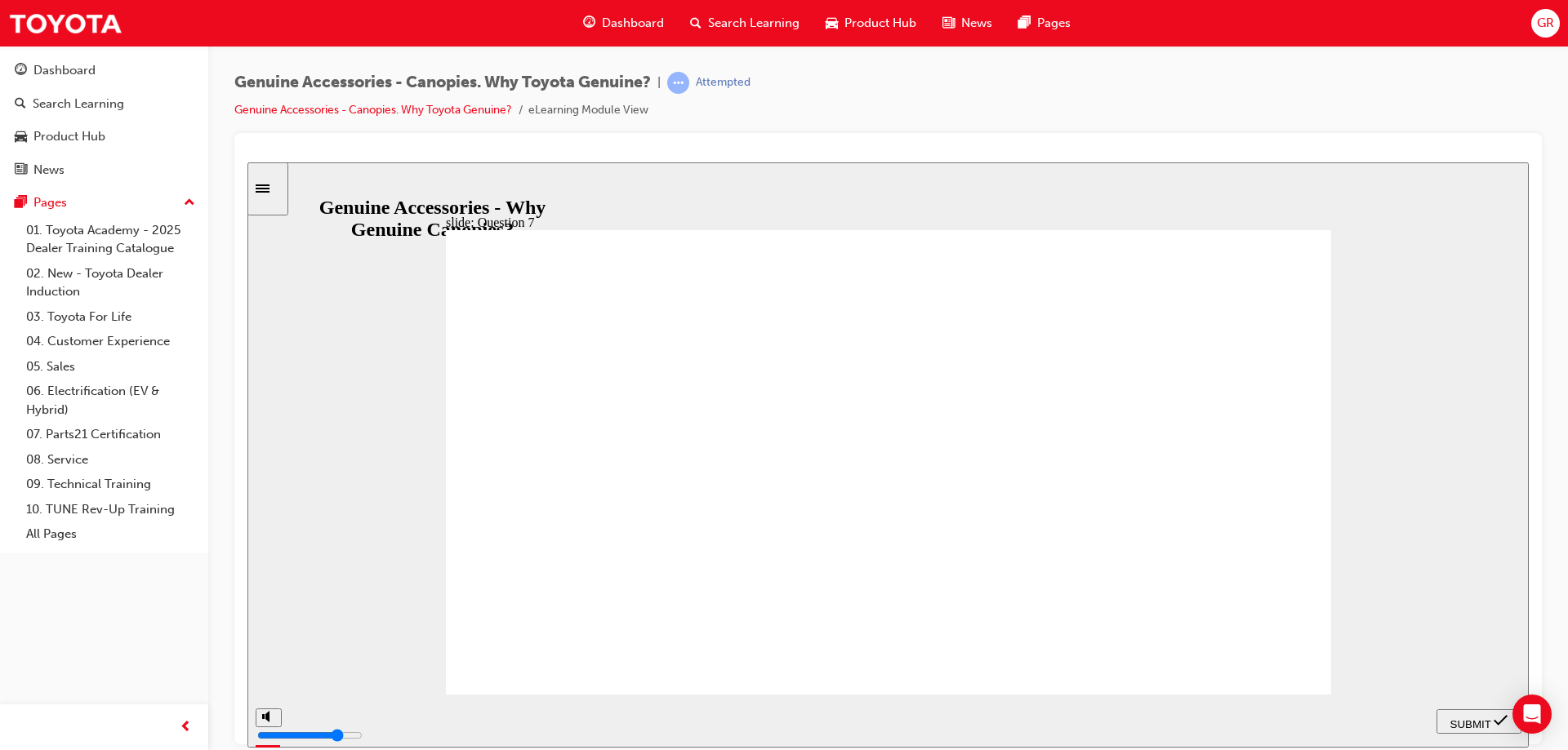
click at [1472, 720] on span "SUBMIT" at bounding box center [1470, 723] width 41 height 12
radio input "true"
click at [1472, 719] on span "SUBMIT" at bounding box center [1470, 723] width 41 height 12
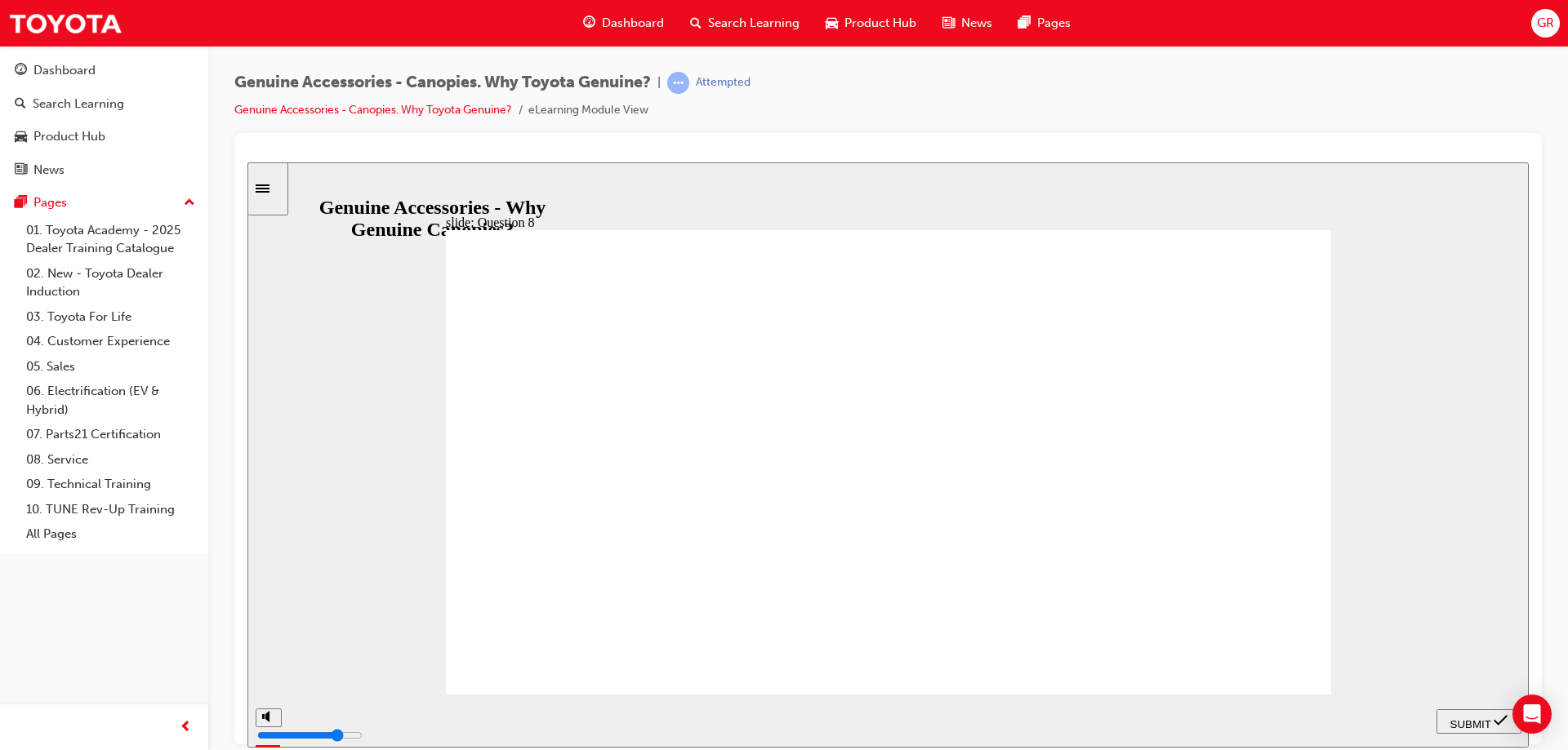
radio input "true"
click at [1473, 717] on span "SUBMIT" at bounding box center [1470, 723] width 41 height 12
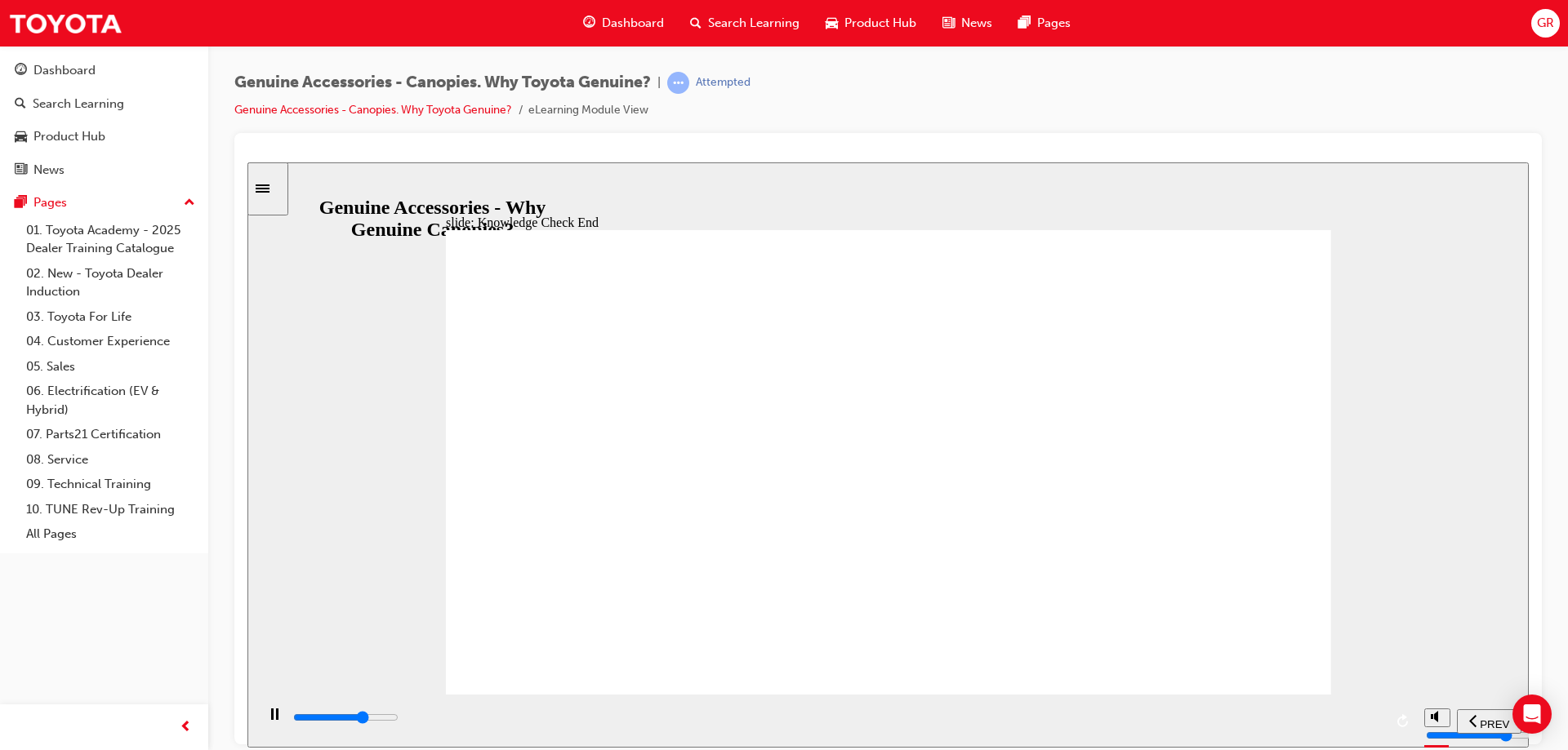
click at [1429, 720] on span "PREV" at bounding box center [1420, 723] width 30 height 12
click at [399, 719] on input "slide progress" at bounding box center [345, 716] width 105 height 13
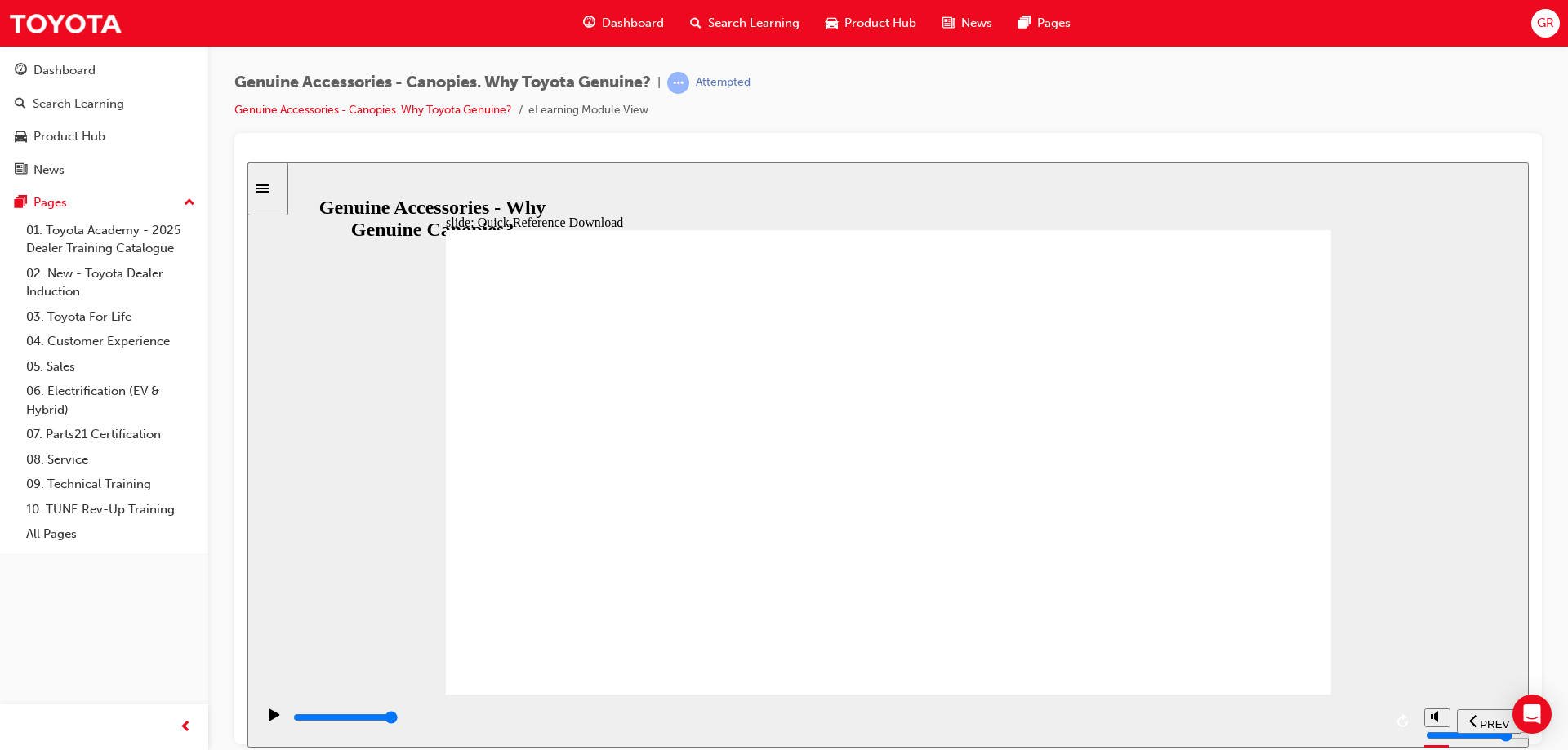
click at [399, 719] on input "slide progress" at bounding box center [345, 716] width 105 height 13
type input "11500"
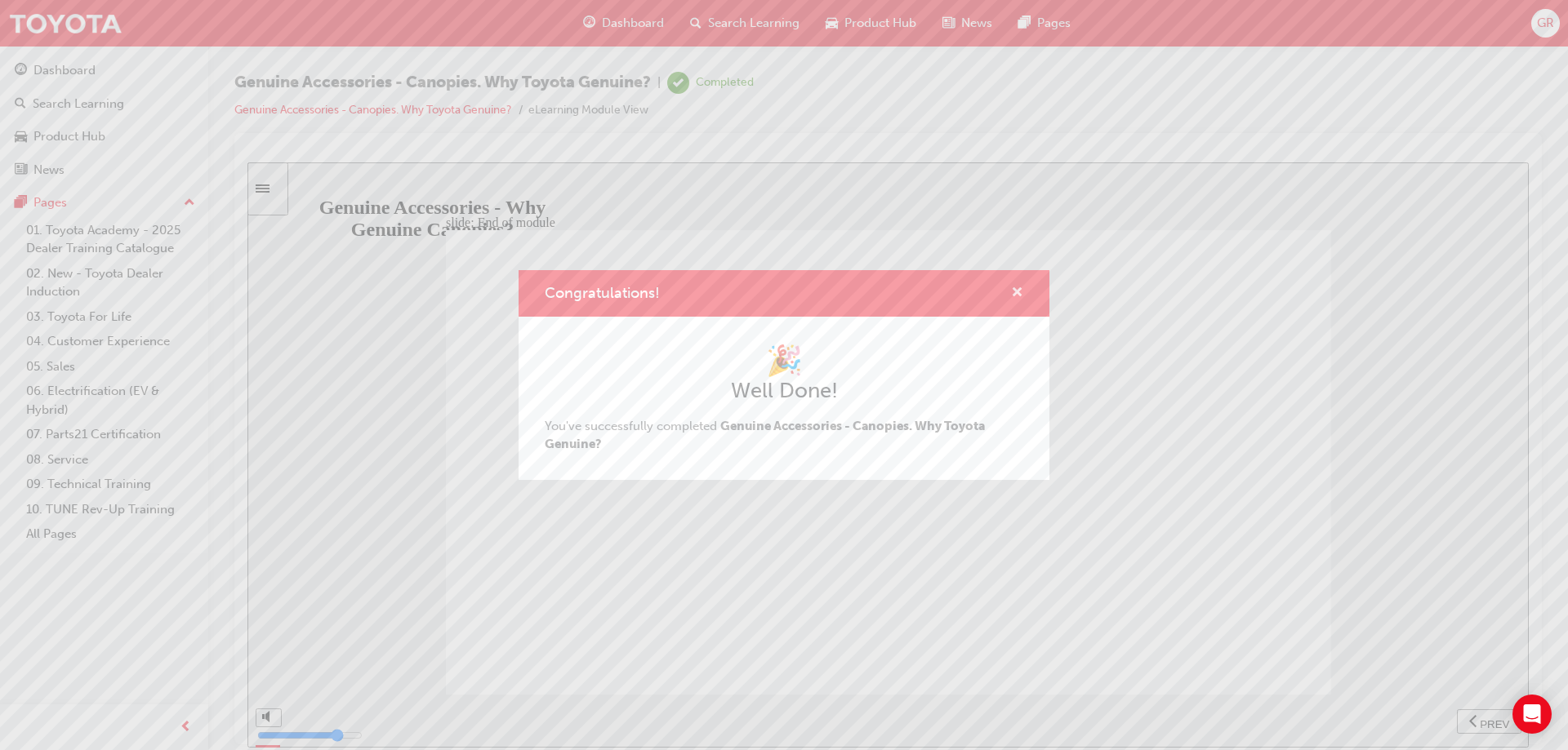
click at [1014, 289] on span "cross-icon" at bounding box center [1017, 293] width 12 height 15
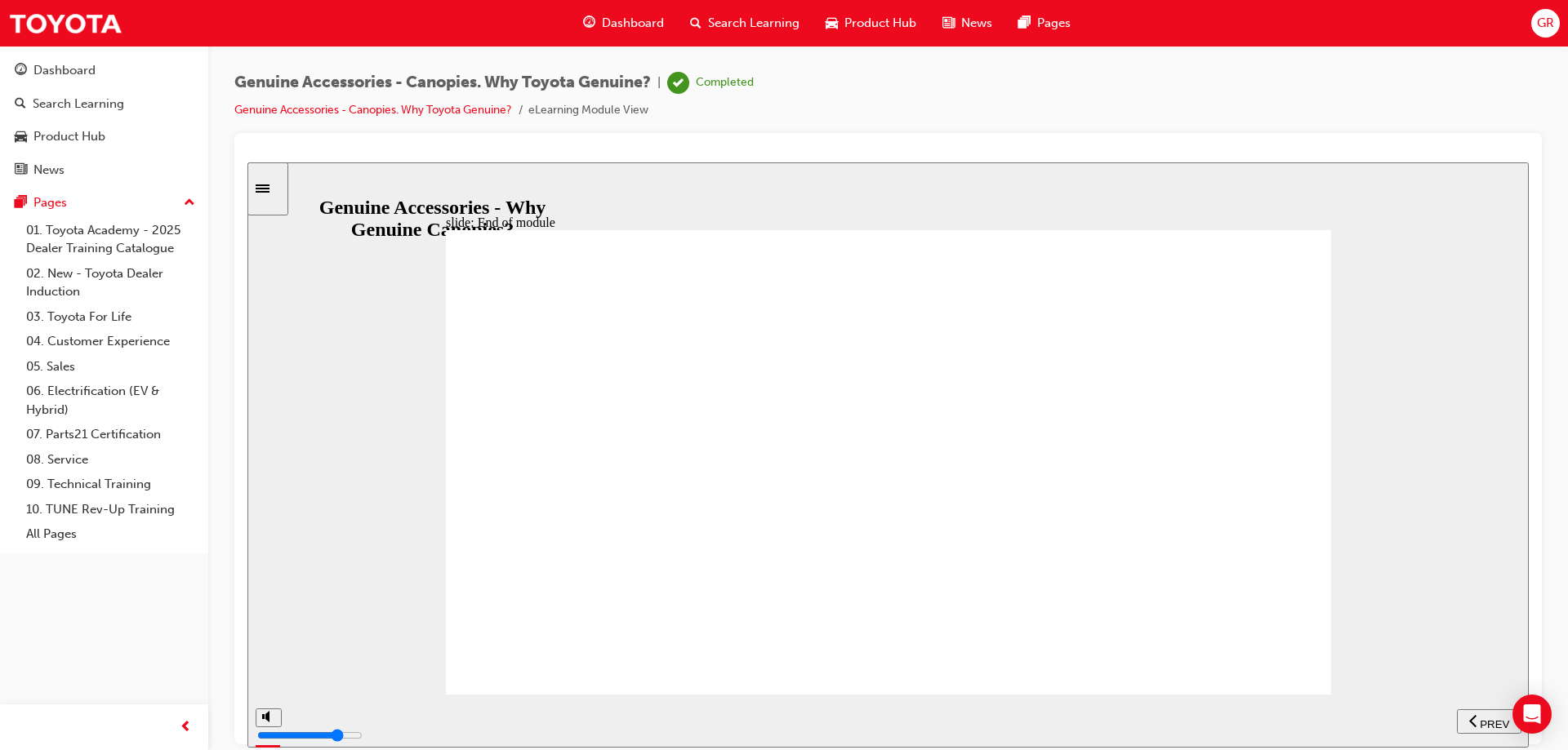
click at [609, 14] on div "Dashboard" at bounding box center [623, 23] width 107 height 34
